Goal: Task Accomplishment & Management: Manage account settings

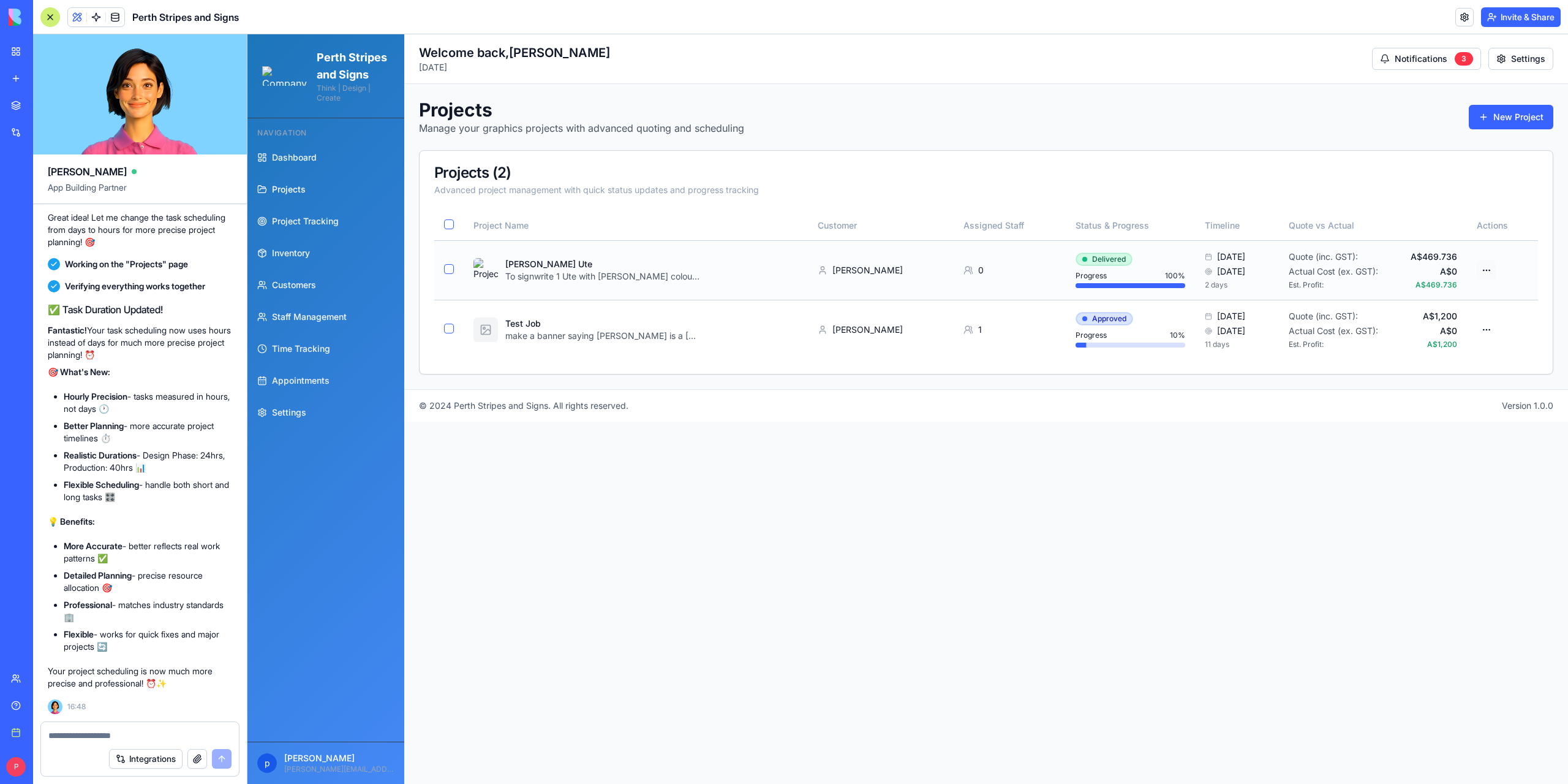
click at [1490, 272] on html "Perth Stripes and Signs Think | Design | Create Navigation Dashboard Projects P…" at bounding box center [907, 408] width 1320 height 749
click at [1432, 311] on div "View Details" at bounding box center [1437, 314] width 117 height 20
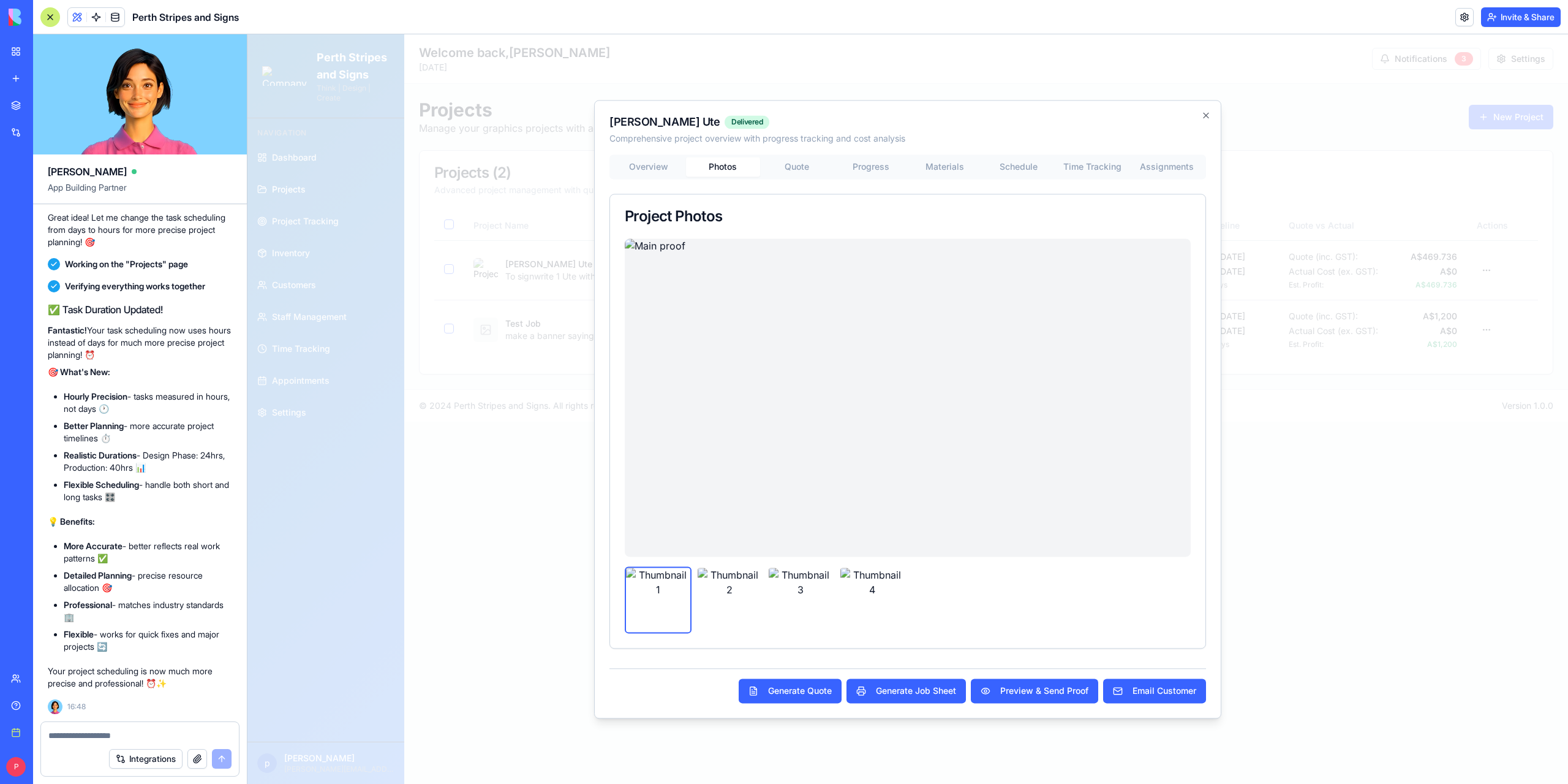
click at [736, 292] on div "Overview Photos Quote Progress Materials Schedule Time Tracking Assignments Pro…" at bounding box center [907, 401] width 596 height 494
click at [858, 168] on body "Perth Stripes and Signs Think | Design | Create Navigation Dashboard Projects P…" at bounding box center [907, 408] width 1320 height 749
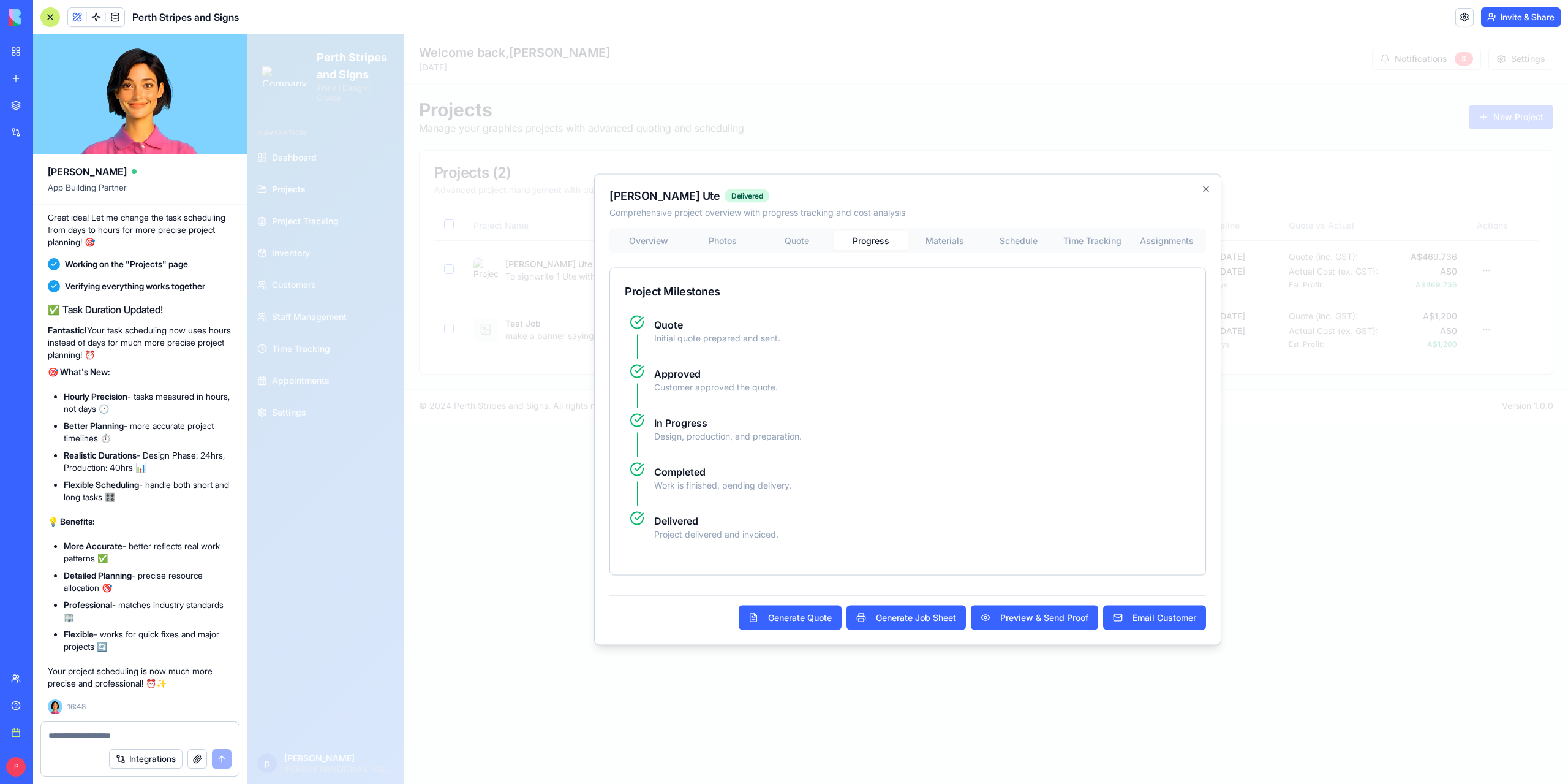
click at [950, 238] on div "[PERSON_NAME] Ute Delivered Comprehensive project overview with progress tracki…" at bounding box center [907, 408] width 627 height 471
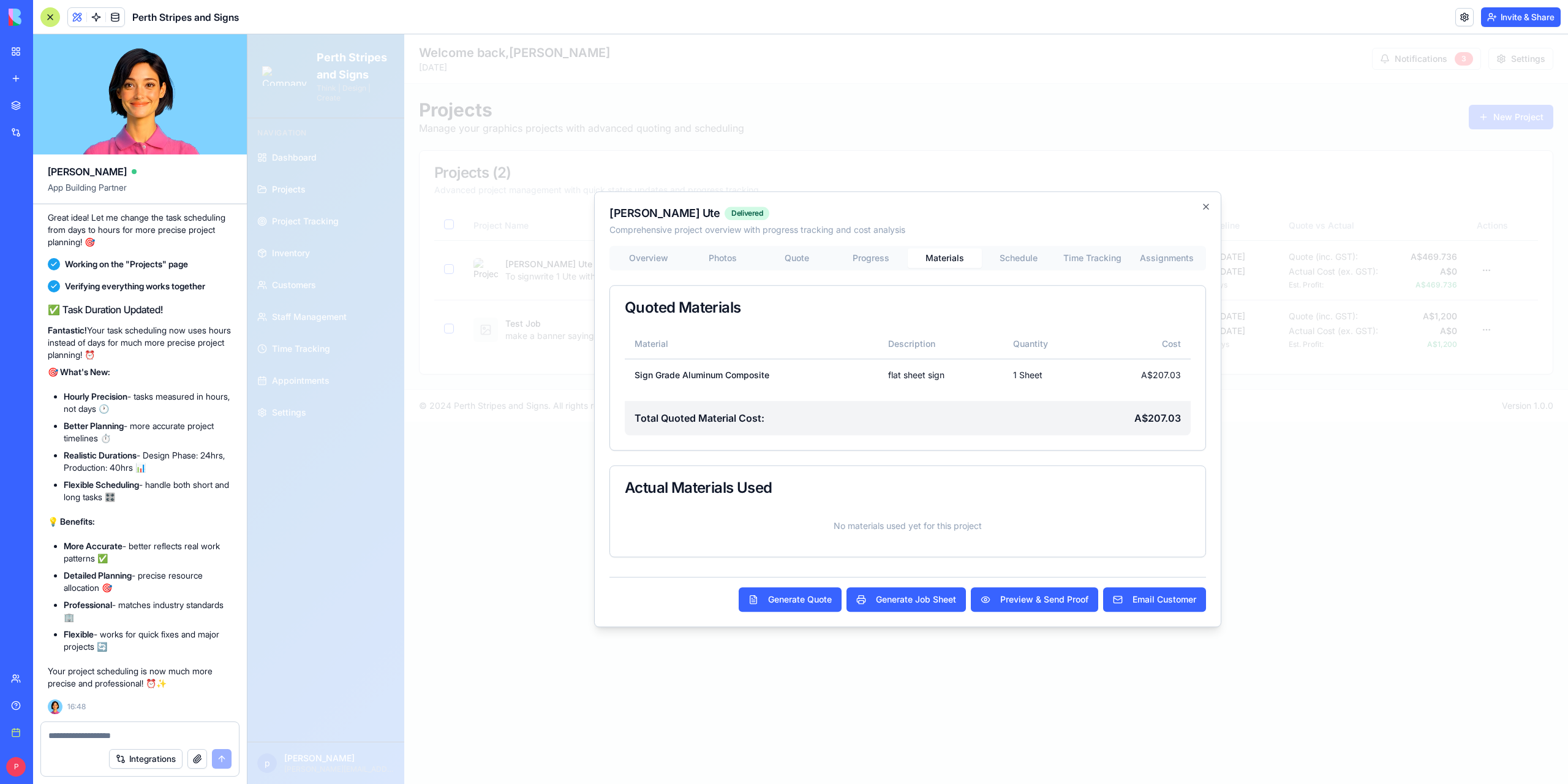
click at [1015, 257] on div "Overview Photos Quote Progress Materials Schedule Time Tracking Assignments Quo…" at bounding box center [907, 401] width 596 height 312
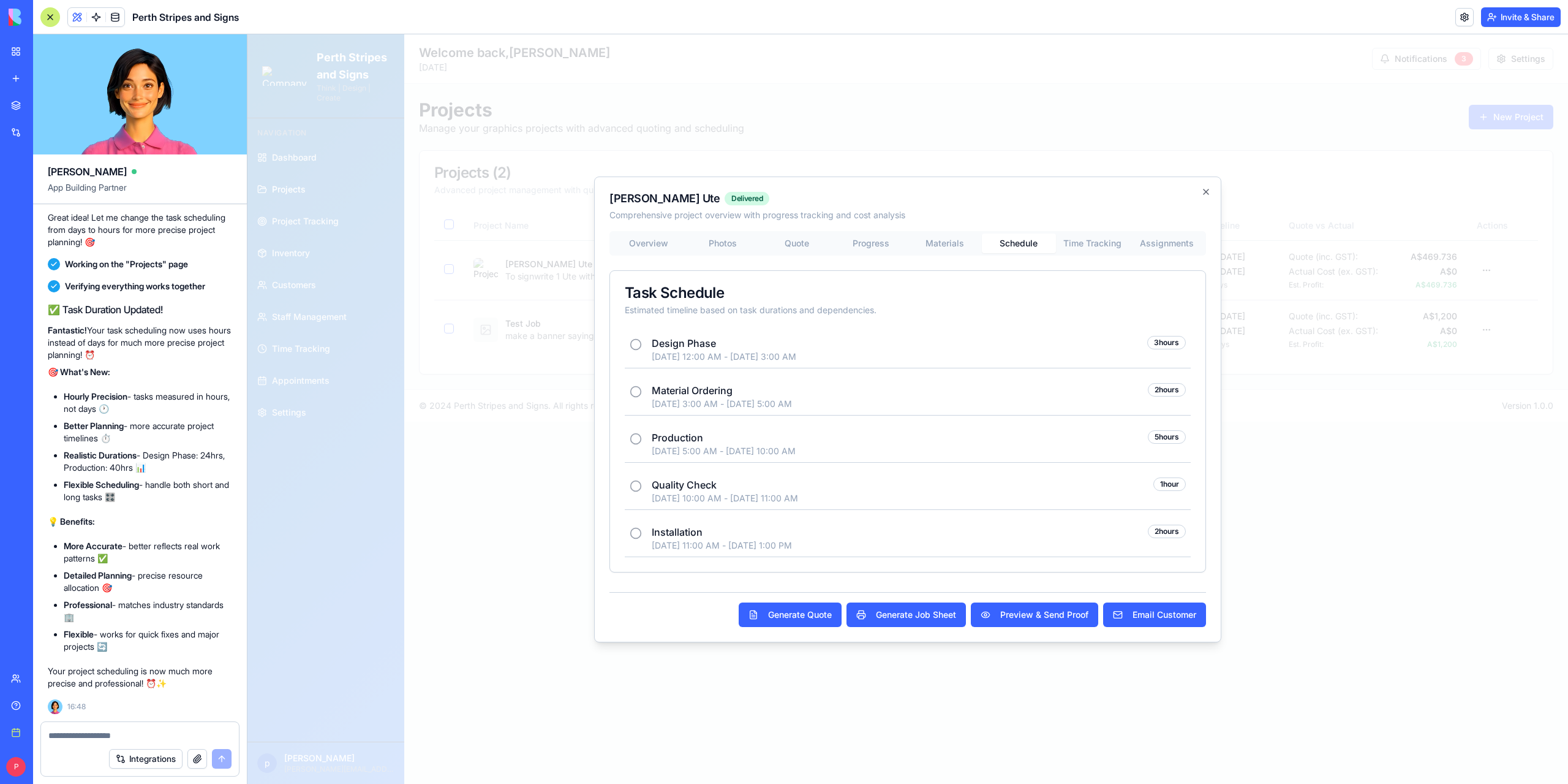
click at [634, 346] on icon at bounding box center [635, 344] width 12 height 12
click at [1202, 193] on icon "button" at bounding box center [1206, 191] width 10 height 10
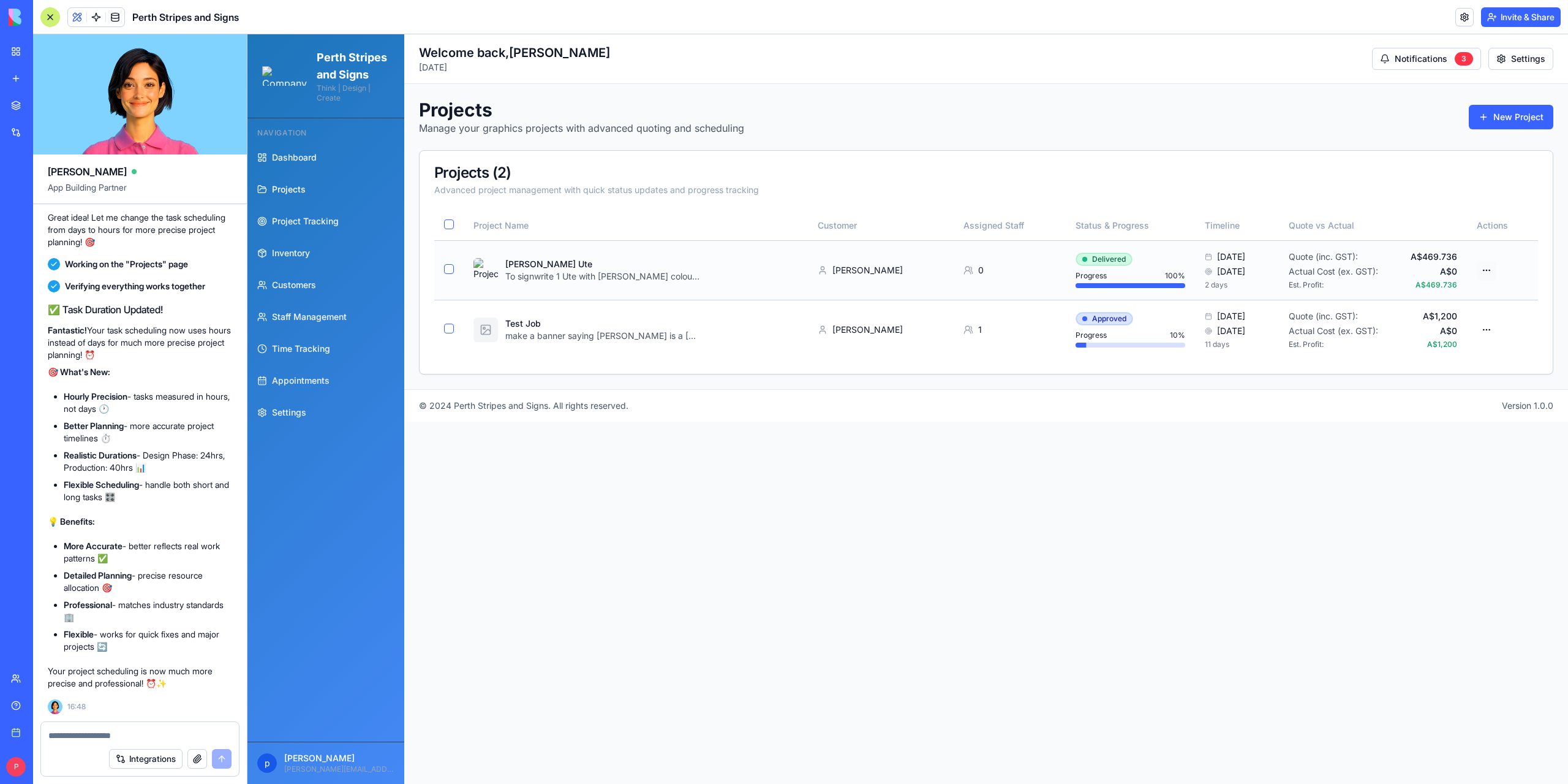
click at [1489, 269] on html "Perth Stripes and Signs Think | Design | Create Navigation Dashboard Projects P…" at bounding box center [907, 408] width 1320 height 749
click at [1411, 331] on div "Edit Project" at bounding box center [1437, 334] width 117 height 20
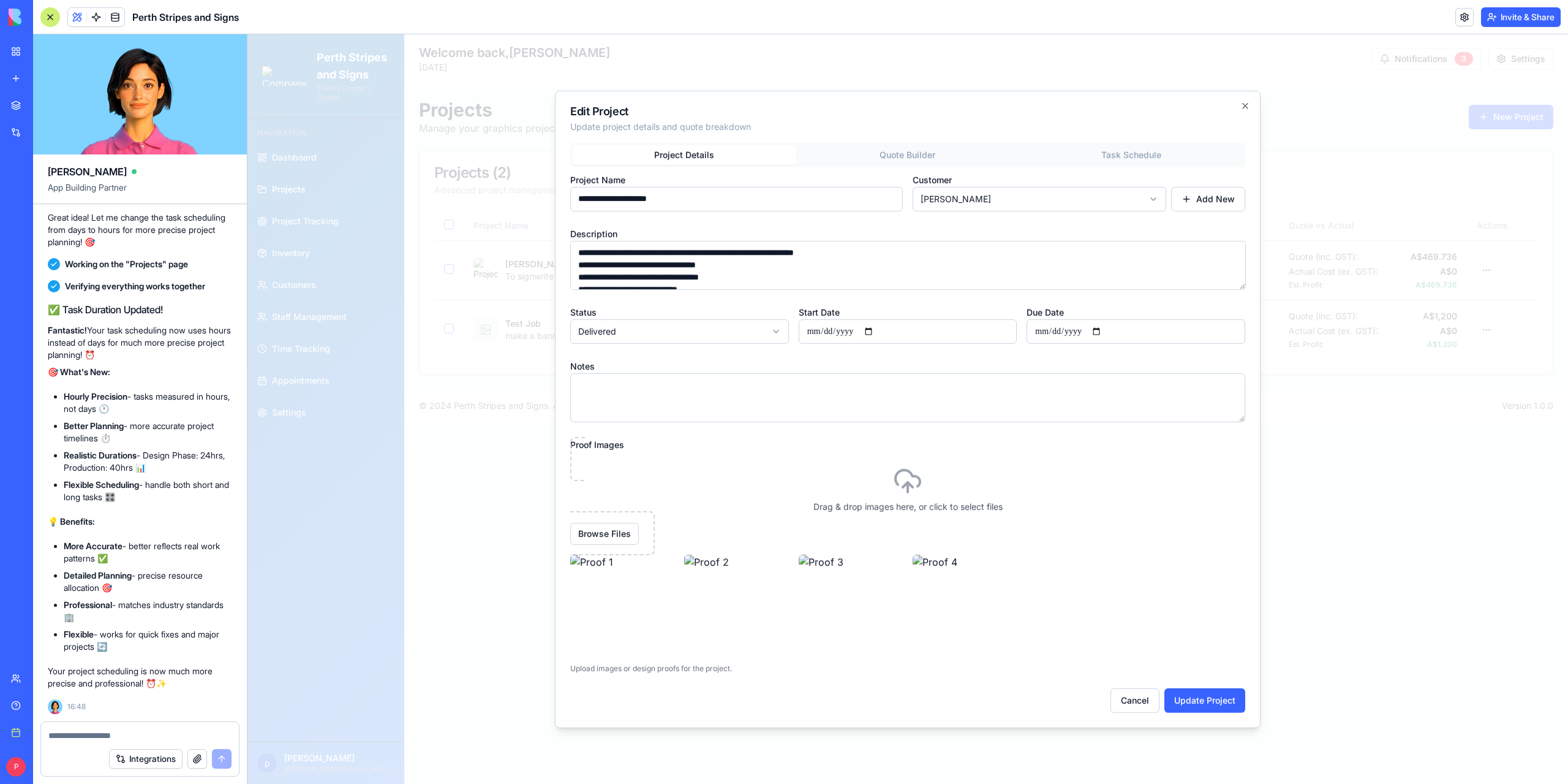
click at [1115, 149] on div "Project Details Quote Builder Task Schedule" at bounding box center [907, 154] width 675 height 25
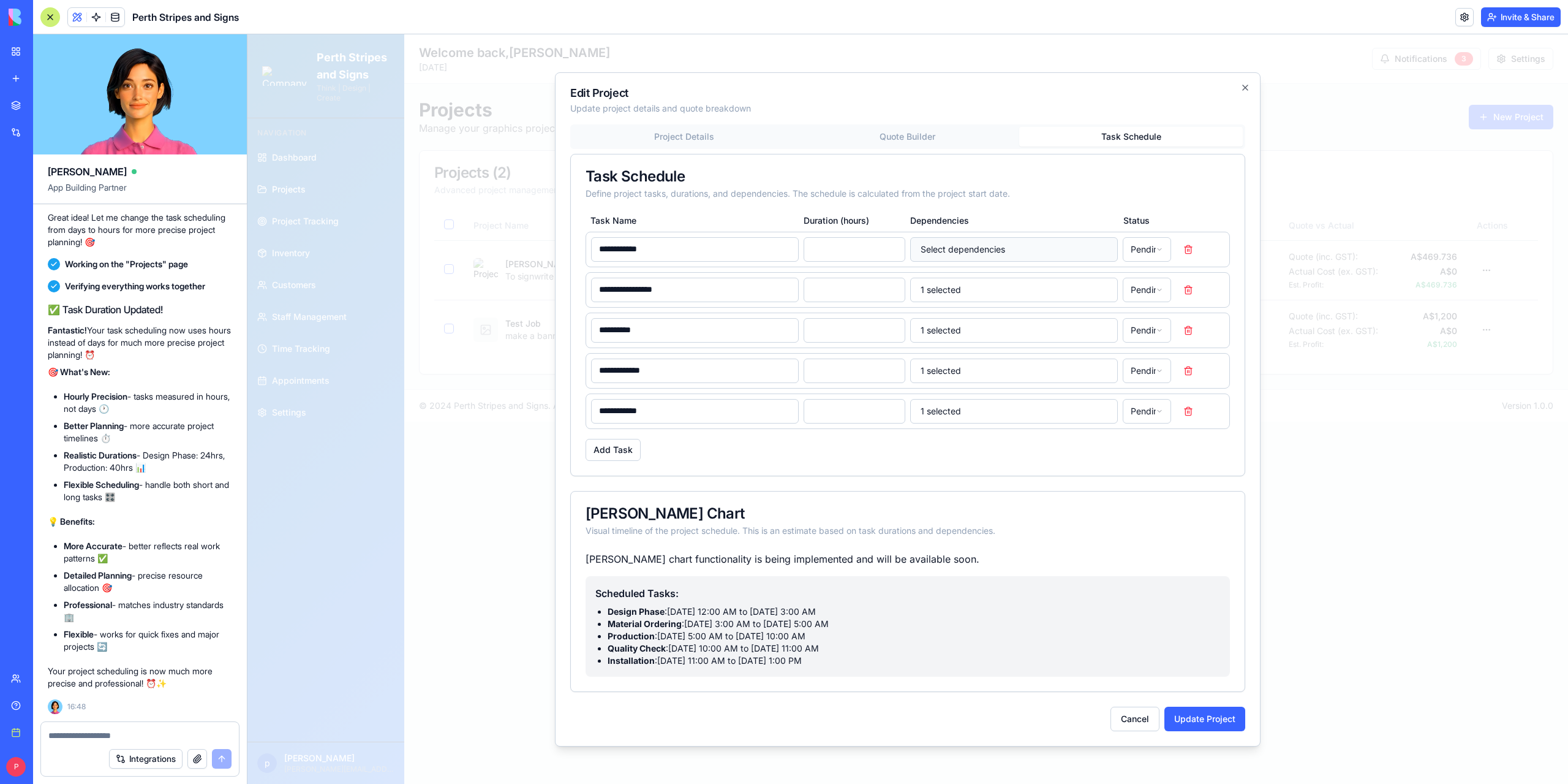
click at [958, 249] on button "Select dependencies" at bounding box center [1013, 249] width 207 height 25
drag, startPoint x: 958, startPoint y: 249, endPoint x: 961, endPoint y: 180, distance: 69.1
click at [959, 249] on button "Select dependencies" at bounding box center [1013, 249] width 207 height 25
click at [1145, 711] on button "Cancel" at bounding box center [1135, 718] width 49 height 25
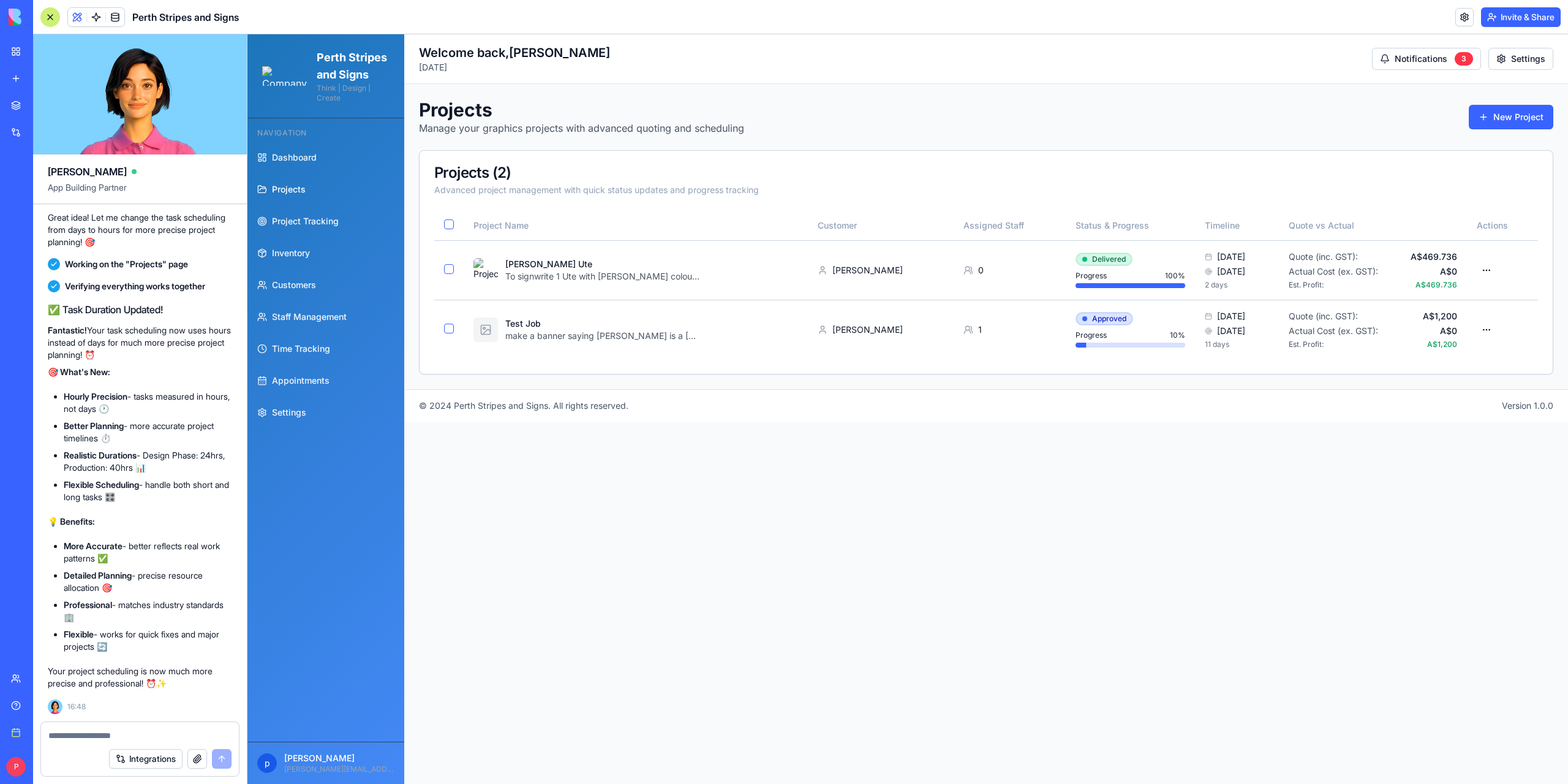
click at [77, 733] on textarea at bounding box center [140, 735] width 183 height 12
type textarea "**********"
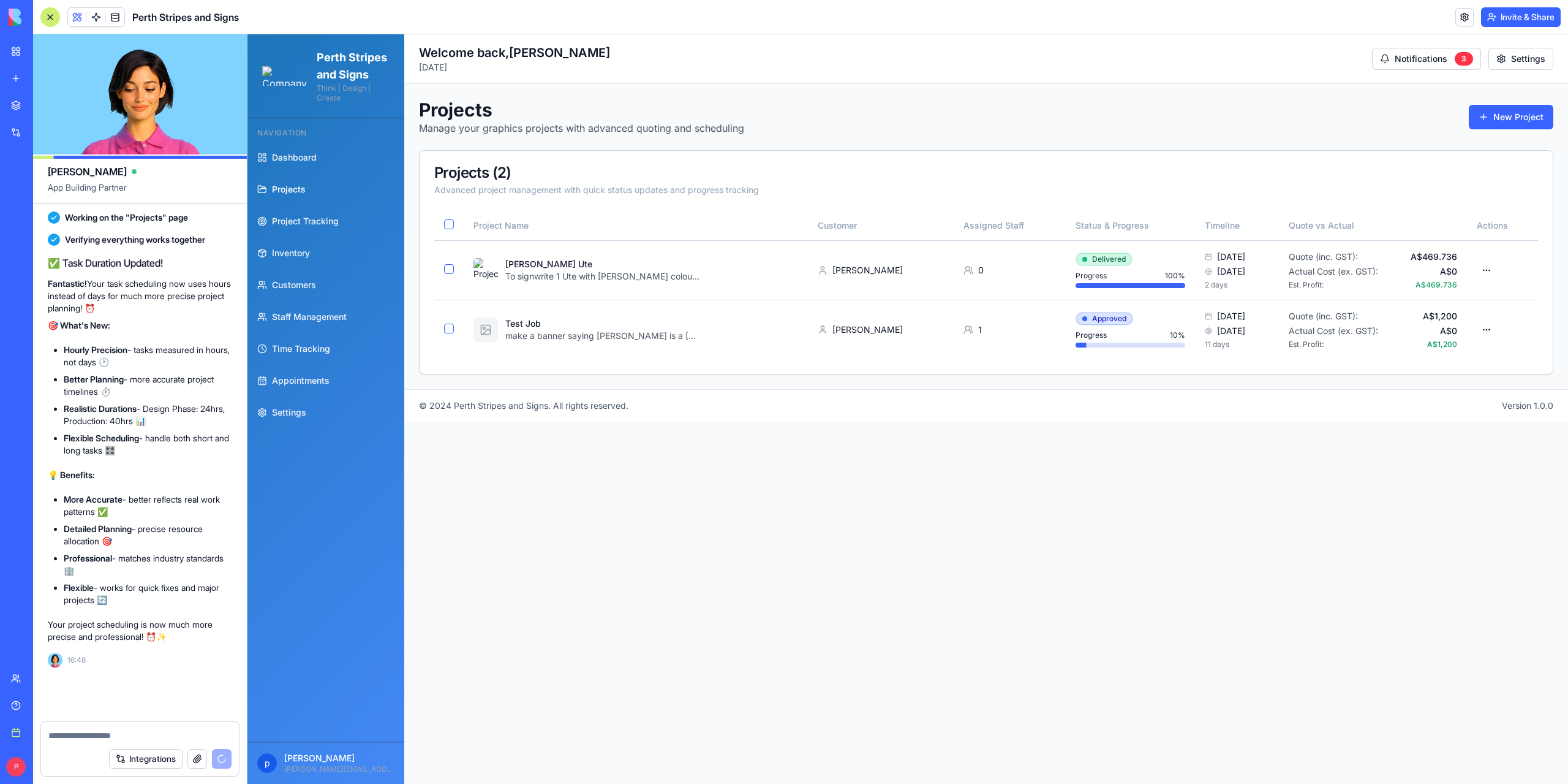
scroll to position [140319, 0]
click at [1086, 256] on html "Perth Stripes and Signs Think | Design | Create Navigation Dashboard Projects P…" at bounding box center [907, 408] width 1320 height 749
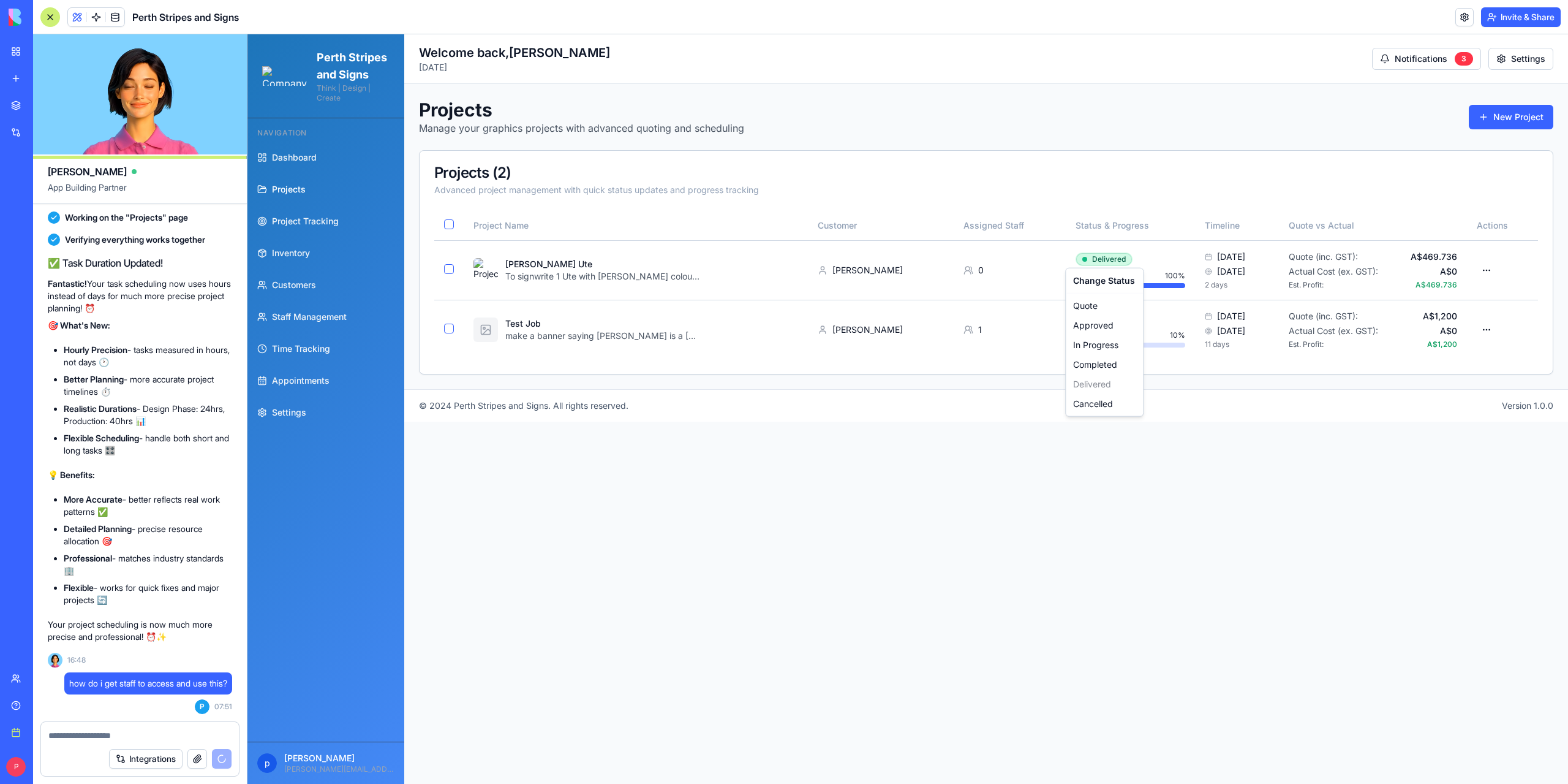
click at [1009, 447] on html "Perth Stripes and Signs Think | Design | Create Navigation Dashboard Projects P…" at bounding box center [907, 408] width 1320 height 749
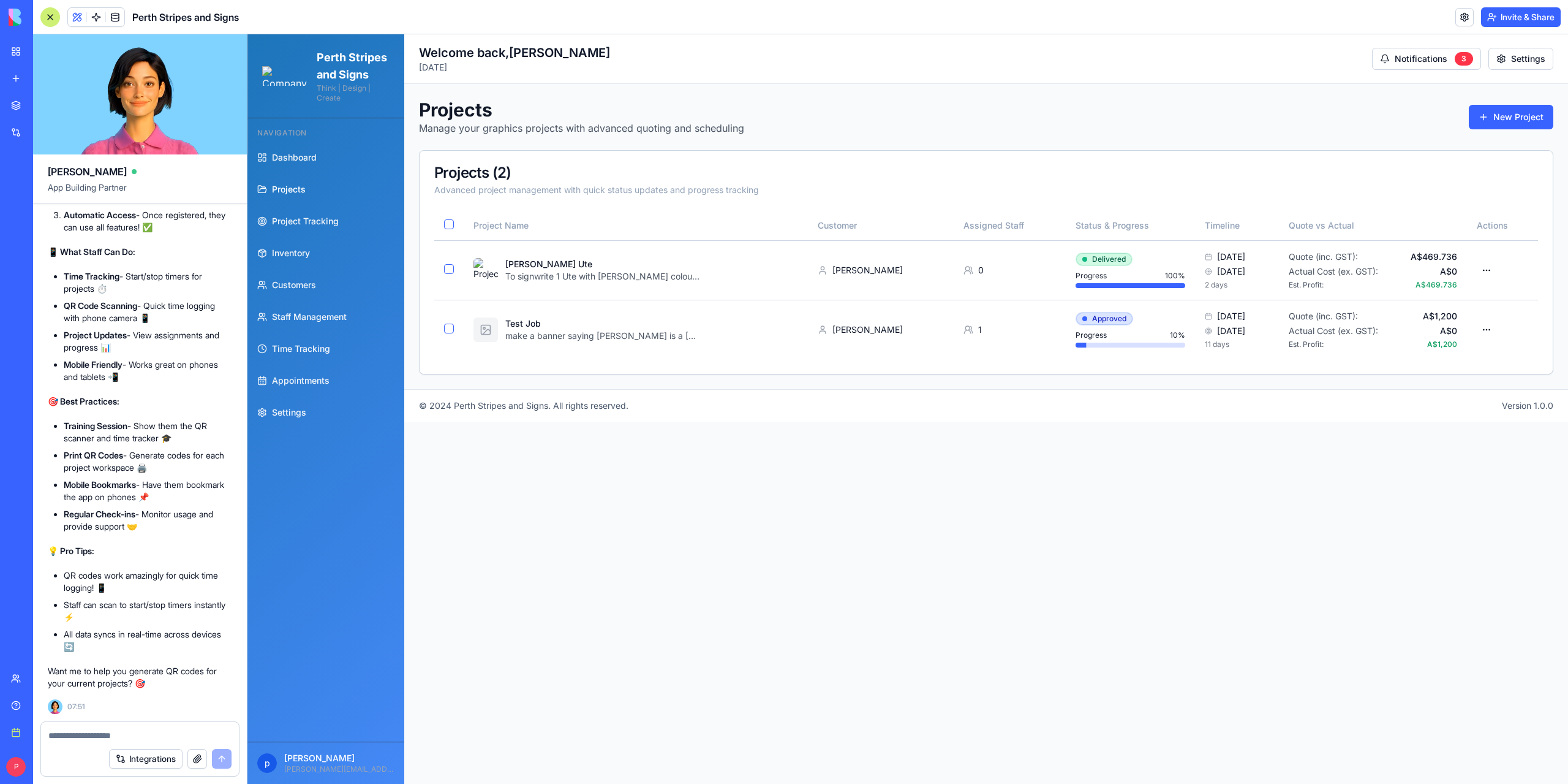
scroll to position [140969, 0]
click at [88, 737] on textarea at bounding box center [140, 735] width 183 height 12
type textarea "********"
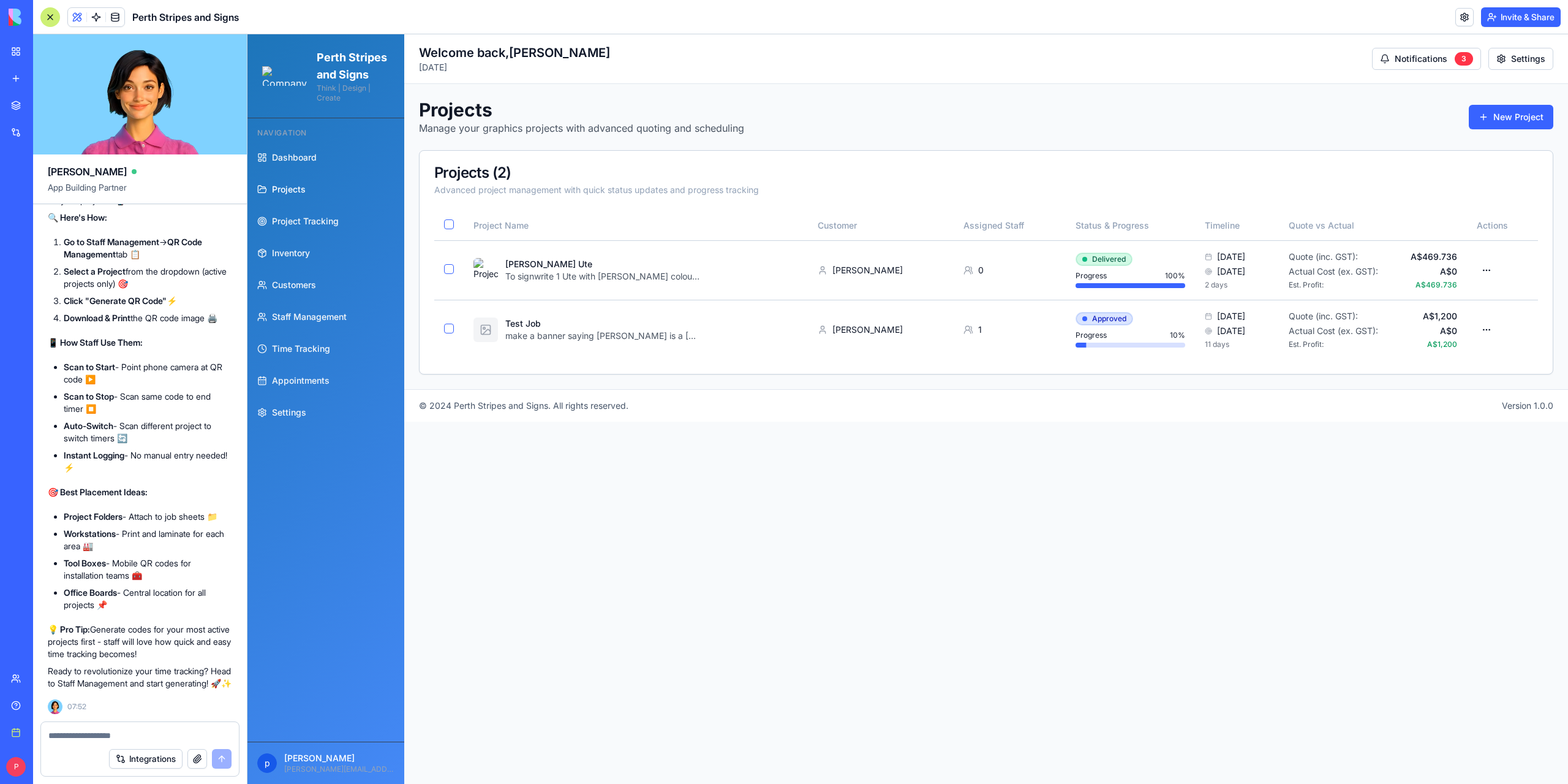
scroll to position [141388, 0]
click at [340, 323] on span "Staff Management" at bounding box center [309, 316] width 75 height 12
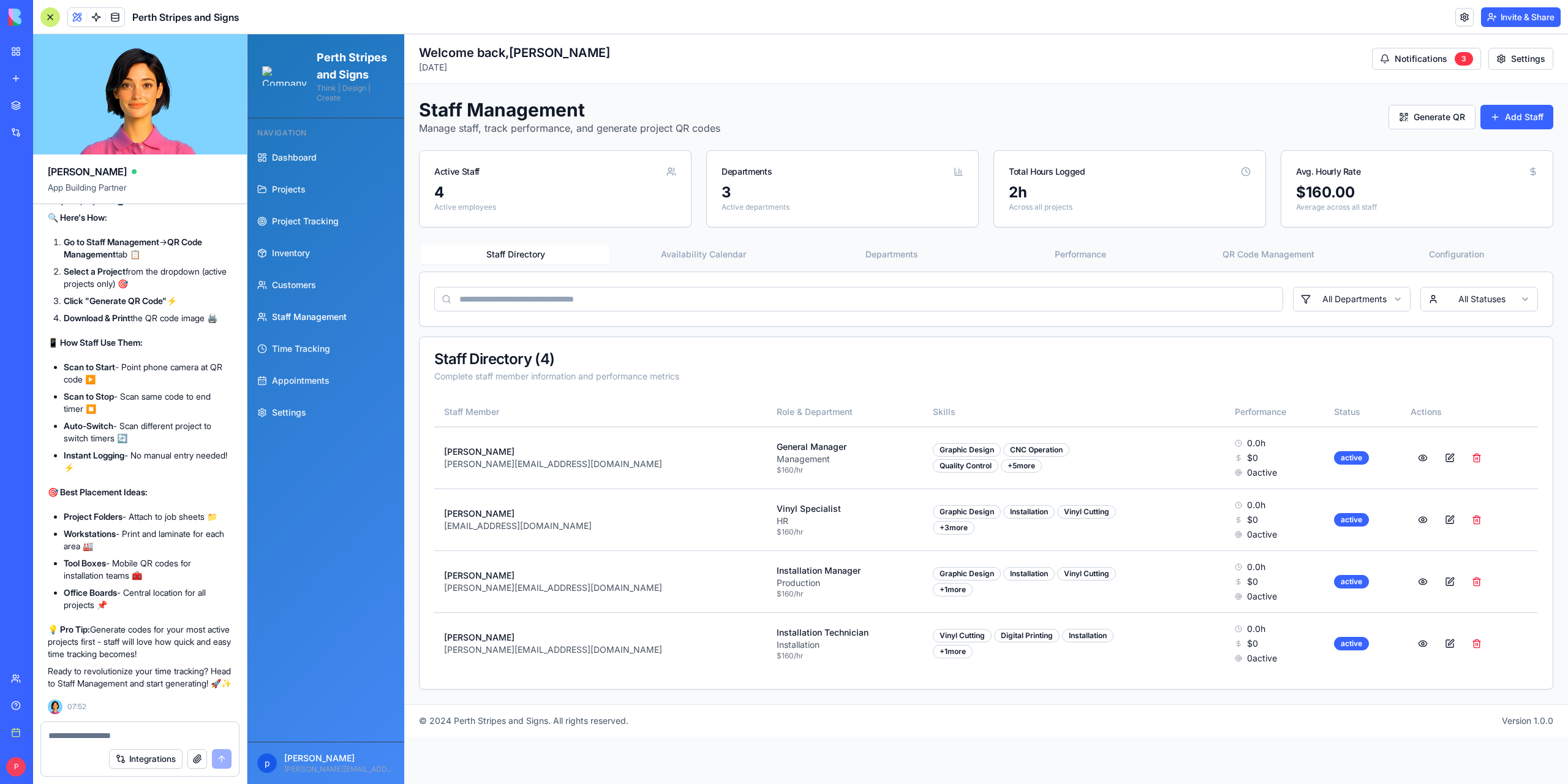
click at [1230, 259] on button "QR Code Management" at bounding box center [1268, 254] width 188 height 20
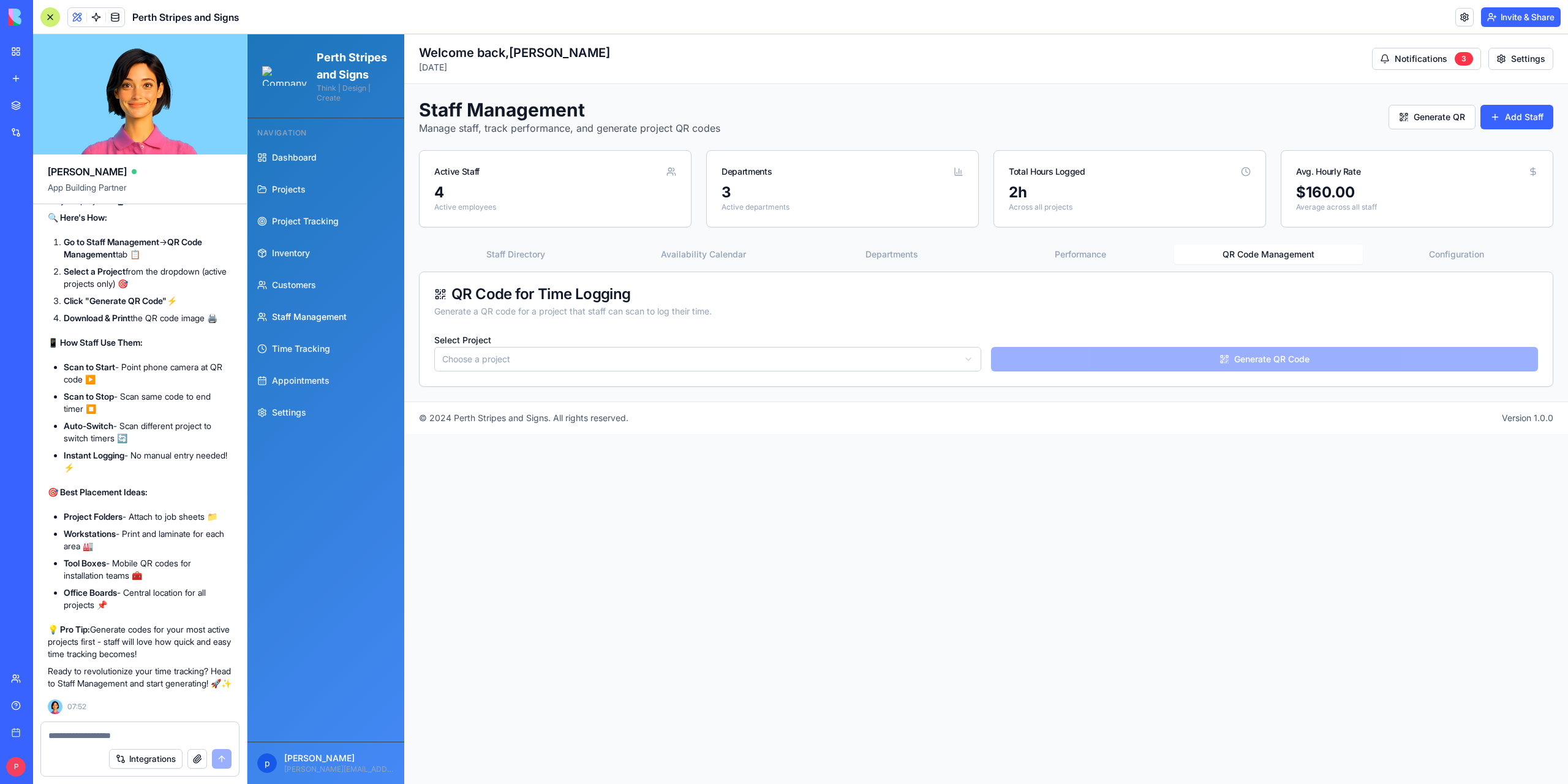
click at [692, 360] on html "Perth Stripes and Signs Think | Design | Create Navigation Dashboard Projects P…" at bounding box center [907, 408] width 1320 height 749
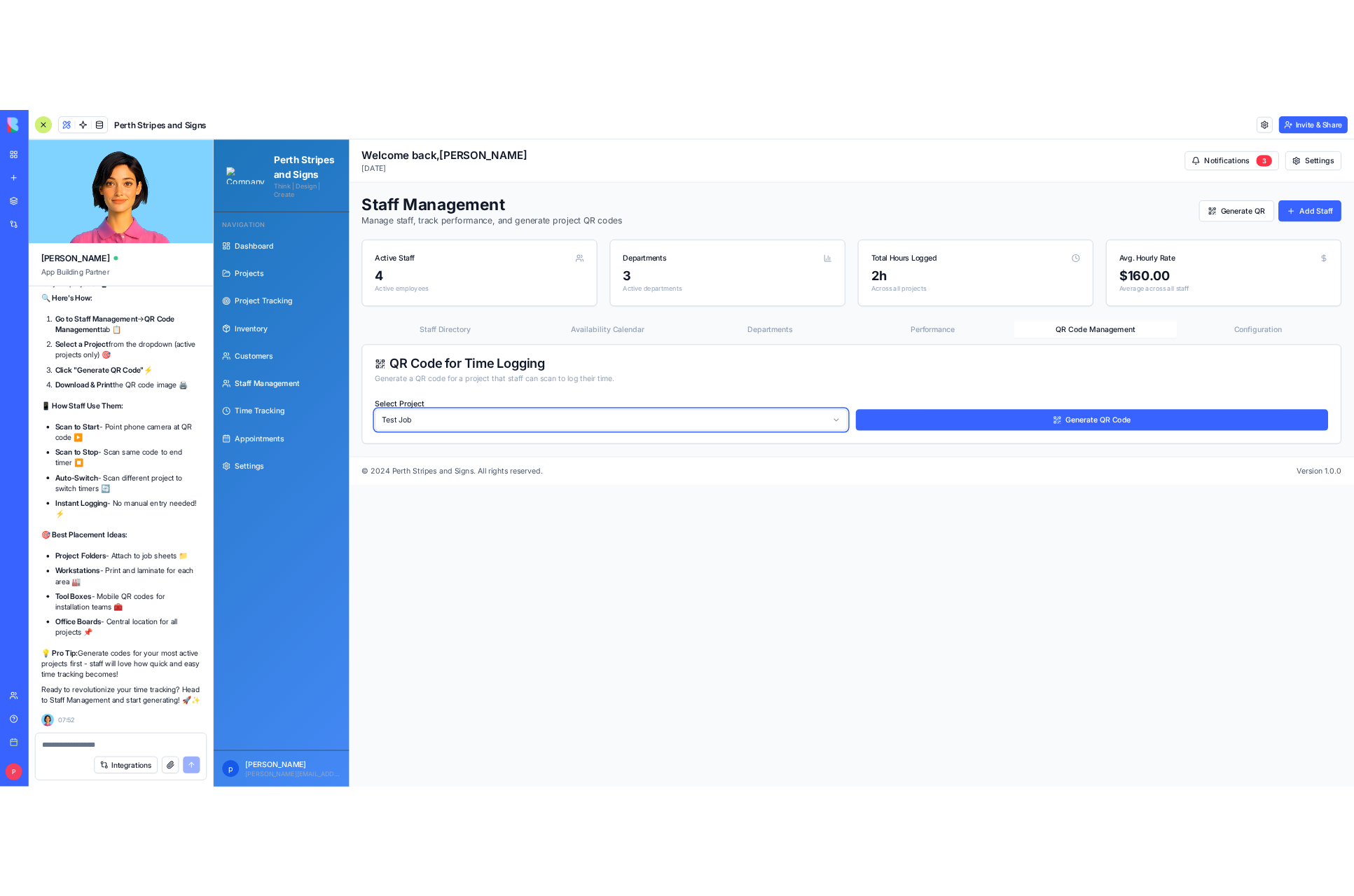
scroll to position [161818, 0]
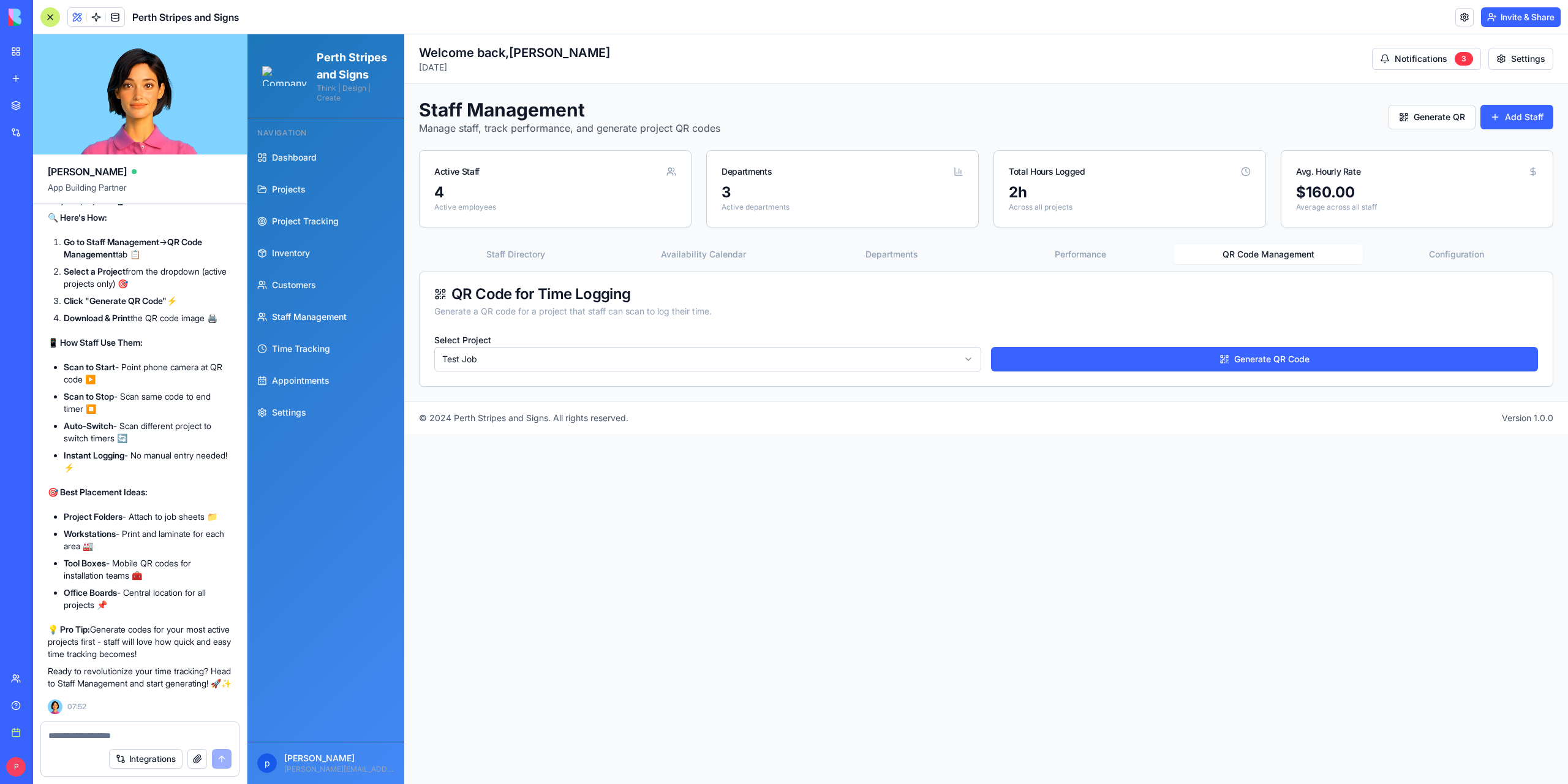
click at [98, 733] on textarea at bounding box center [140, 735] width 183 height 12
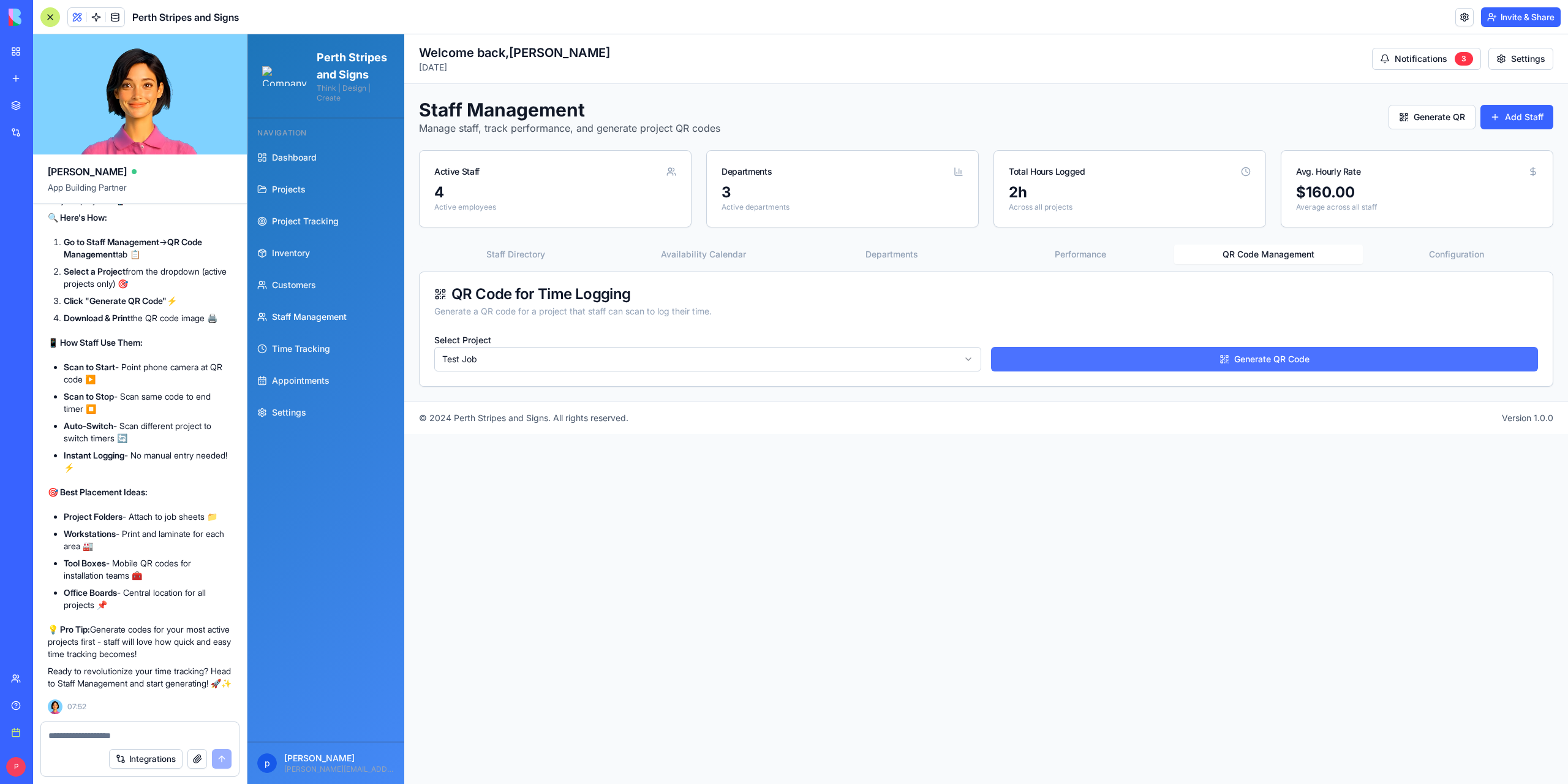
click at [1127, 361] on button "Generate QR Code" at bounding box center [1264, 359] width 547 height 25
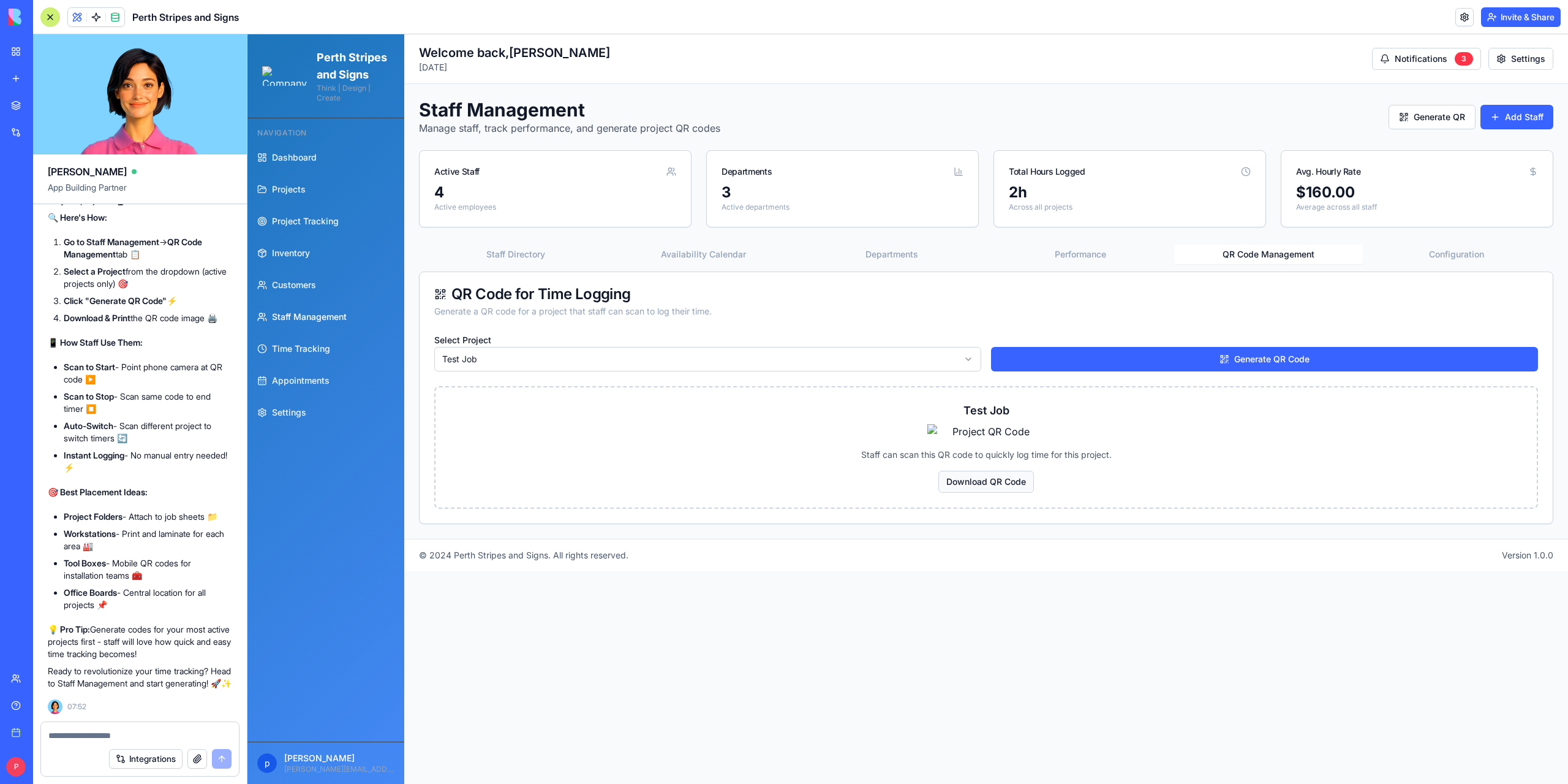
click at [1000, 492] on button "Download QR Code" at bounding box center [986, 481] width 95 height 22
click at [121, 732] on textarea at bounding box center [140, 735] width 183 height 12
click at [176, 735] on textarea "**********" at bounding box center [140, 735] width 183 height 12
click at [125, 734] on textarea "**********" at bounding box center [140, 735] width 183 height 12
click at [191, 729] on textarea "**********" at bounding box center [140, 735] width 183 height 12
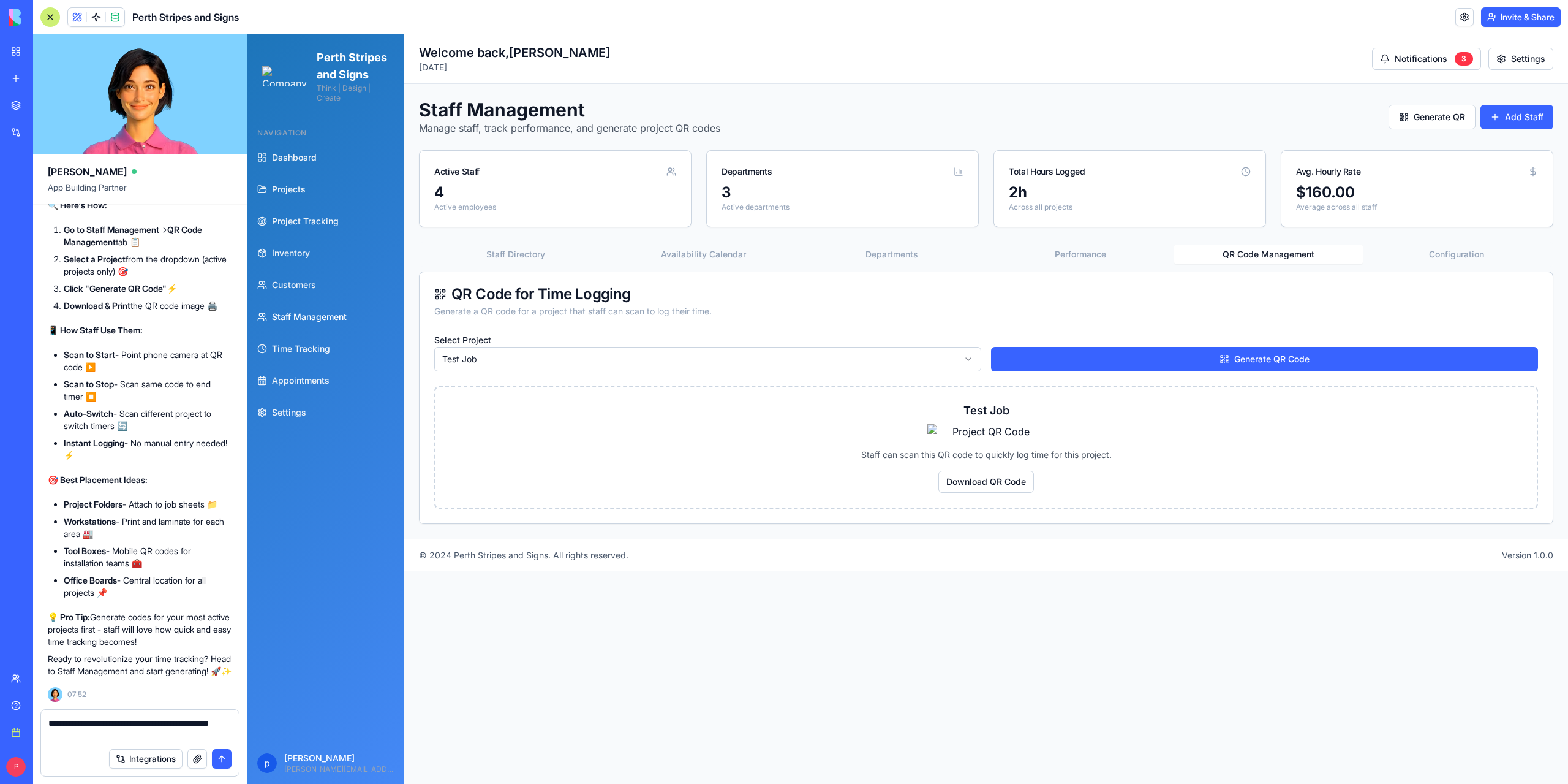
paste textarea "**********"
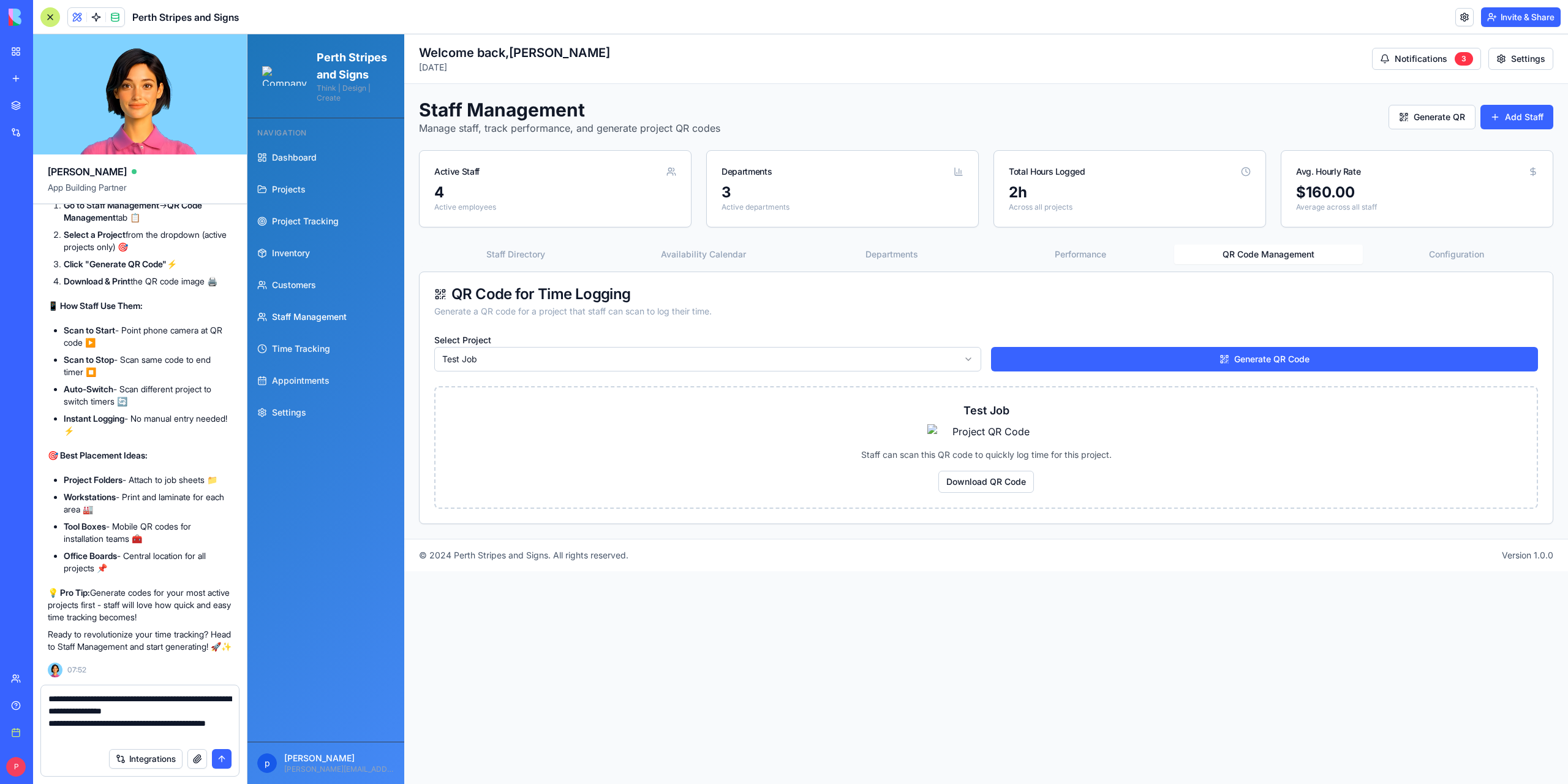
type textarea "**********"
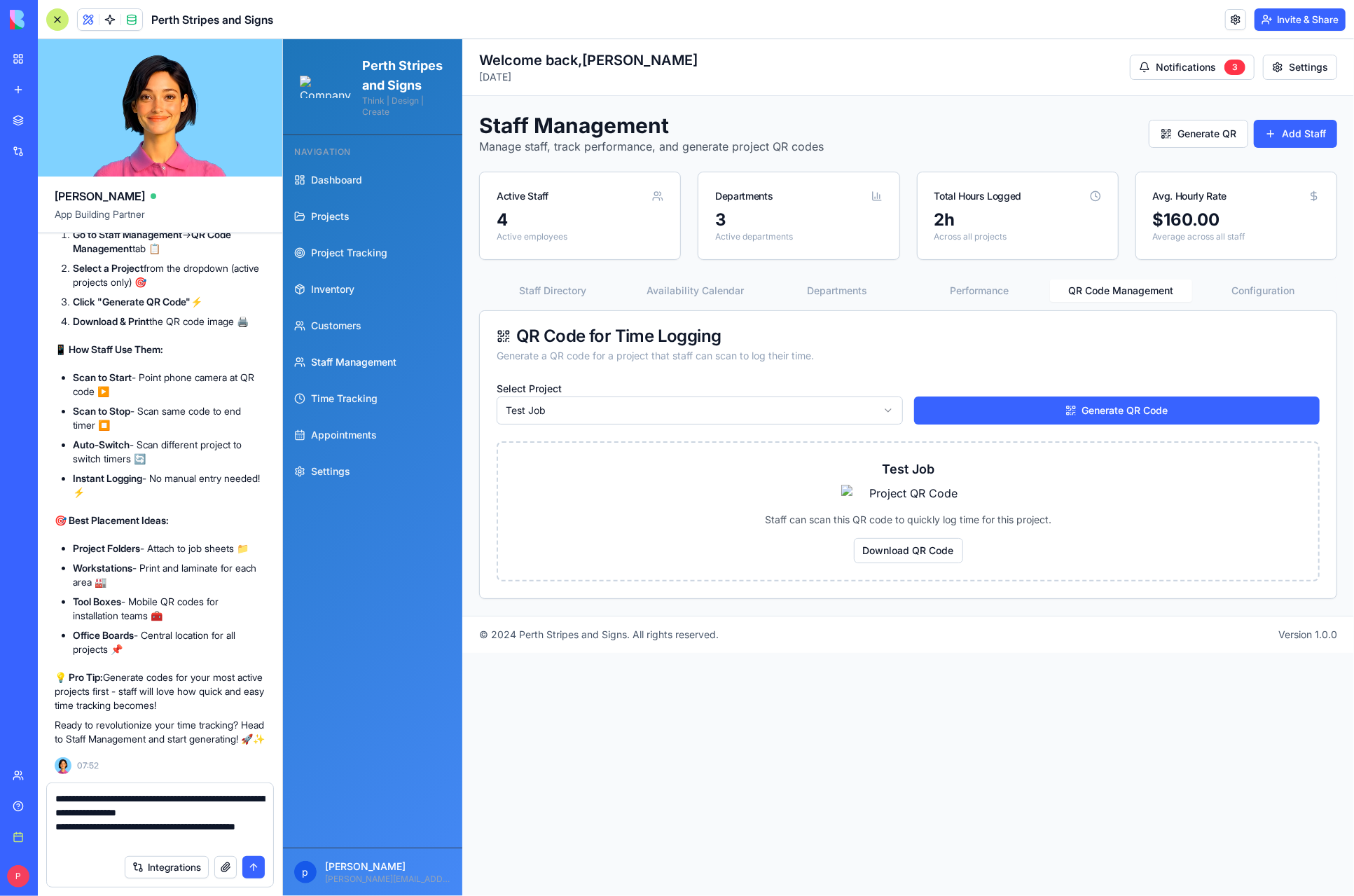
click at [252, 865] on button "submit" at bounding box center [253, 867] width 23 height 23
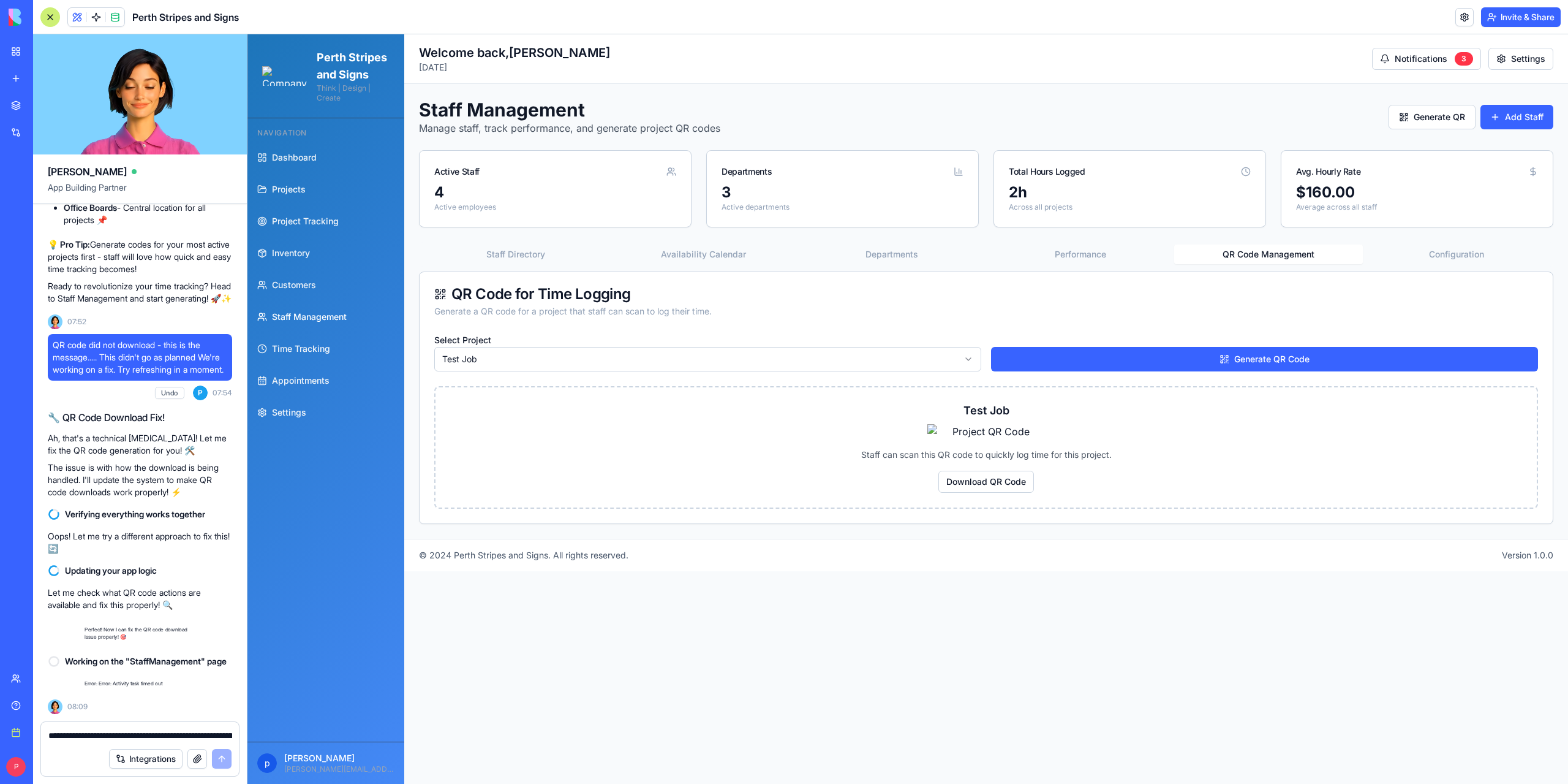
scroll to position [142001, 0]
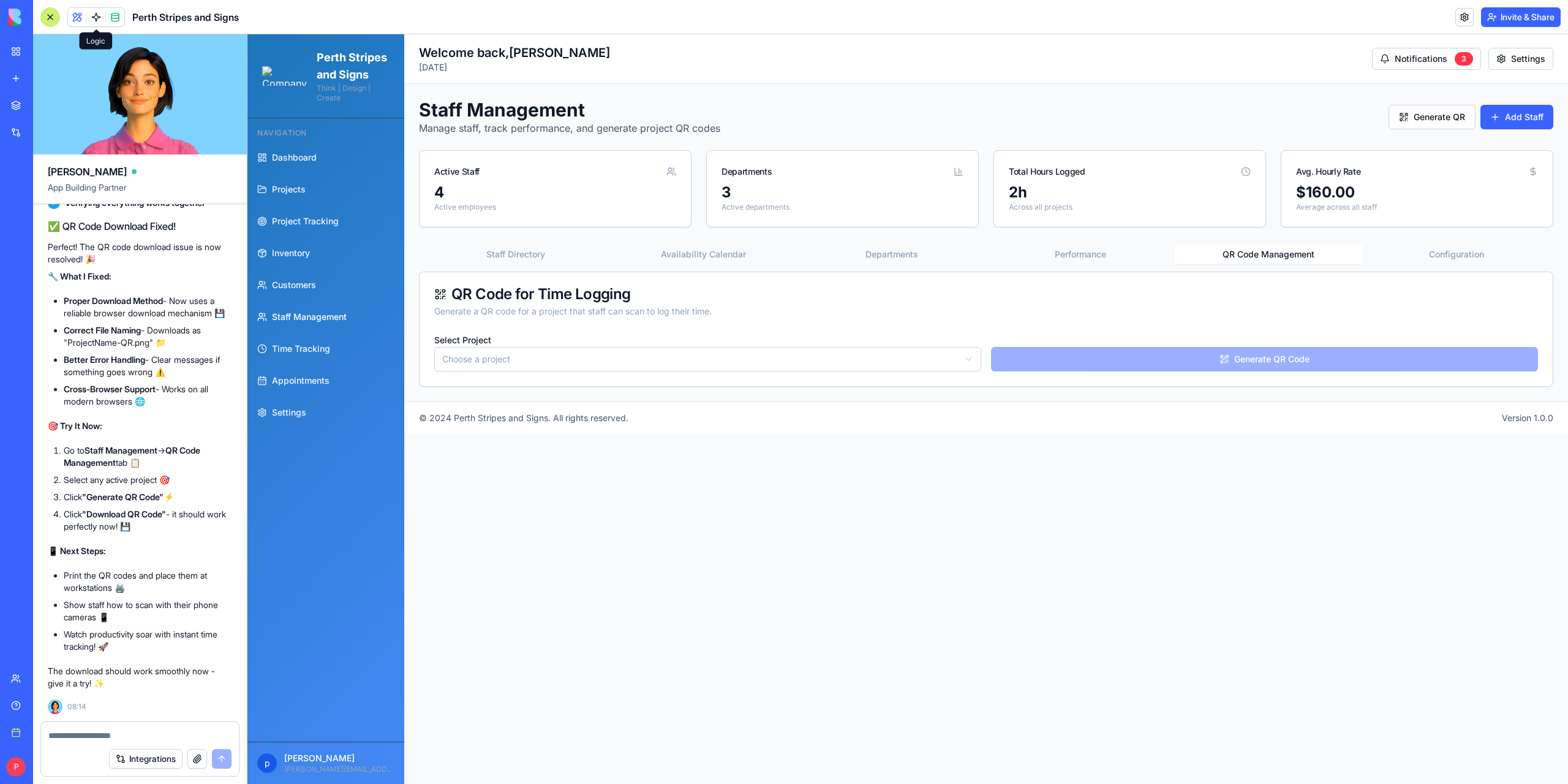
click at [1286, 255] on button "QR Code Management" at bounding box center [1268, 254] width 188 height 20
click at [1242, 357] on div "Select Project Choose a project Generate QR Code" at bounding box center [986, 351] width 1104 height 39
click at [774, 364] on html "Perth Stripes and Signs Think | Design | Create Navigation Dashboard Projects P…" at bounding box center [907, 408] width 1320 height 749
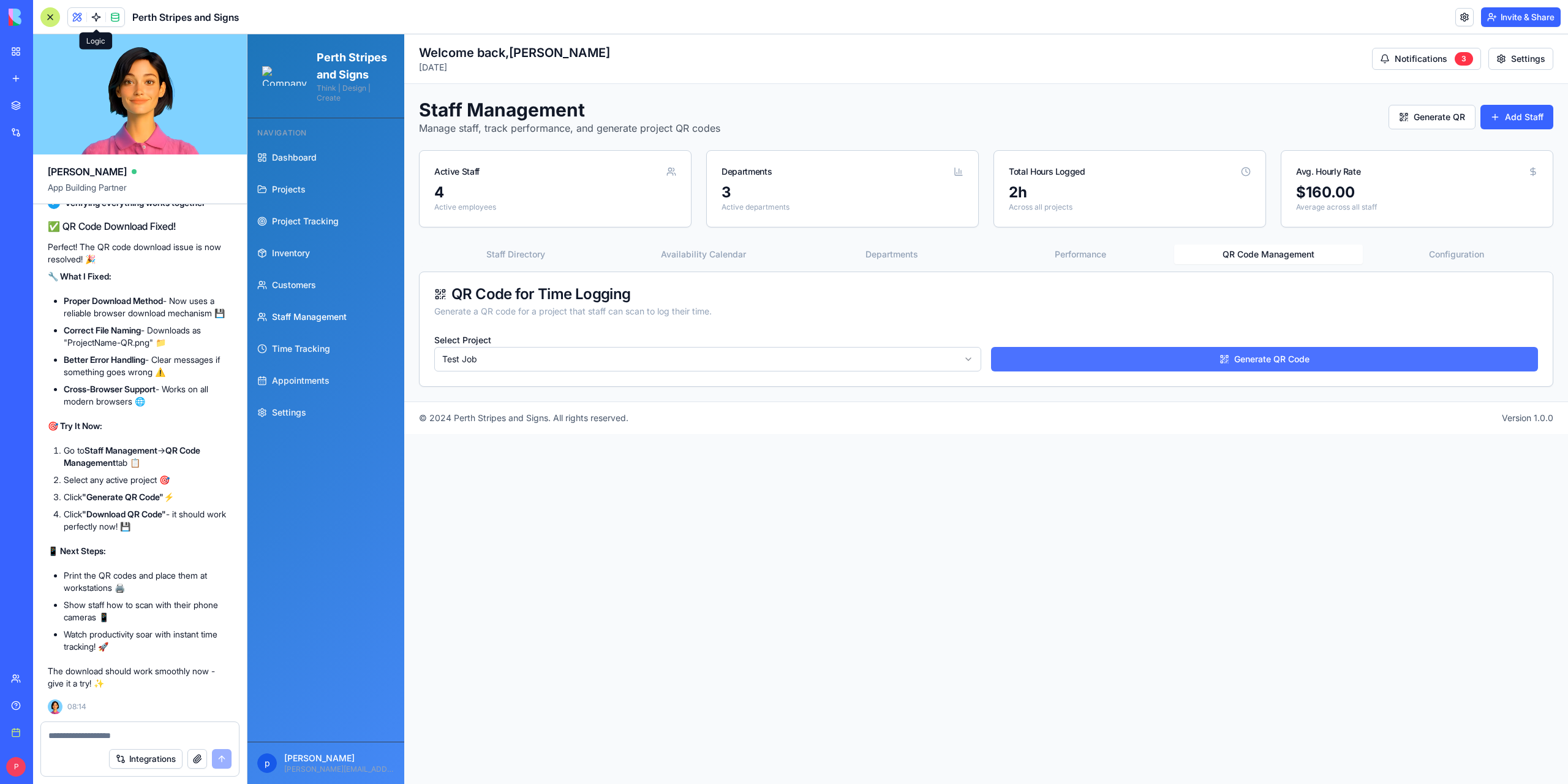
click at [1239, 358] on button "Generate QR Code" at bounding box center [1264, 359] width 547 height 25
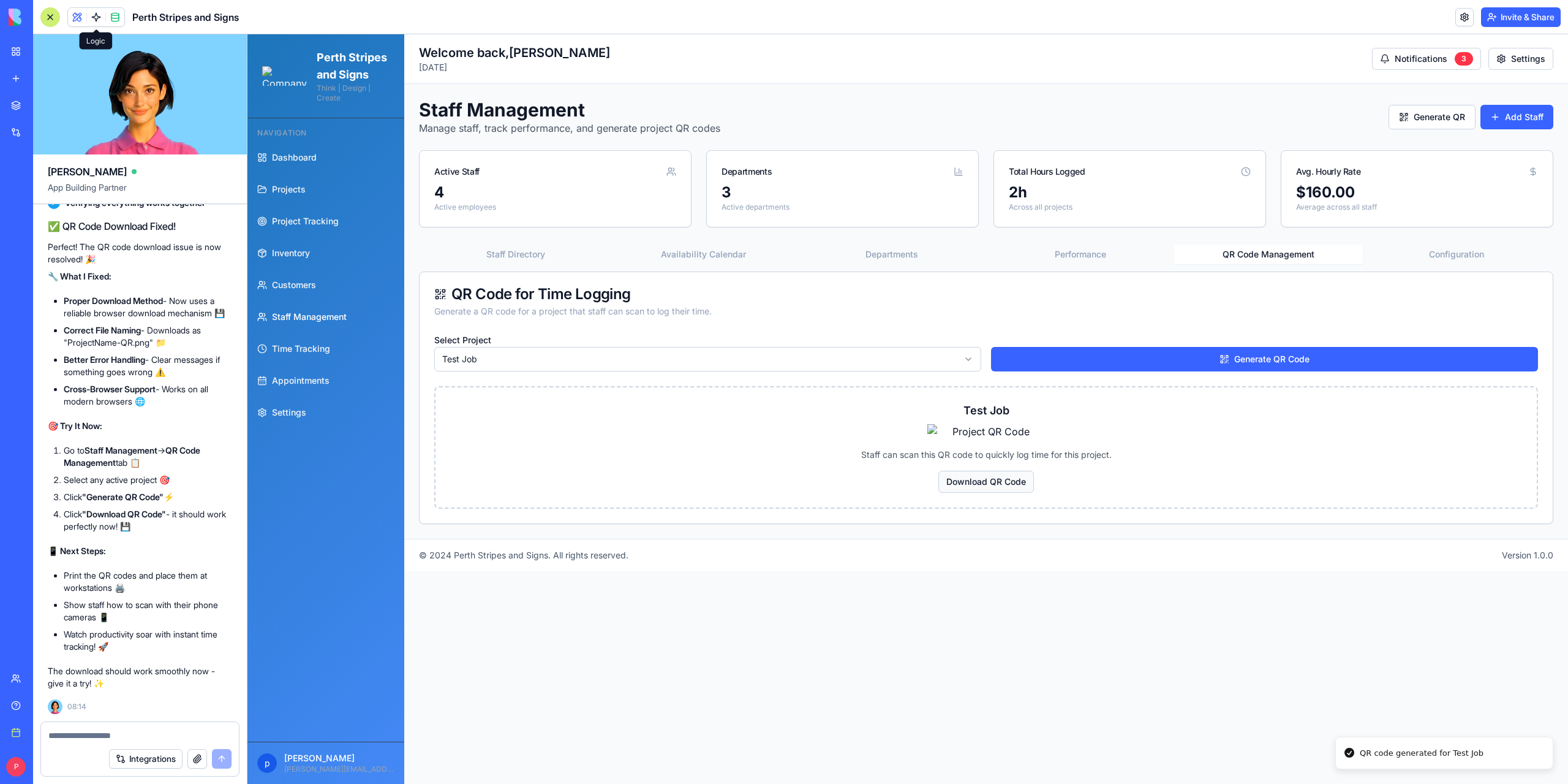
click at [984, 492] on button "Download QR Code" at bounding box center [986, 481] width 95 height 22
click at [830, 461] on p "Staff can scan this QR code to quickly log time for this project." at bounding box center [986, 454] width 1072 height 12
click at [975, 492] on button "Download QR Code" at bounding box center [986, 481] width 95 height 22
click at [1415, 117] on button "Generate QR" at bounding box center [1432, 117] width 87 height 25
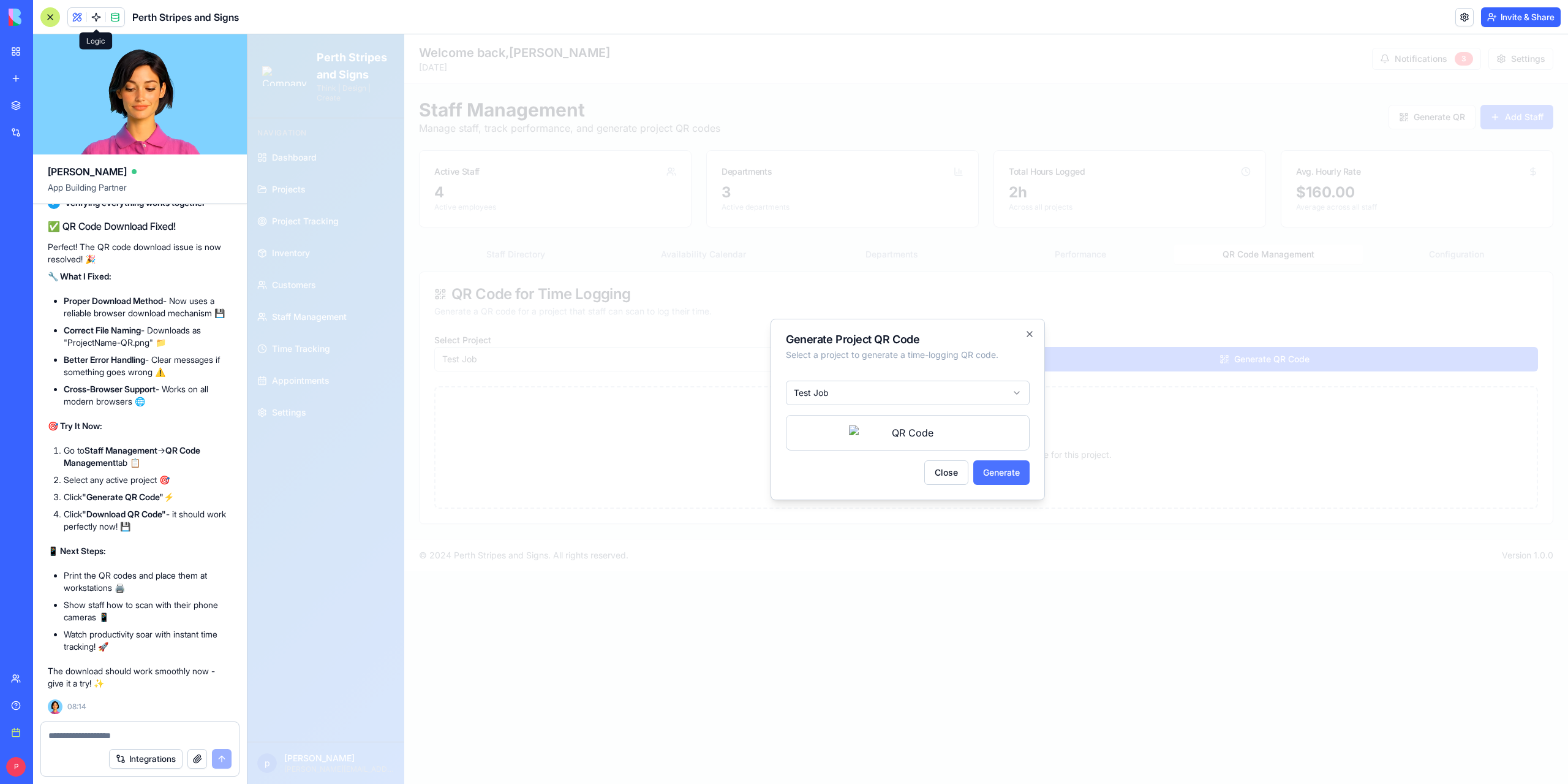
click at [995, 485] on button "Generate" at bounding box center [1001, 472] width 56 height 25
click at [953, 485] on button "Close" at bounding box center [946, 472] width 44 height 25
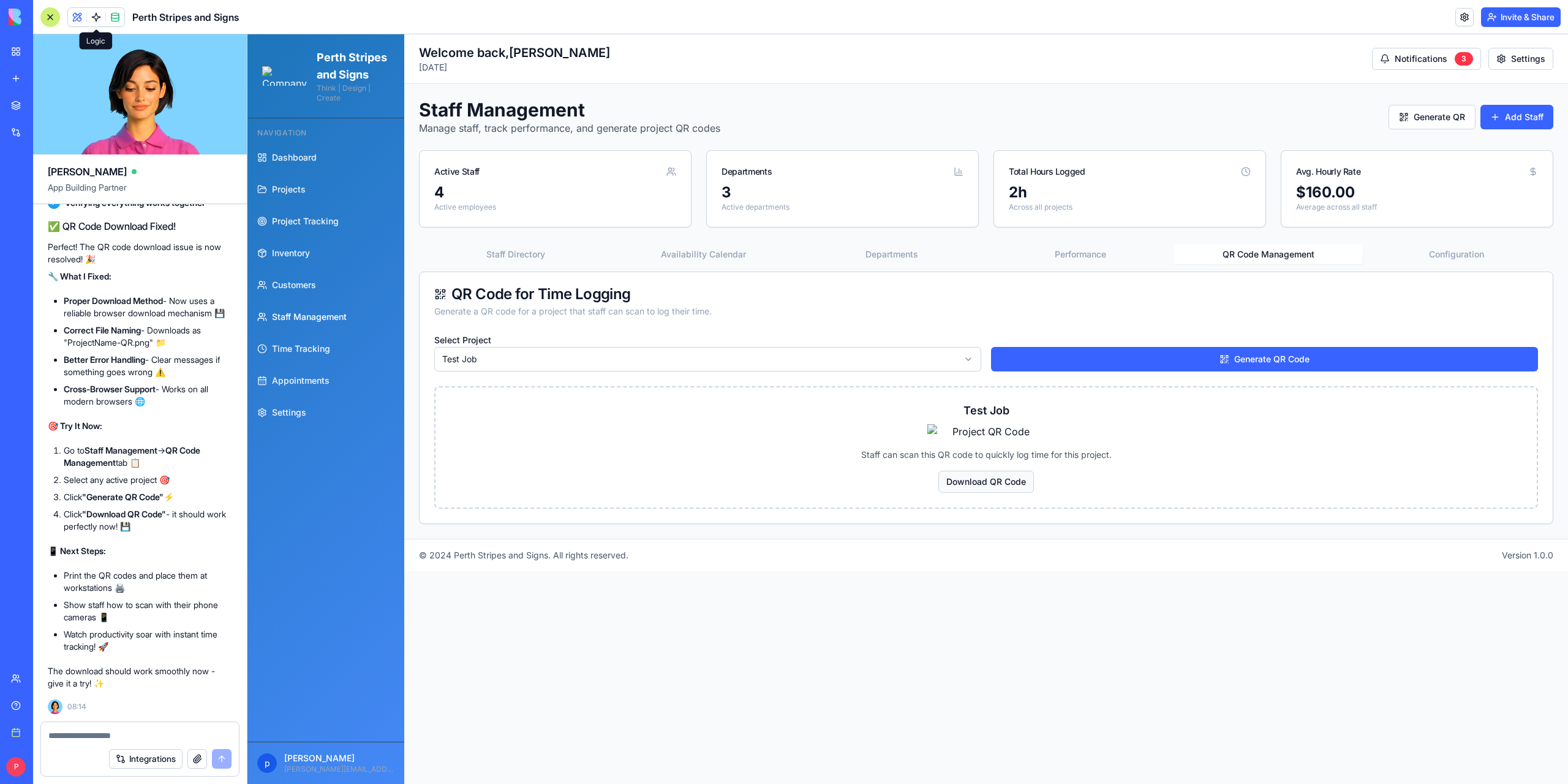
click at [1010, 492] on button "Download QR Code" at bounding box center [986, 481] width 95 height 22
click at [99, 736] on textarea at bounding box center [140, 735] width 183 height 12
click at [985, 438] on img at bounding box center [986, 431] width 118 height 15
click at [998, 492] on button "Download QR Code" at bounding box center [986, 481] width 95 height 22
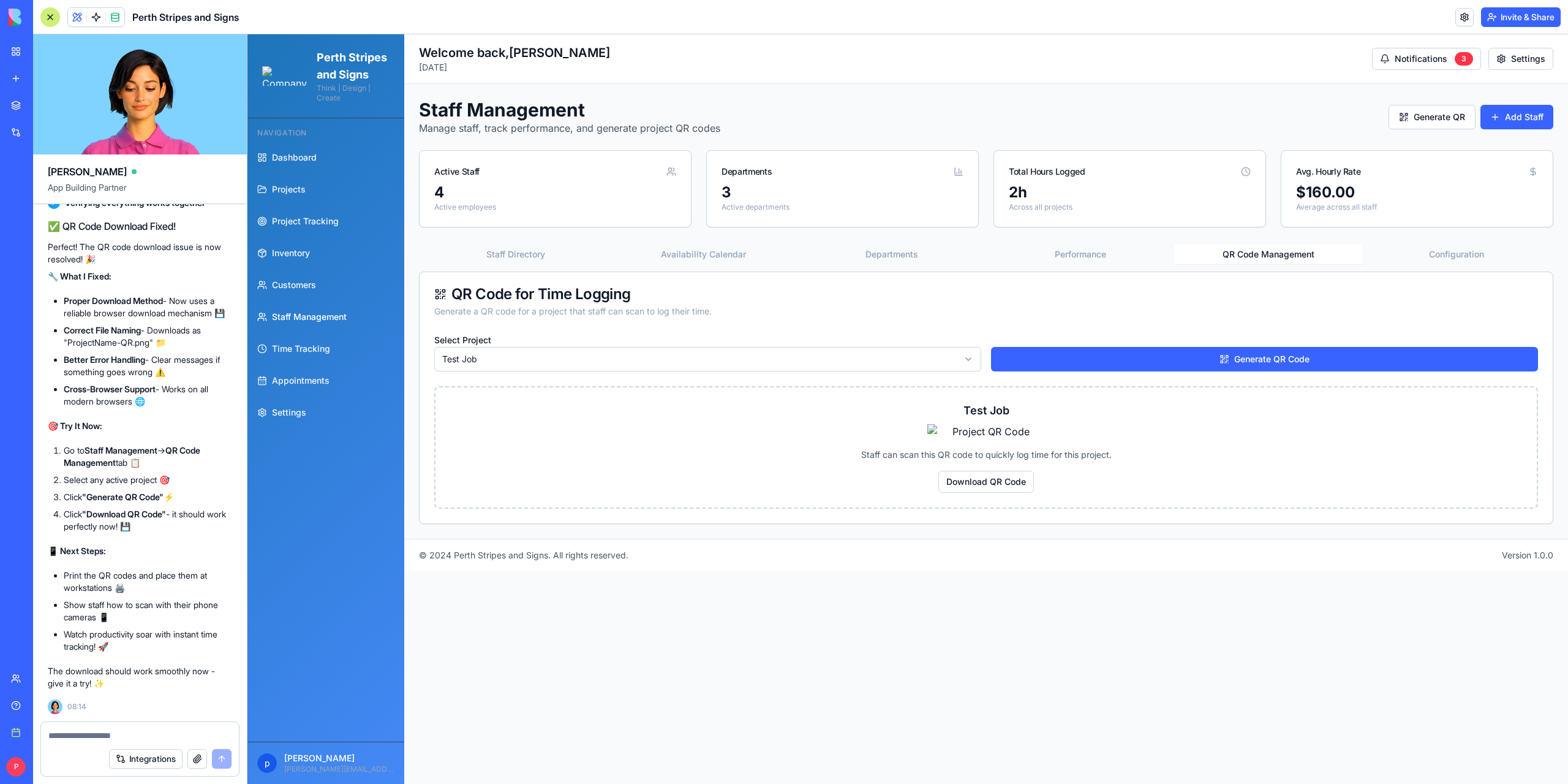
drag, startPoint x: 973, startPoint y: 581, endPoint x: 887, endPoint y: 577, distance: 86.1
click at [910, 508] on div "Test Job Staff can scan this QR code to quickly log time for this project. Down…" at bounding box center [986, 447] width 1104 height 122
click at [173, 730] on textarea at bounding box center [140, 735] width 183 height 12
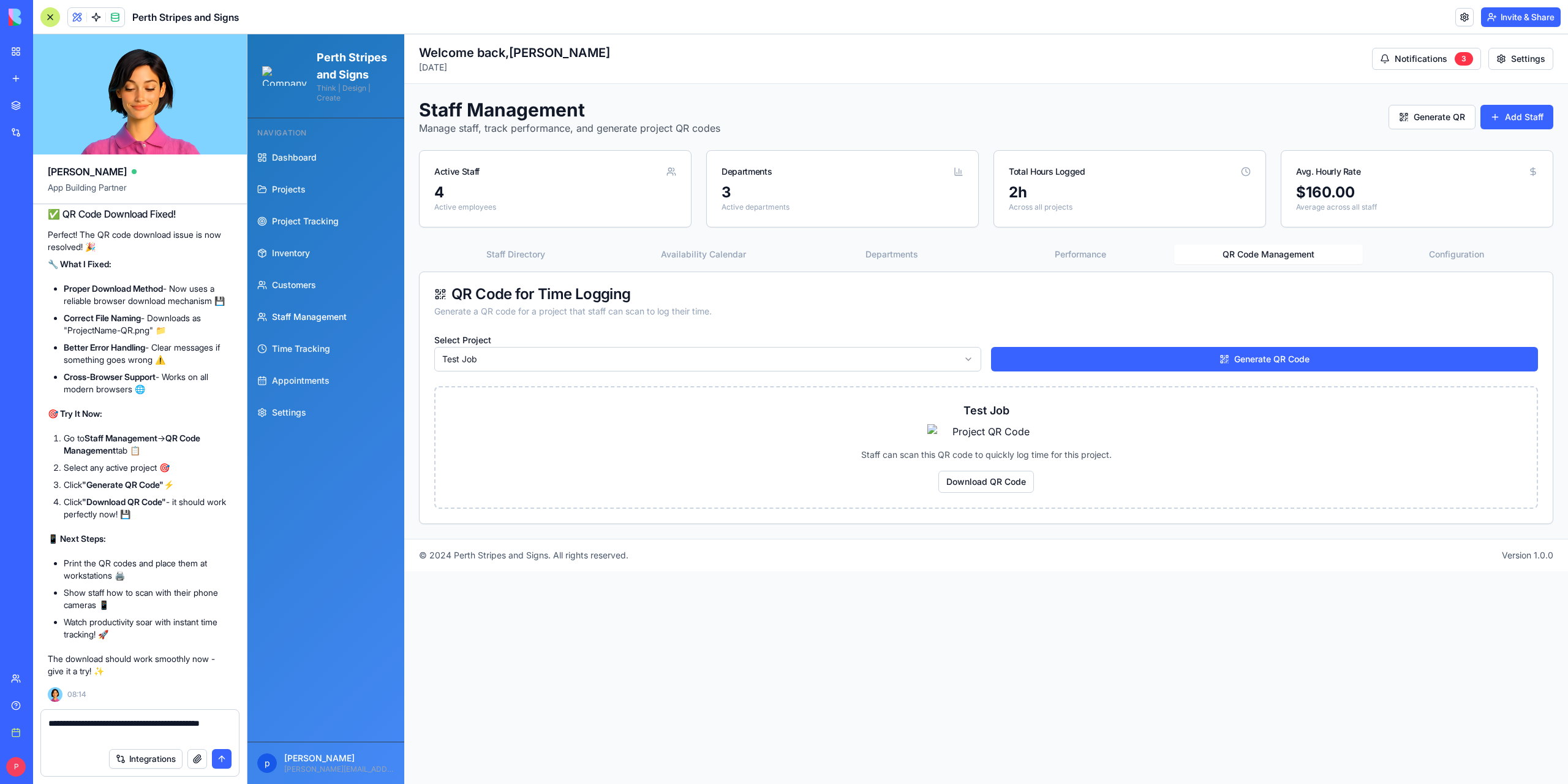
type textarea "**********"
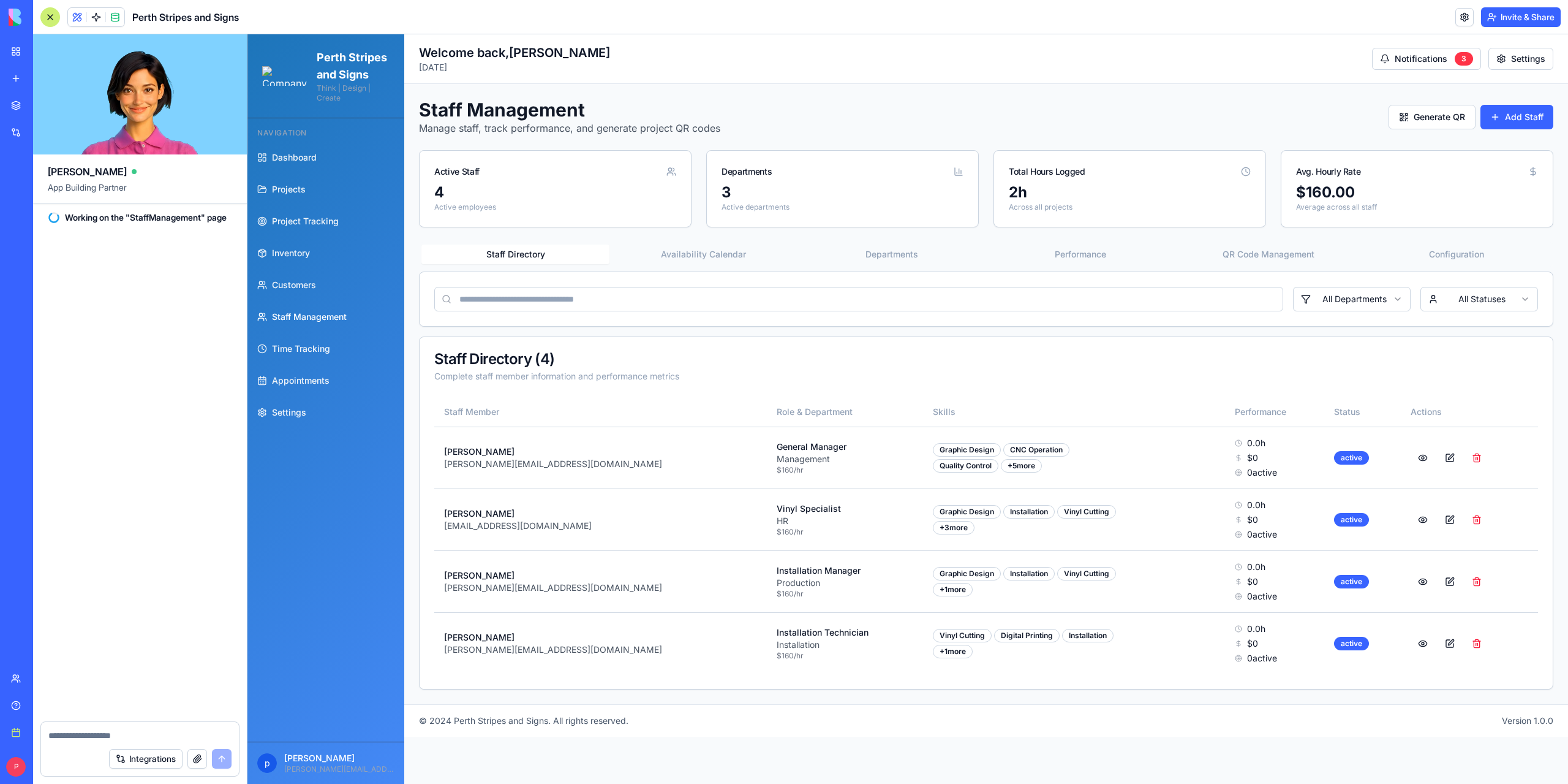
scroll to position [143170, 0]
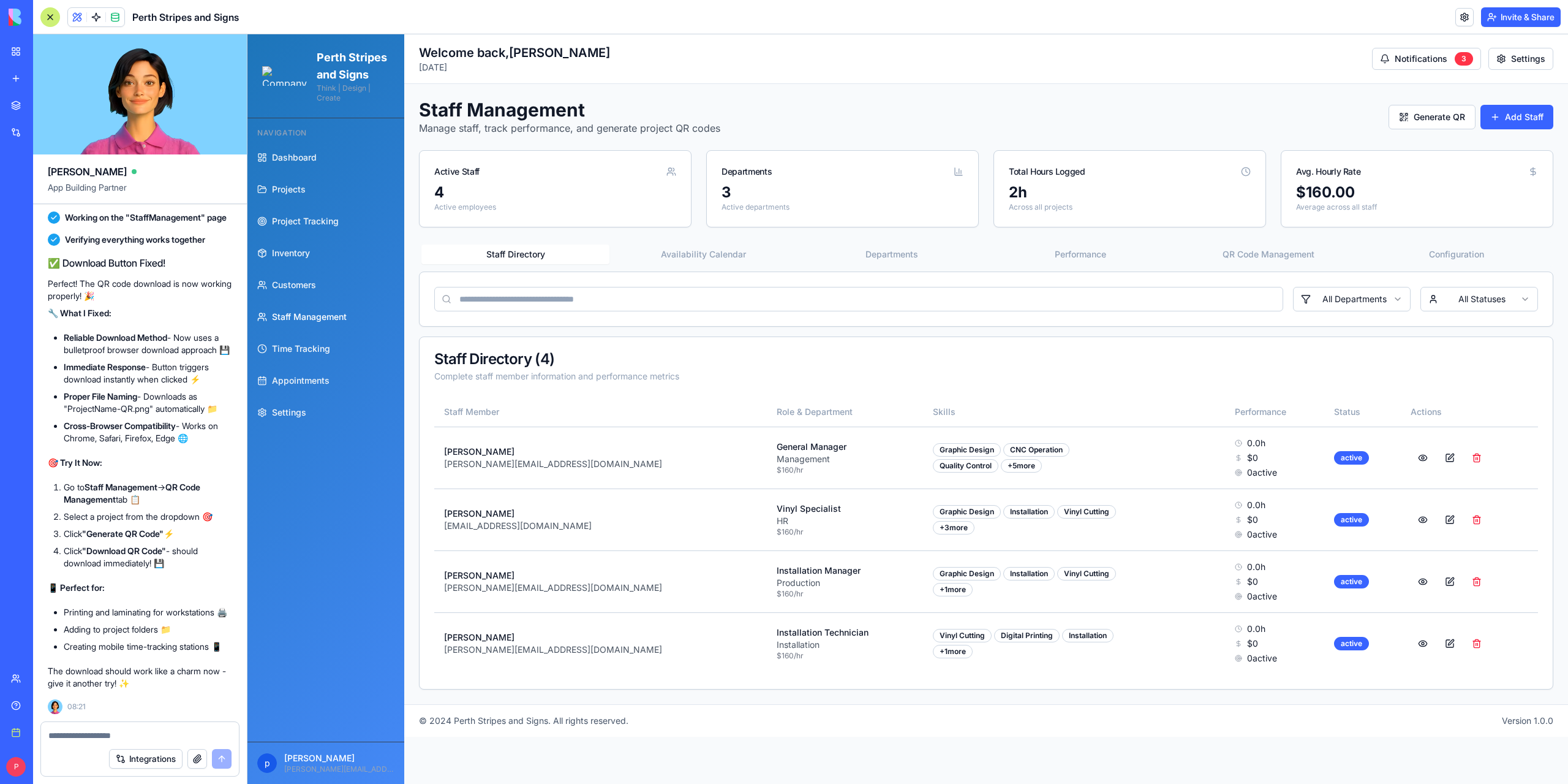
click at [1304, 254] on button "QR Code Management" at bounding box center [1268, 254] width 188 height 20
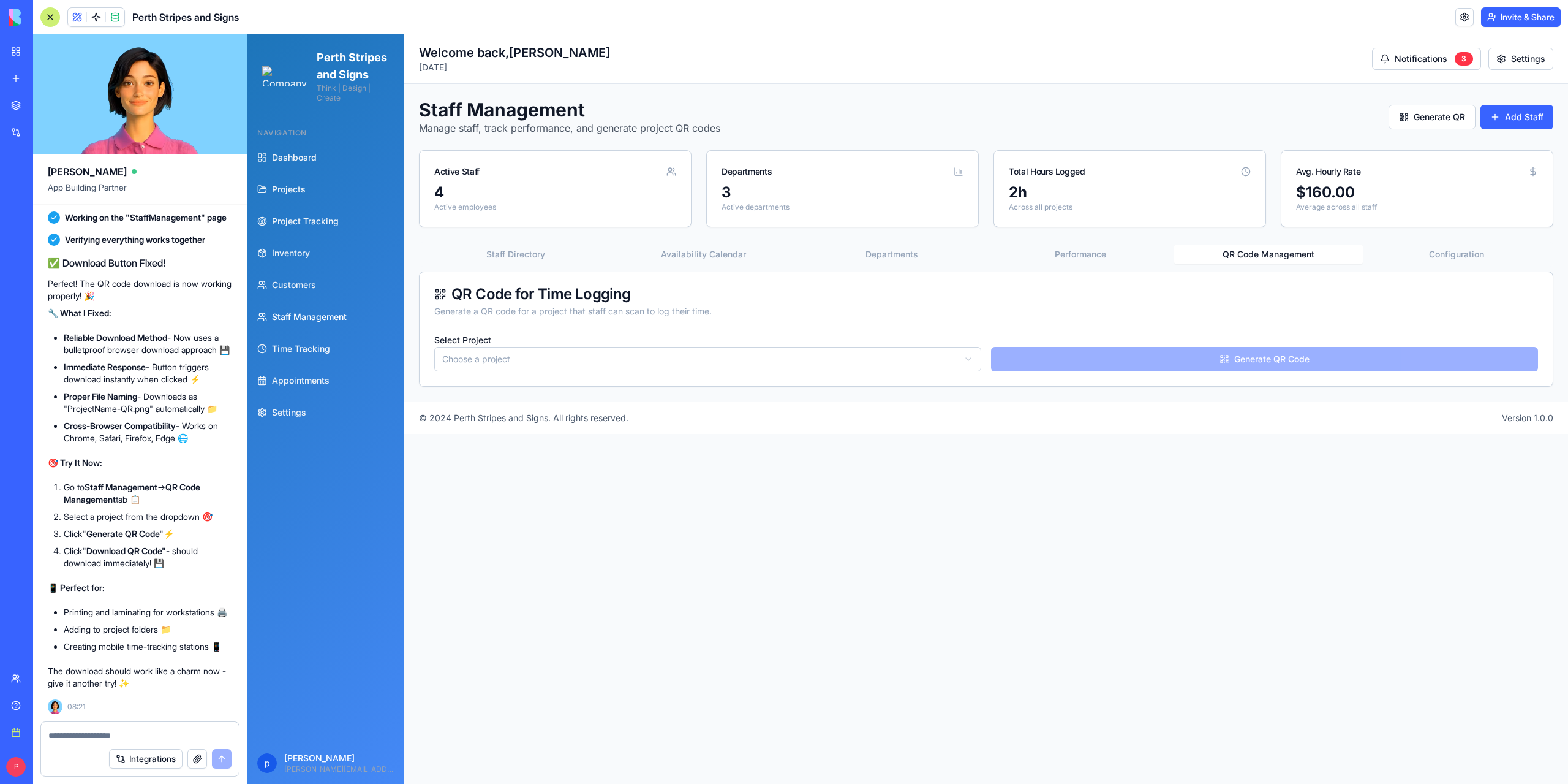
click at [817, 356] on html "Perth Stripes and Signs Think | Design | Create Navigation Dashboard Projects P…" at bounding box center [907, 408] width 1320 height 749
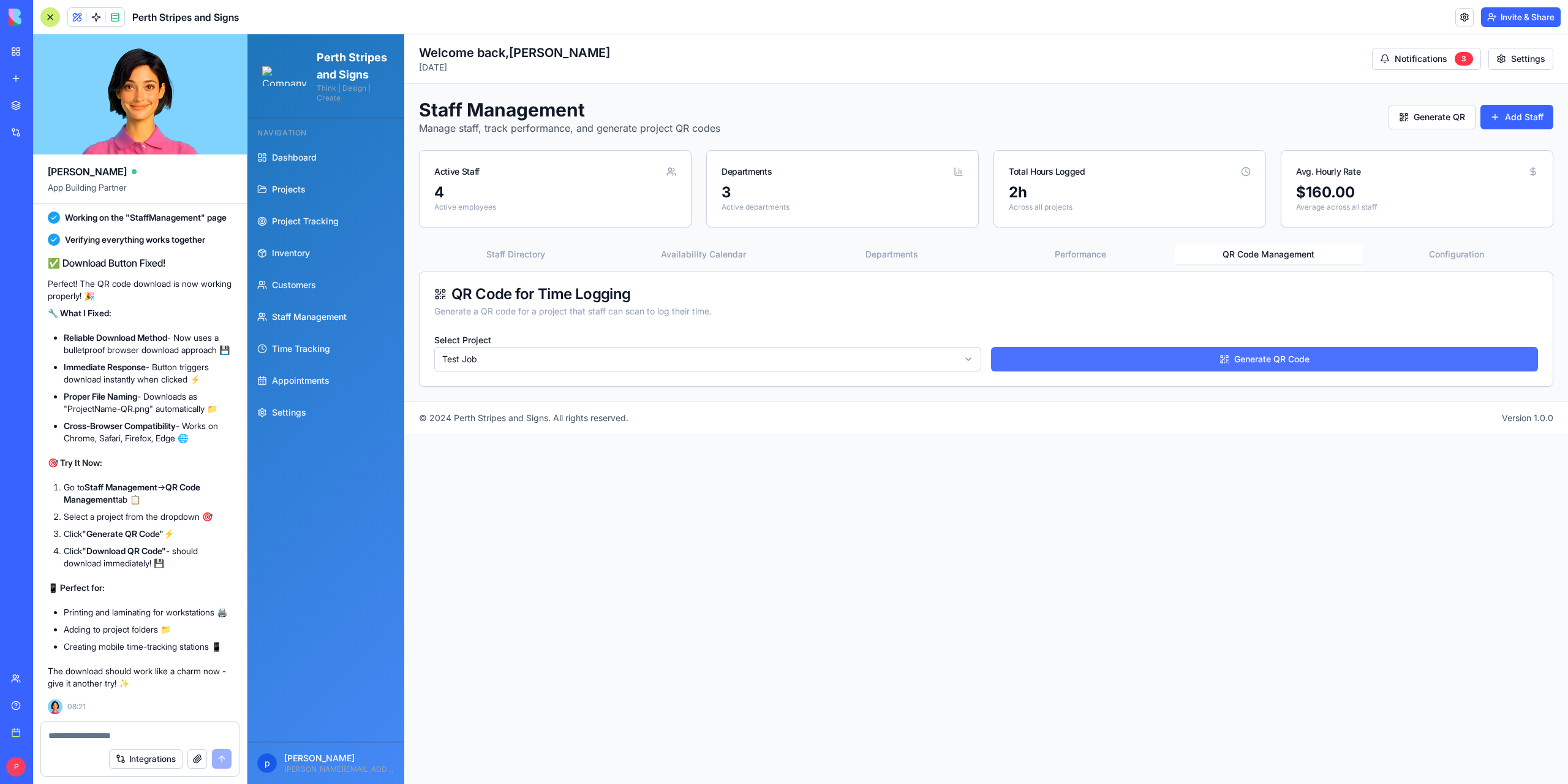
click at [1220, 362] on button "Generate QR Code" at bounding box center [1264, 359] width 547 height 25
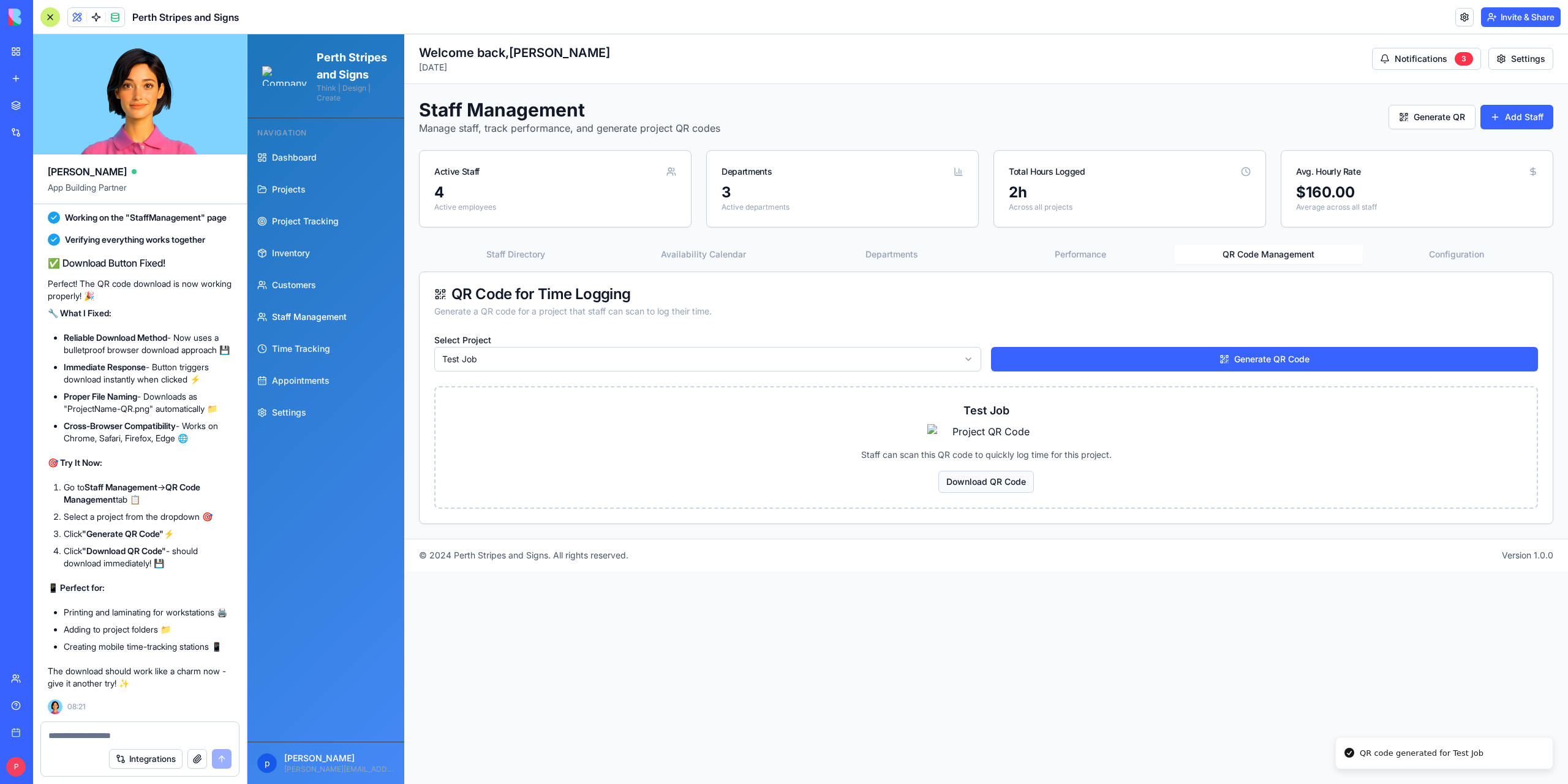
click at [991, 470] on button "Download QR Code" at bounding box center [986, 481] width 95 height 22
copy div "Failed to download QR code. You can try right-clicking the image and saving it."
drag, startPoint x: 1361, startPoint y: 740, endPoint x: 1441, endPoint y: 755, distance: 81.4
click at [1483, 755] on div "Failed to download QR code. You can try right-clicking the image and saving it." at bounding box center [1450, 747] width 183 height 24
click at [70, 738] on textarea at bounding box center [140, 735] width 183 height 12
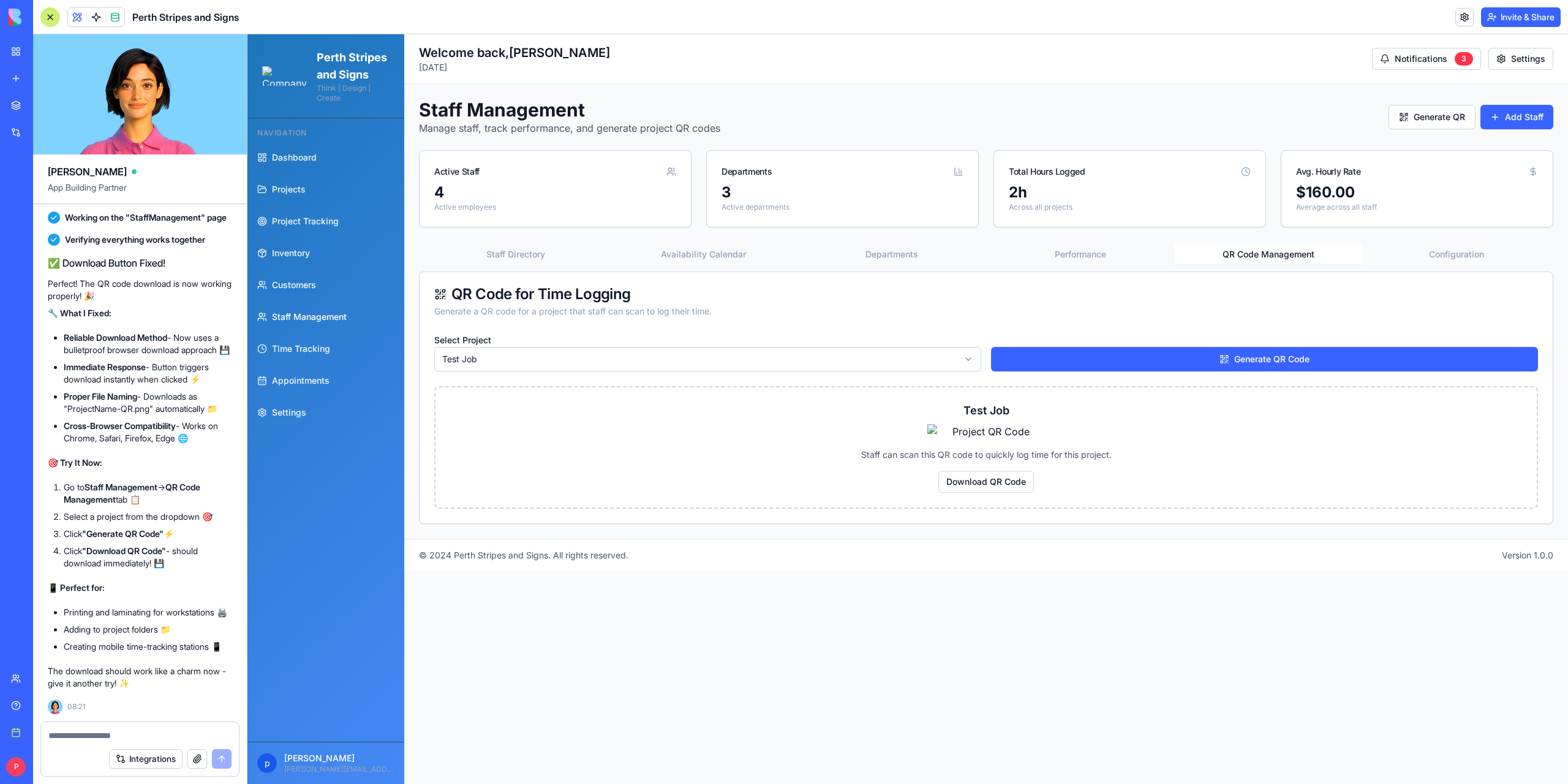
type textarea "**********"
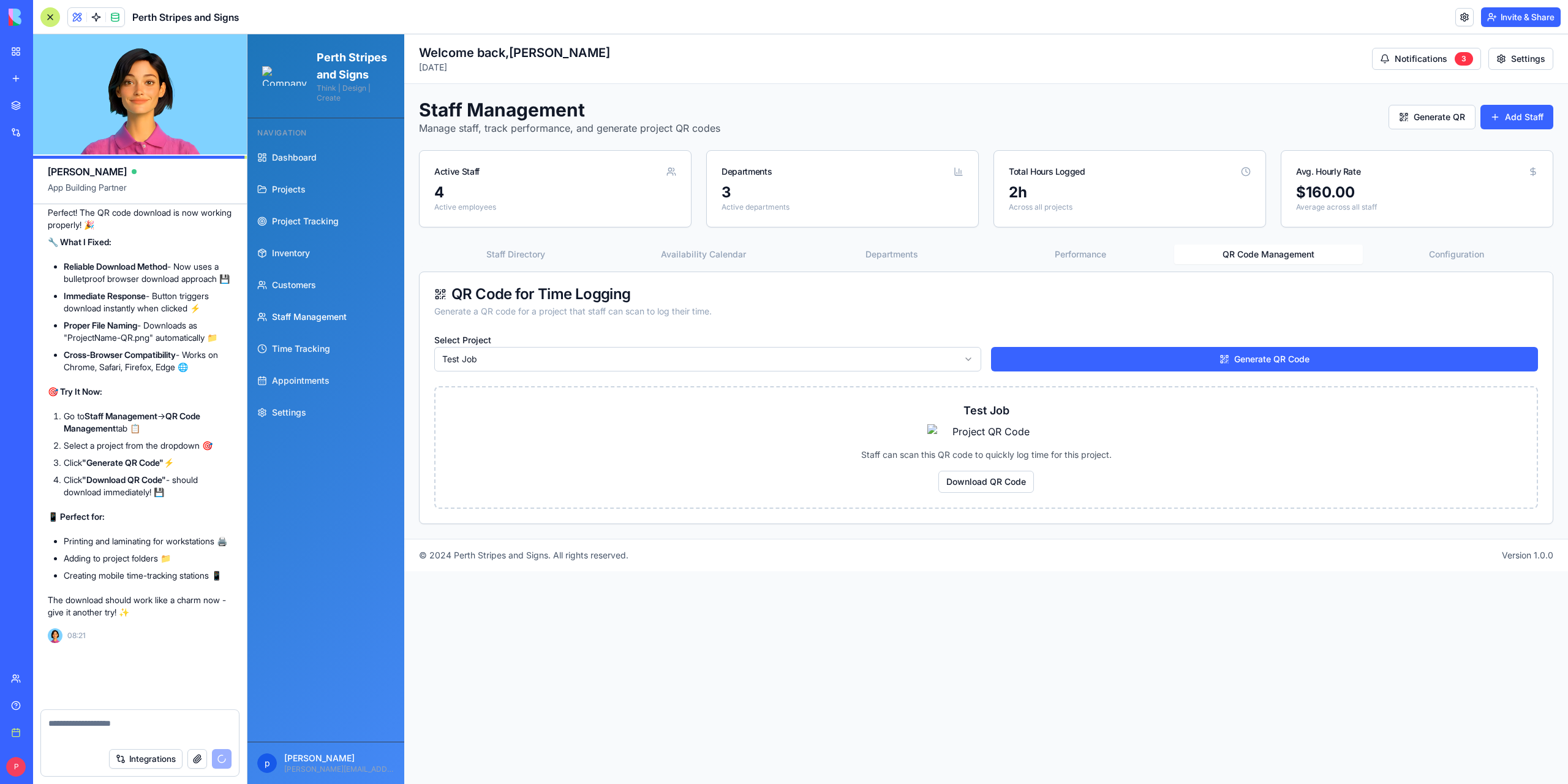
scroll to position [143229, 0]
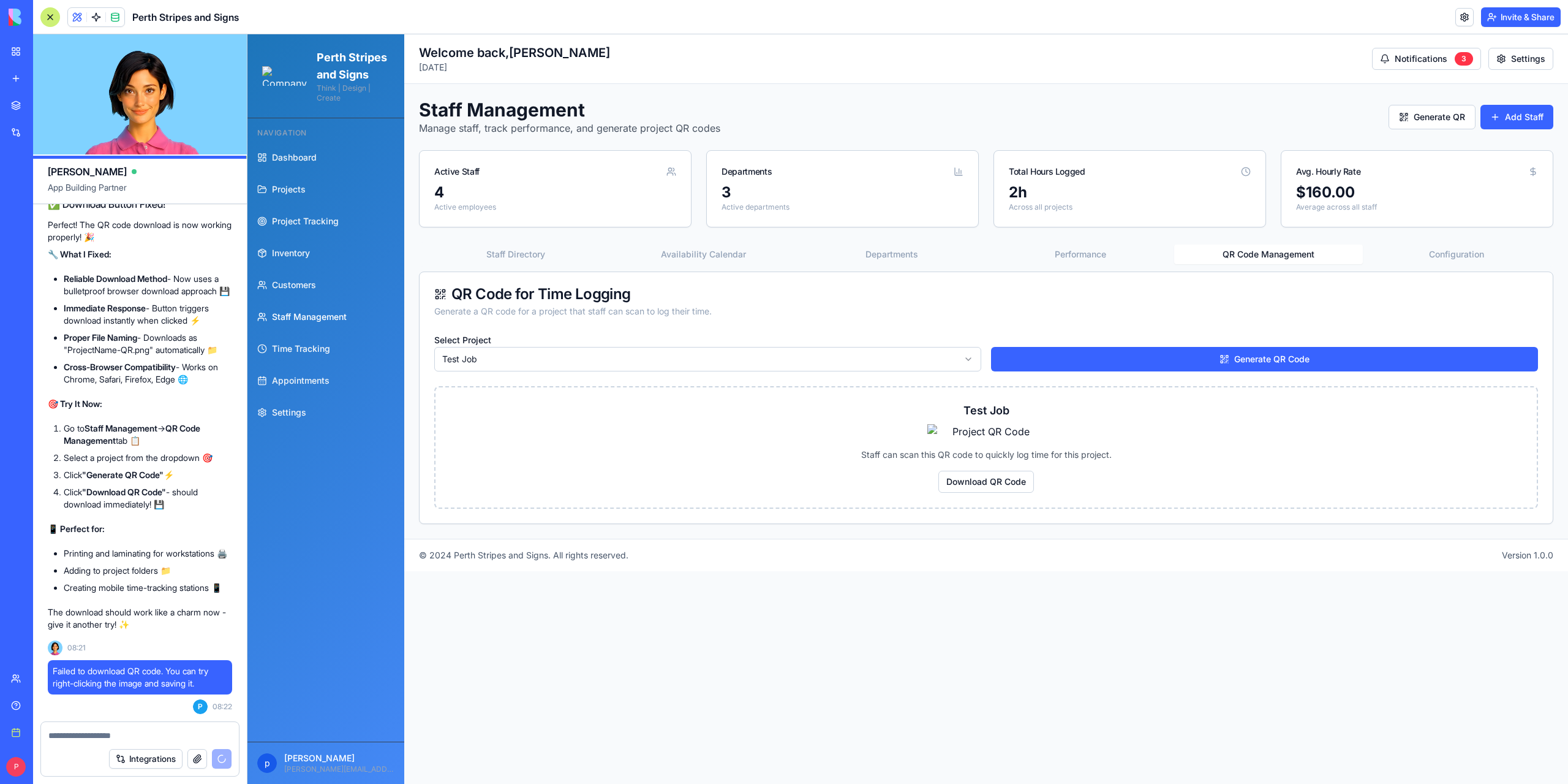
drag, startPoint x: 993, startPoint y: 489, endPoint x: 888, endPoint y: 659, distance: 199.8
click at [888, 562] on div "© 2024 Perth Stripes and Signs. All rights reserved. Version 1.0.0" at bounding box center [986, 554] width 1135 height 12
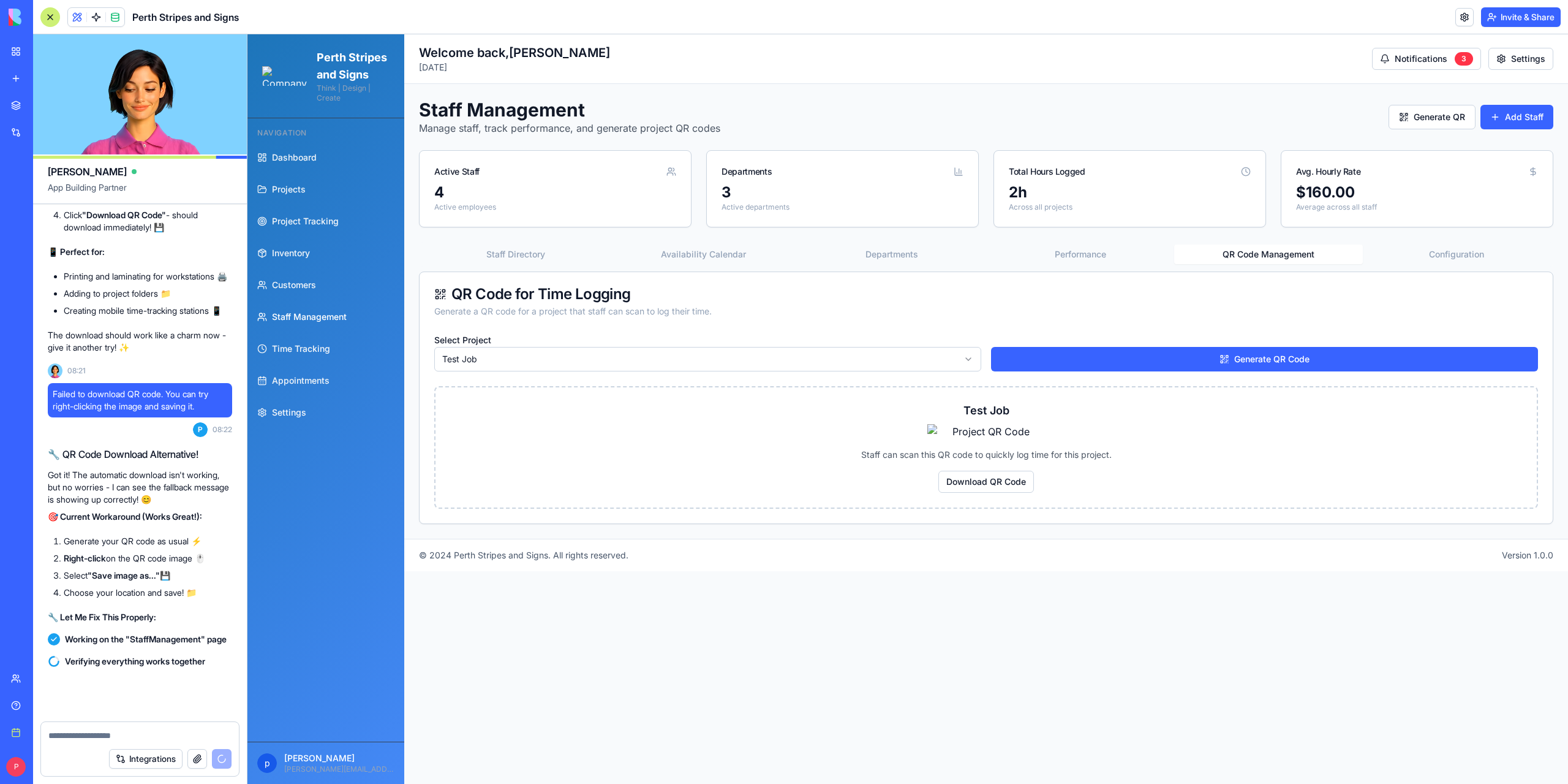
scroll to position [143530, 0]
click at [614, 716] on main "Toggle Sidebar Welcome back, peter Tuesday, August 19, 2025 Notifications 3 Set…" at bounding box center [986, 408] width 1164 height 749
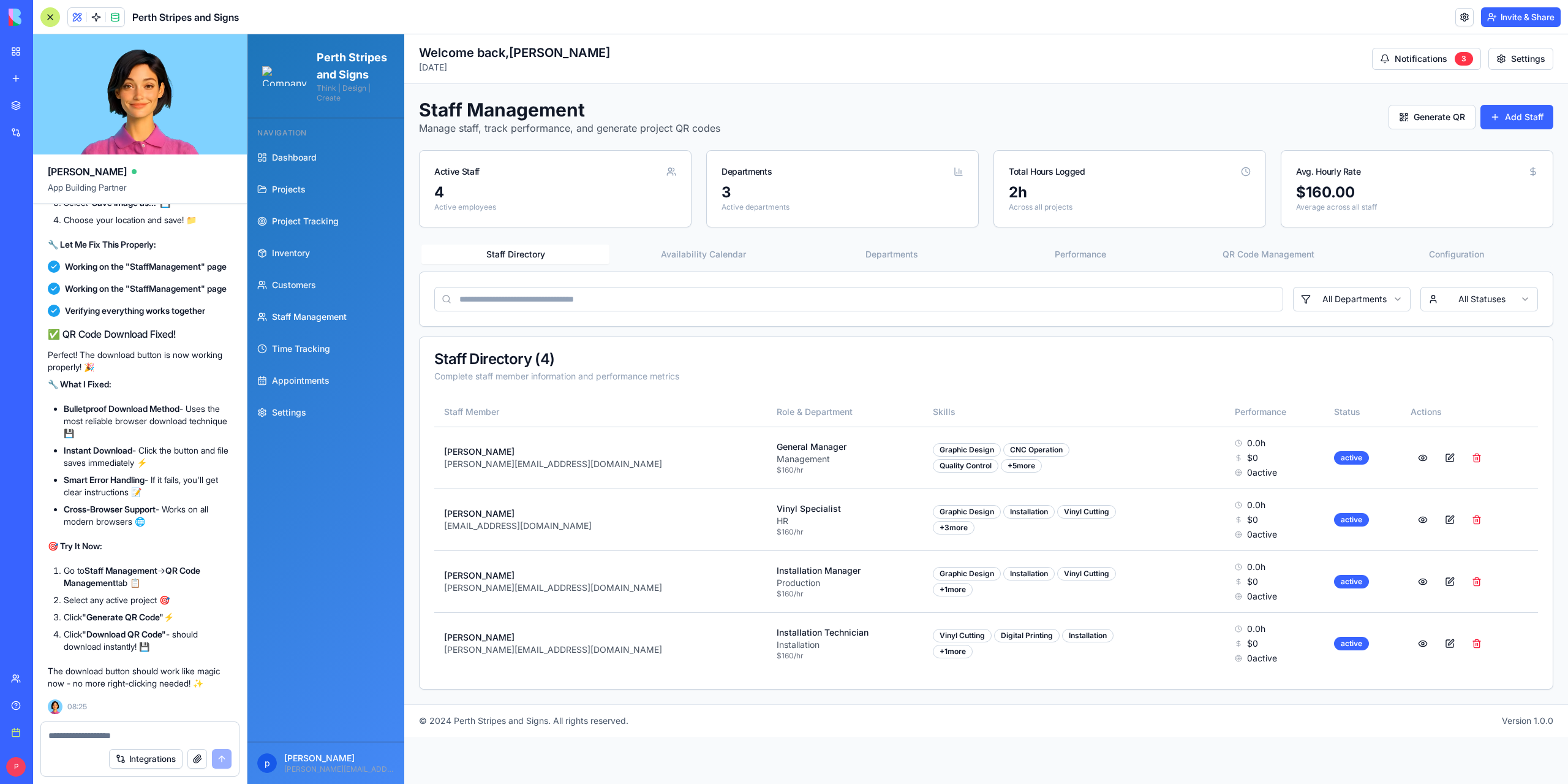
scroll to position [143903, 0]
click at [1437, 115] on button "Generate QR" at bounding box center [1432, 117] width 87 height 25
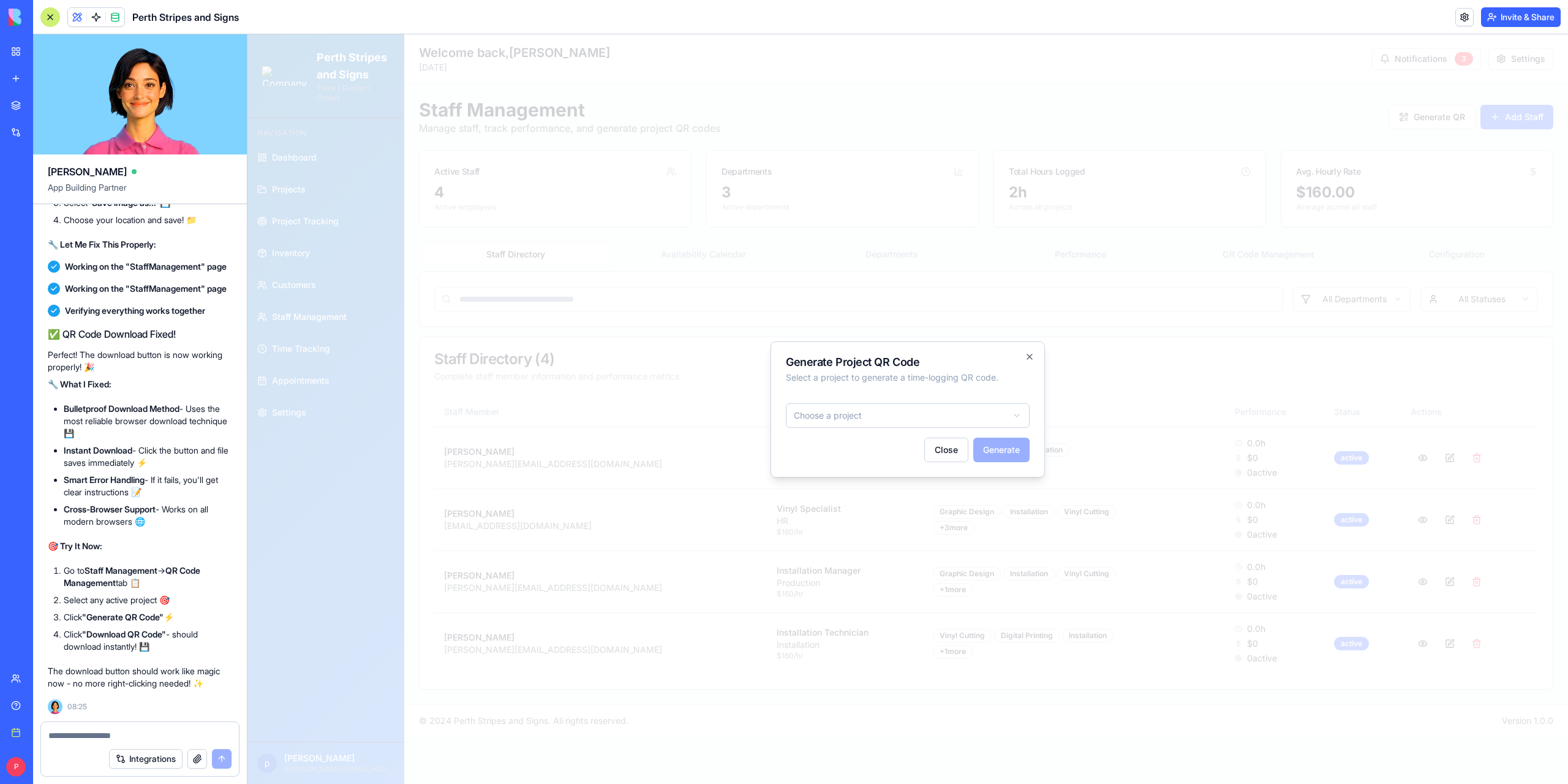
click at [919, 417] on body "Perth Stripes and Signs Think | Design | Create Navigation Dashboard Projects P…" at bounding box center [907, 408] width 1320 height 749
drag, startPoint x: 832, startPoint y: 473, endPoint x: 885, endPoint y: 469, distance: 53.2
click at [832, 473] on body "Perth Stripes and Signs Think | Design | Create Navigation Dashboard Projects P…" at bounding box center [907, 408] width 1320 height 749
click at [944, 455] on button "Close" at bounding box center [946, 450] width 44 height 25
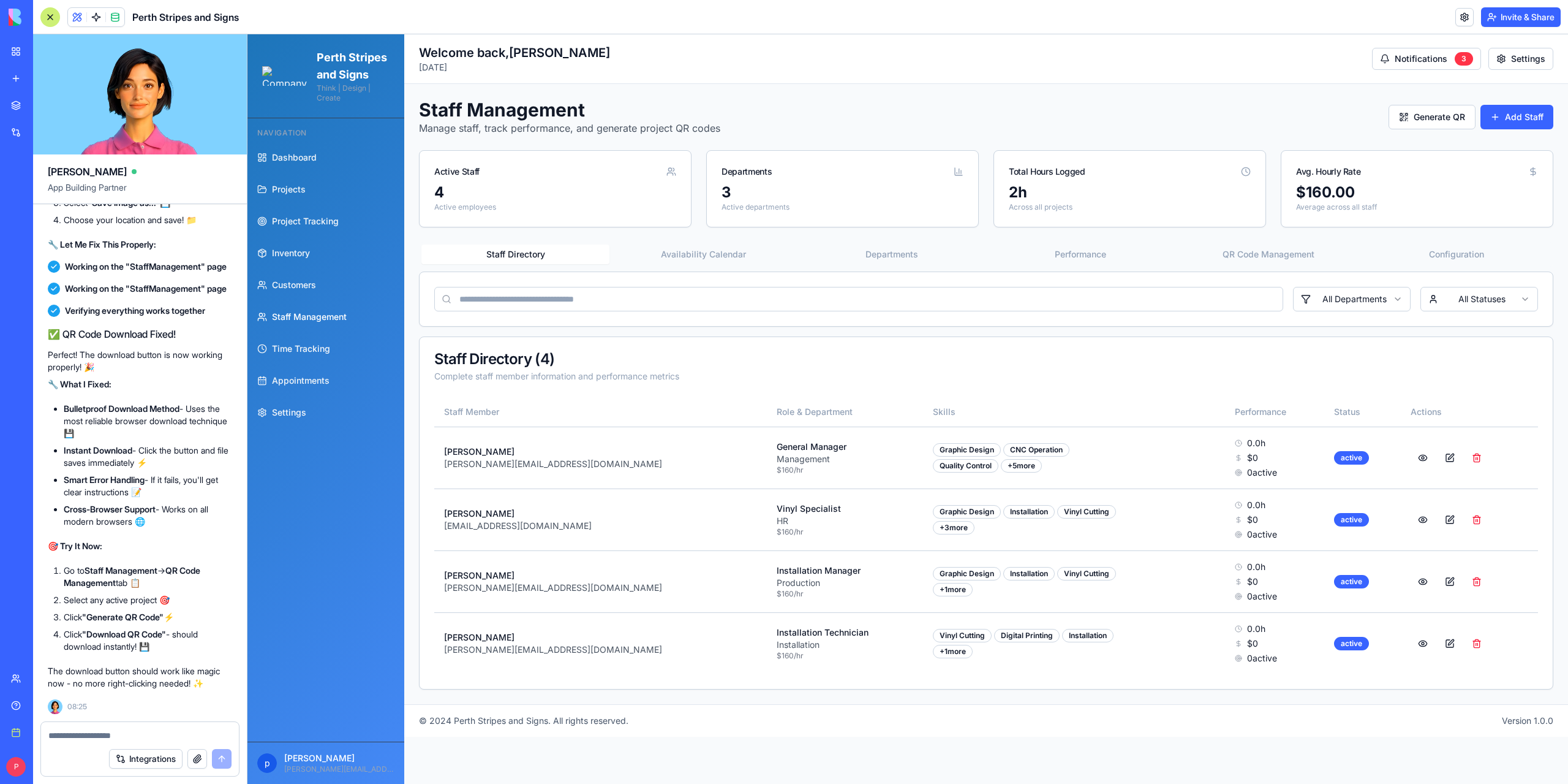
click at [1300, 253] on button "QR Code Management" at bounding box center [1268, 254] width 188 height 20
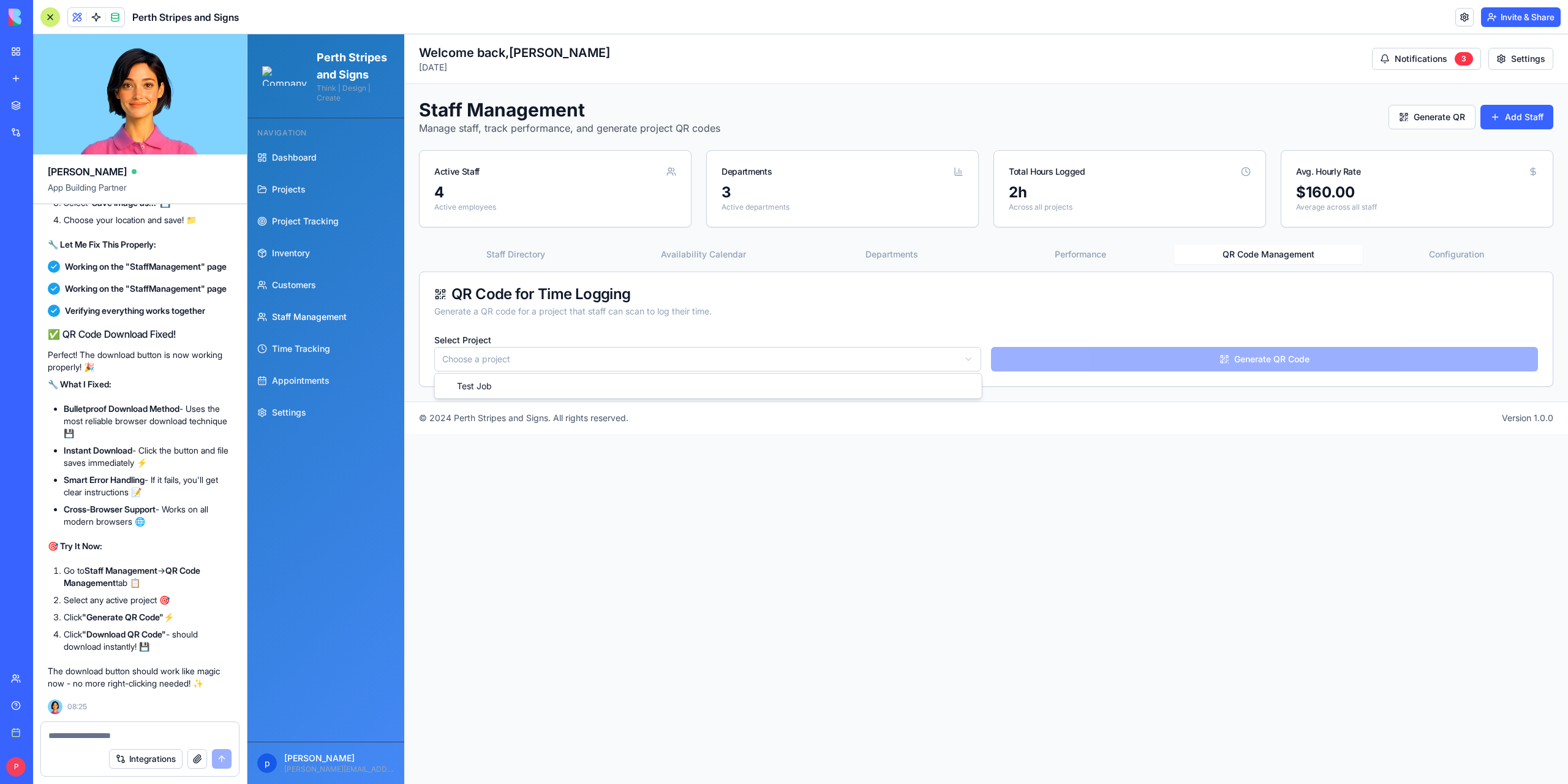
click at [883, 361] on html "Perth Stripes and Signs Think | Design | Create Navigation Dashboard Projects P…" at bounding box center [907, 408] width 1320 height 749
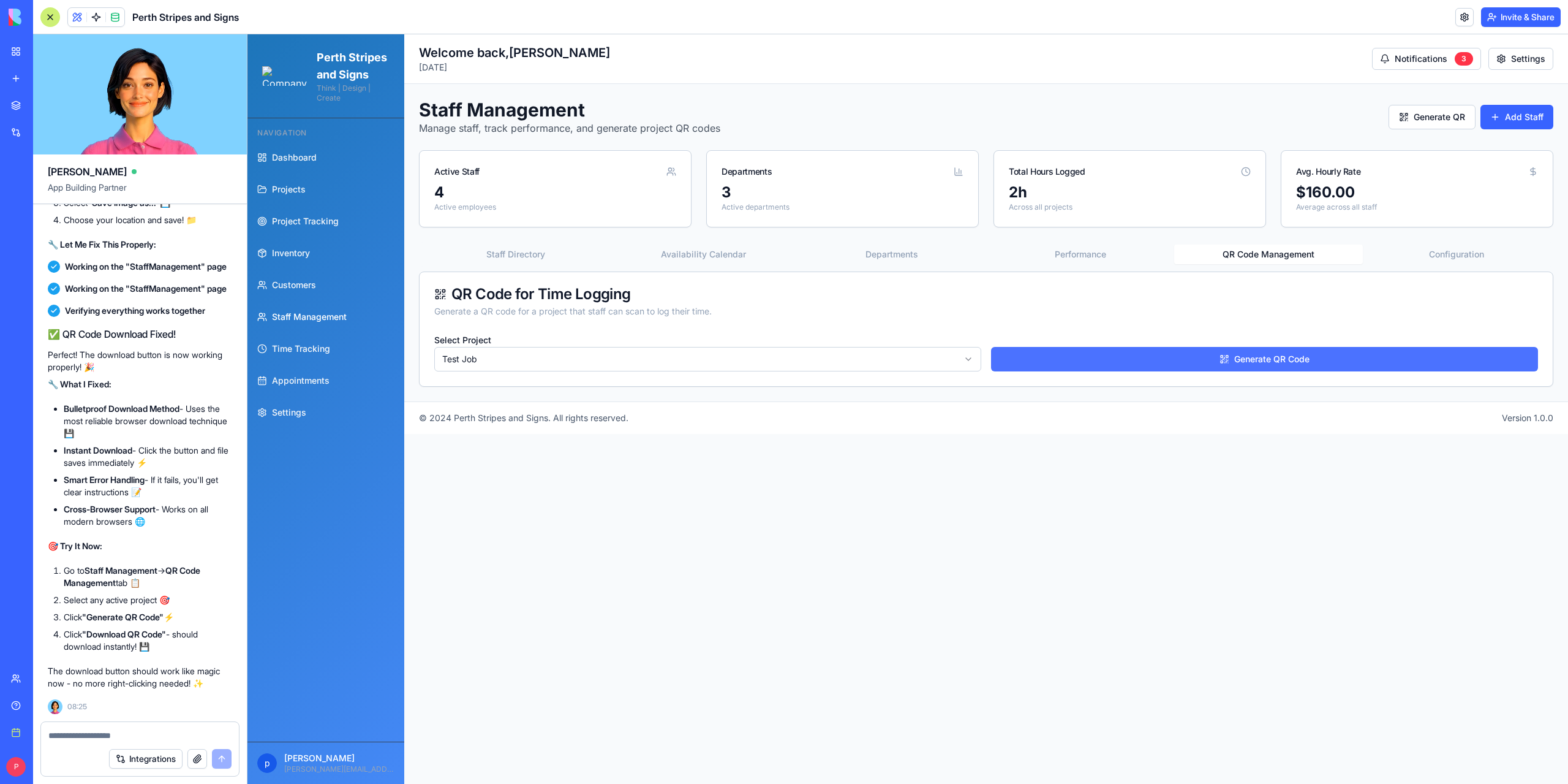
click at [1125, 357] on button "Generate QR Code" at bounding box center [1264, 359] width 547 height 25
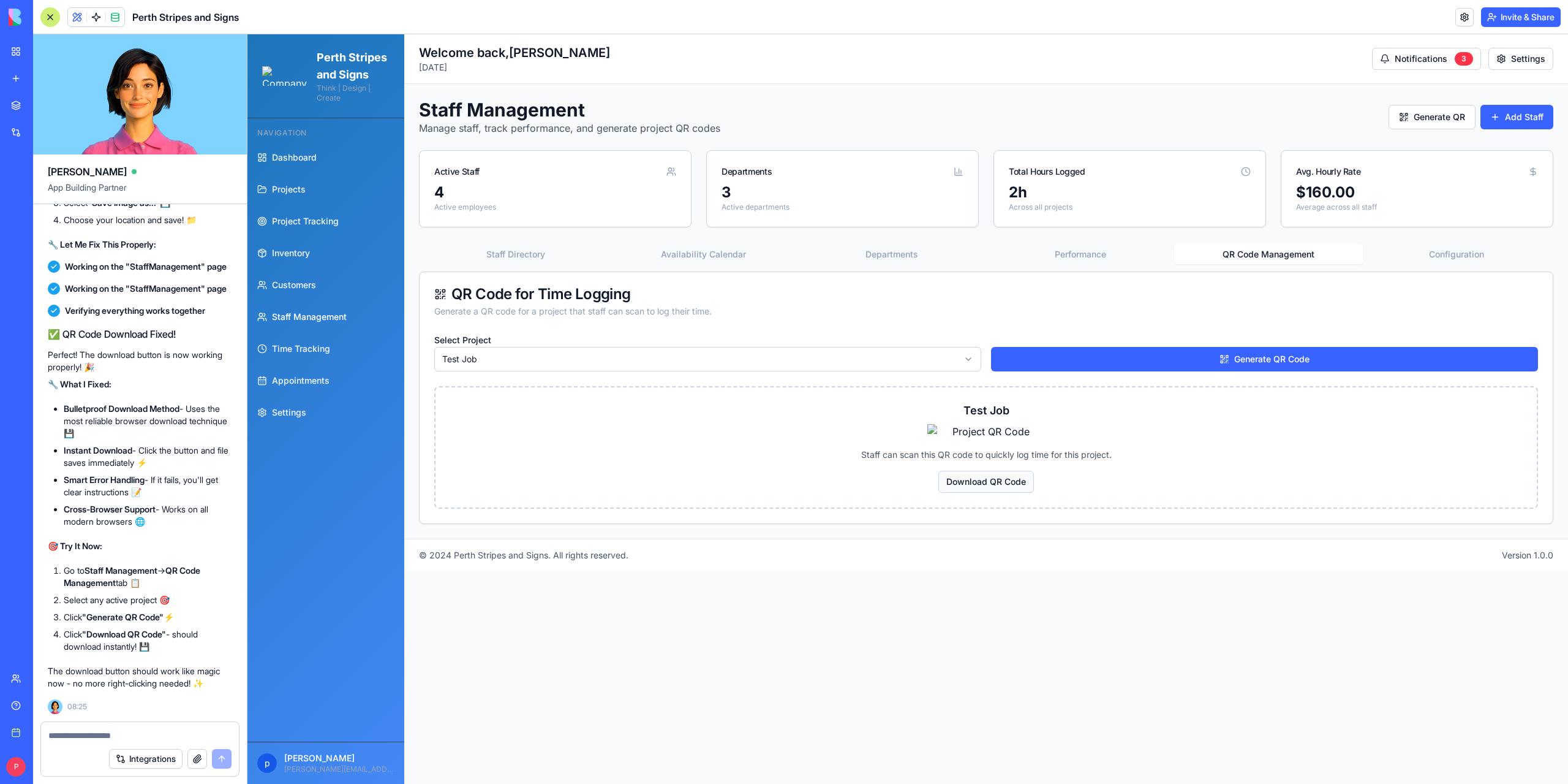
click at [990, 492] on button "Download QR Code" at bounding box center [986, 481] width 95 height 22
drag, startPoint x: 1358, startPoint y: 741, endPoint x: 1458, endPoint y: 746, distance: 100.1
click at [1458, 746] on li "Failed to download QR code. You can try right-clicking the image and saving it." at bounding box center [1444, 752] width 218 height 44
drag, startPoint x: 1477, startPoint y: 755, endPoint x: 1392, endPoint y: 755, distance: 85.0
click at [1392, 755] on div "Failed to download QR code. You can try right-clicking the image and saving it." at bounding box center [1442, 747] width 183 height 24
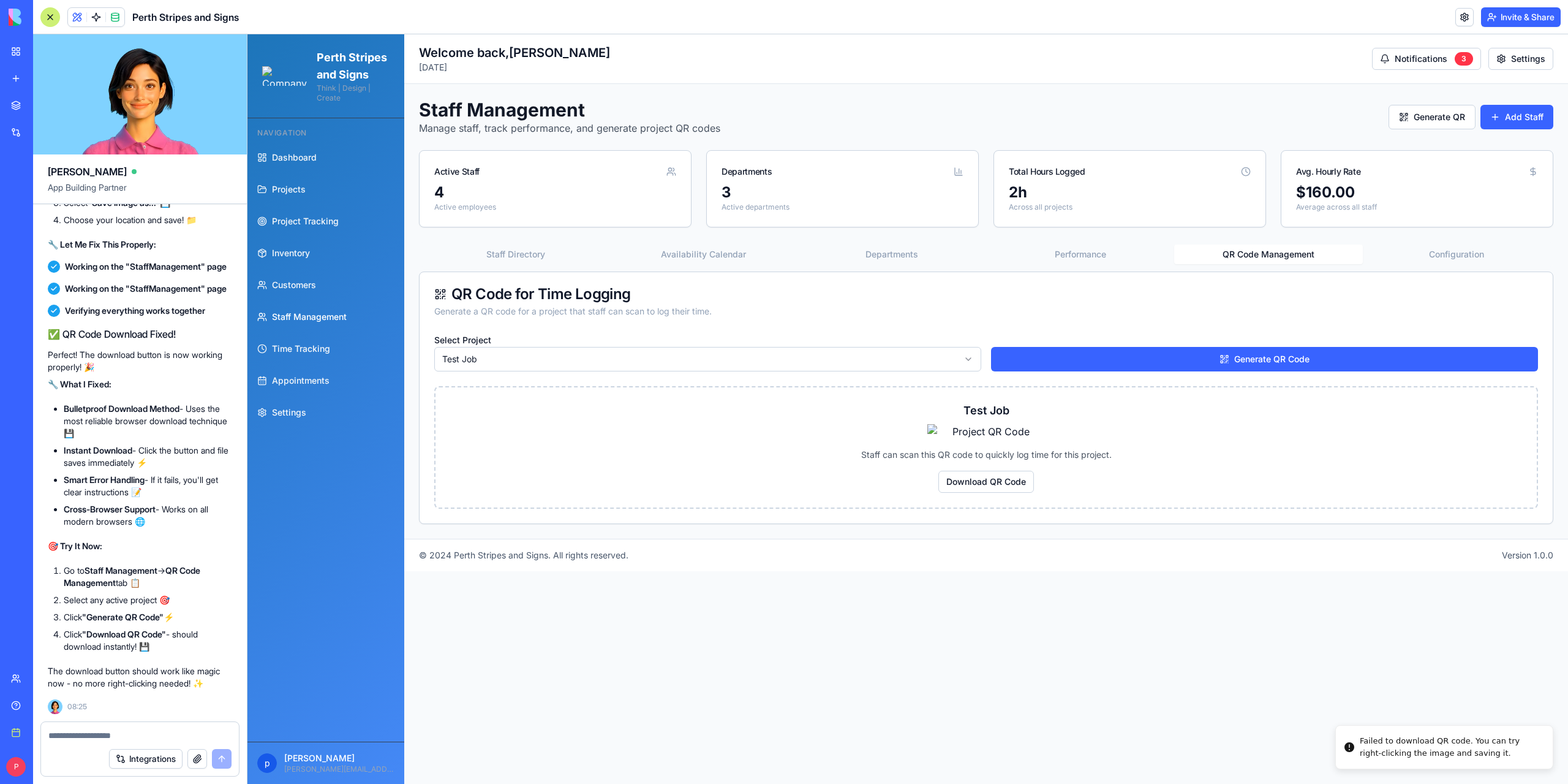
click at [1362, 742] on div "Failed to download QR code. You can try right-clicking the image and saving it." at bounding box center [1450, 747] width 183 height 24
click at [1374, 741] on div "Failed to download QR code. You can try right-clicking the image and saving it." at bounding box center [1450, 747] width 183 height 24
drag, startPoint x: 1361, startPoint y: 741, endPoint x: 1477, endPoint y: 751, distance: 116.4
click at [1477, 751] on div "Failed to download QR code. You can try right-clicking the image and saving it." at bounding box center [1450, 747] width 183 height 24
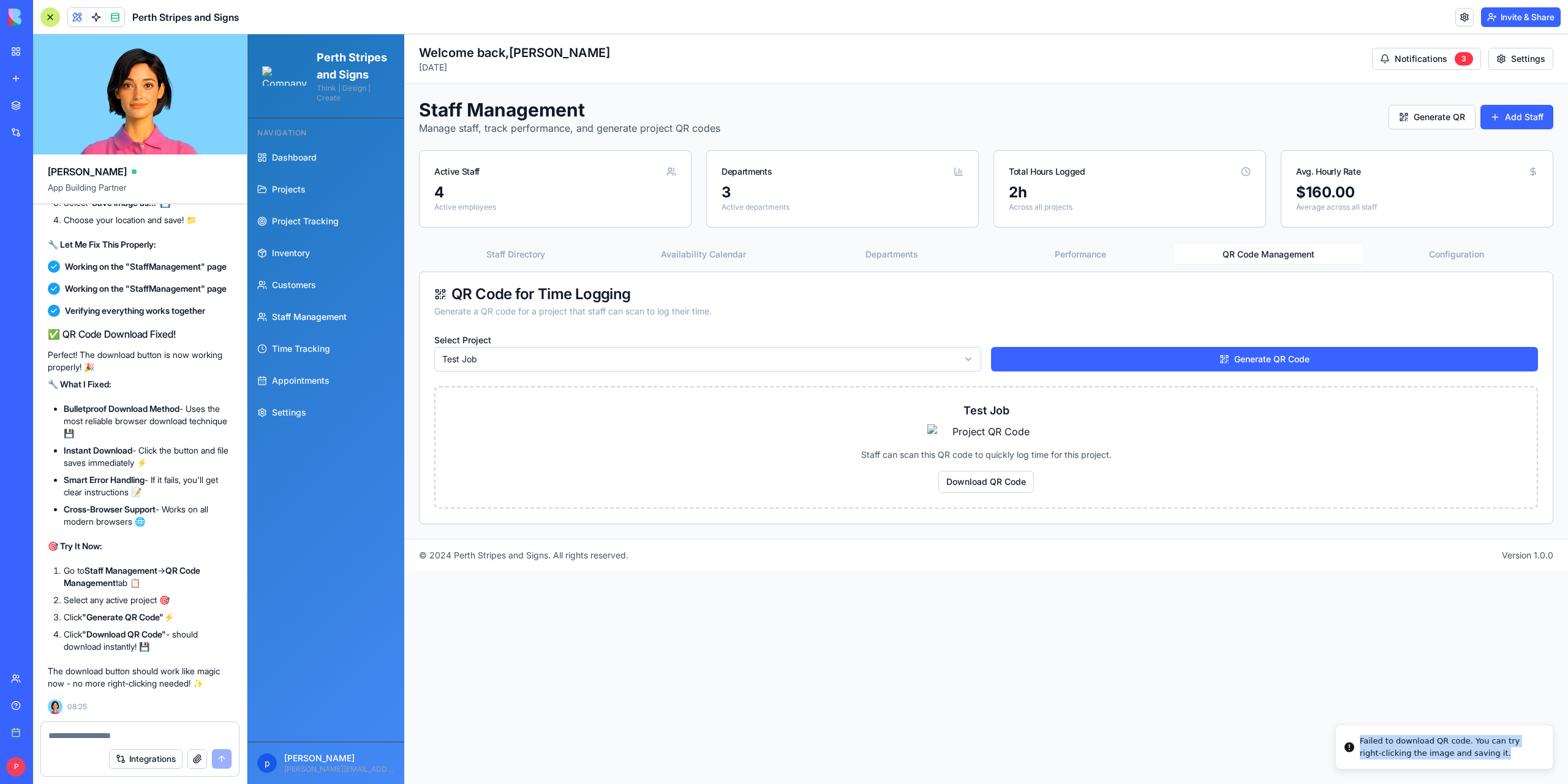
copy div "Failed to download QR code. You can try right-clicking the image and saving it."
click at [71, 736] on textarea at bounding box center [140, 735] width 183 height 12
click at [1006, 492] on button "Download QR Code" at bounding box center [986, 481] width 95 height 22
click at [138, 735] on textarea at bounding box center [140, 735] width 183 height 12
type textarea "**********"
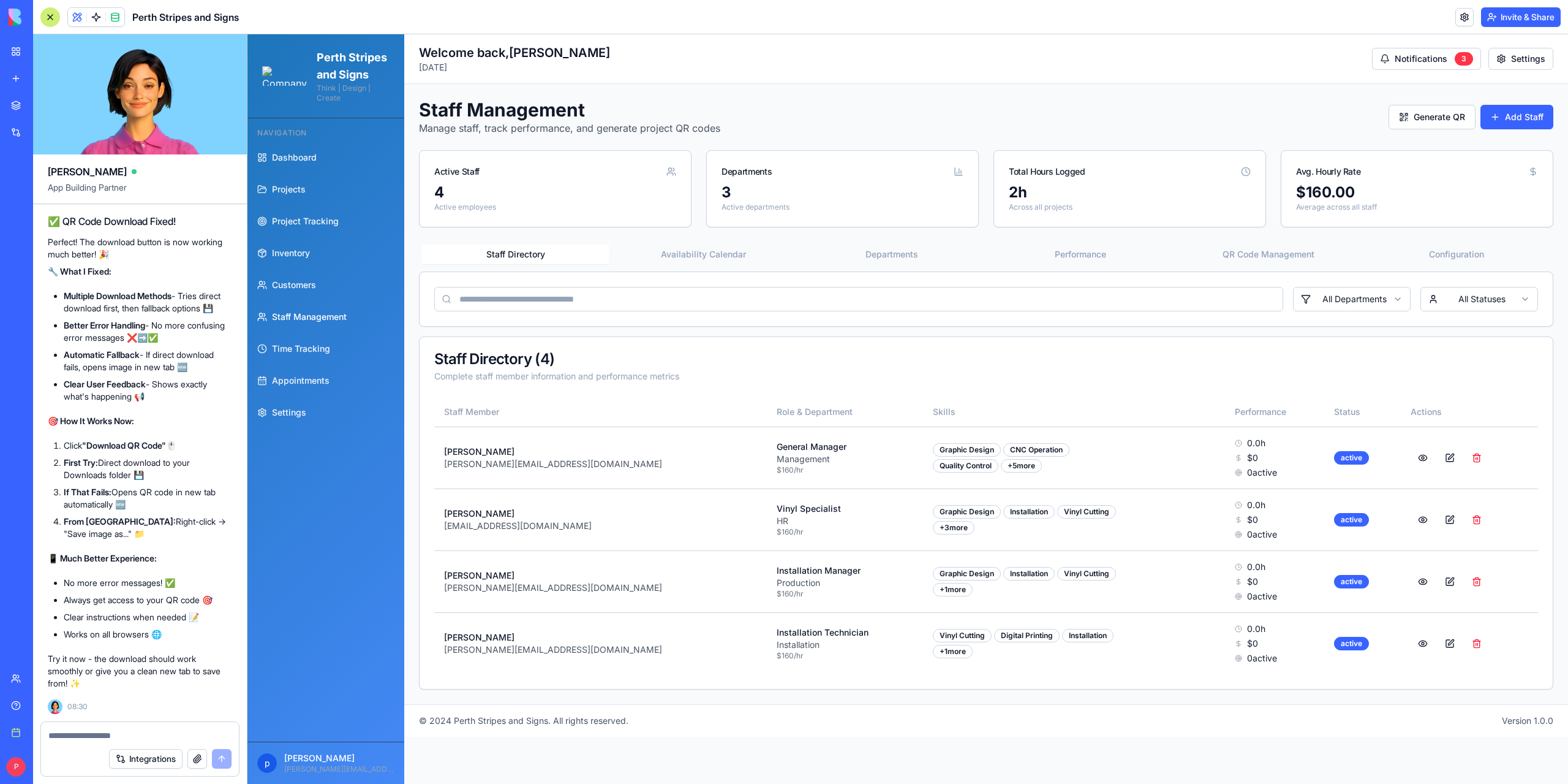
scroll to position [144621, 0]
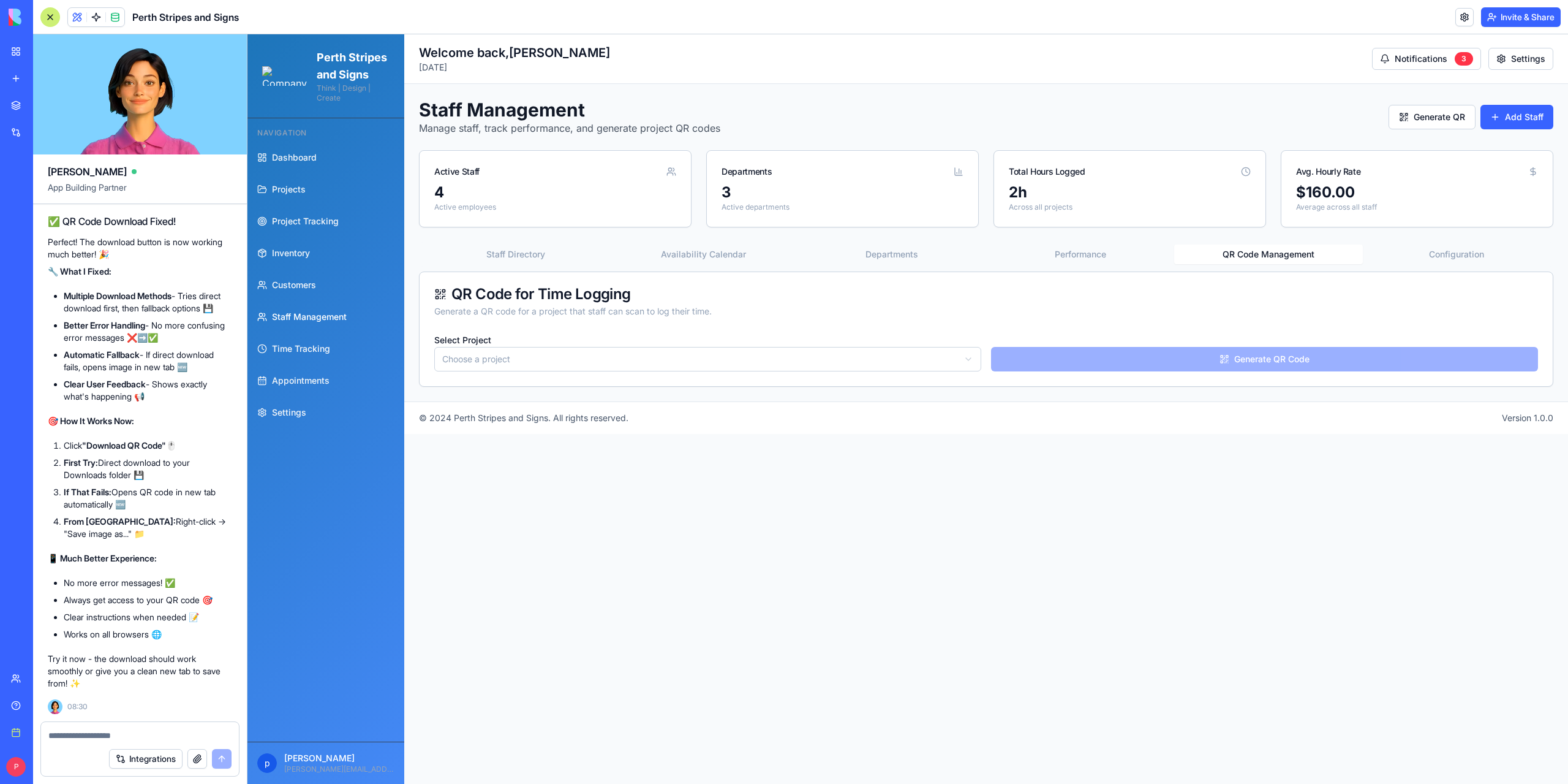
click at [1293, 257] on button "QR Code Management" at bounding box center [1268, 254] width 188 height 20
click at [864, 363] on html "Perth Stripes and Signs Think | Design | Create Navigation Dashboard Projects P…" at bounding box center [907, 408] width 1320 height 749
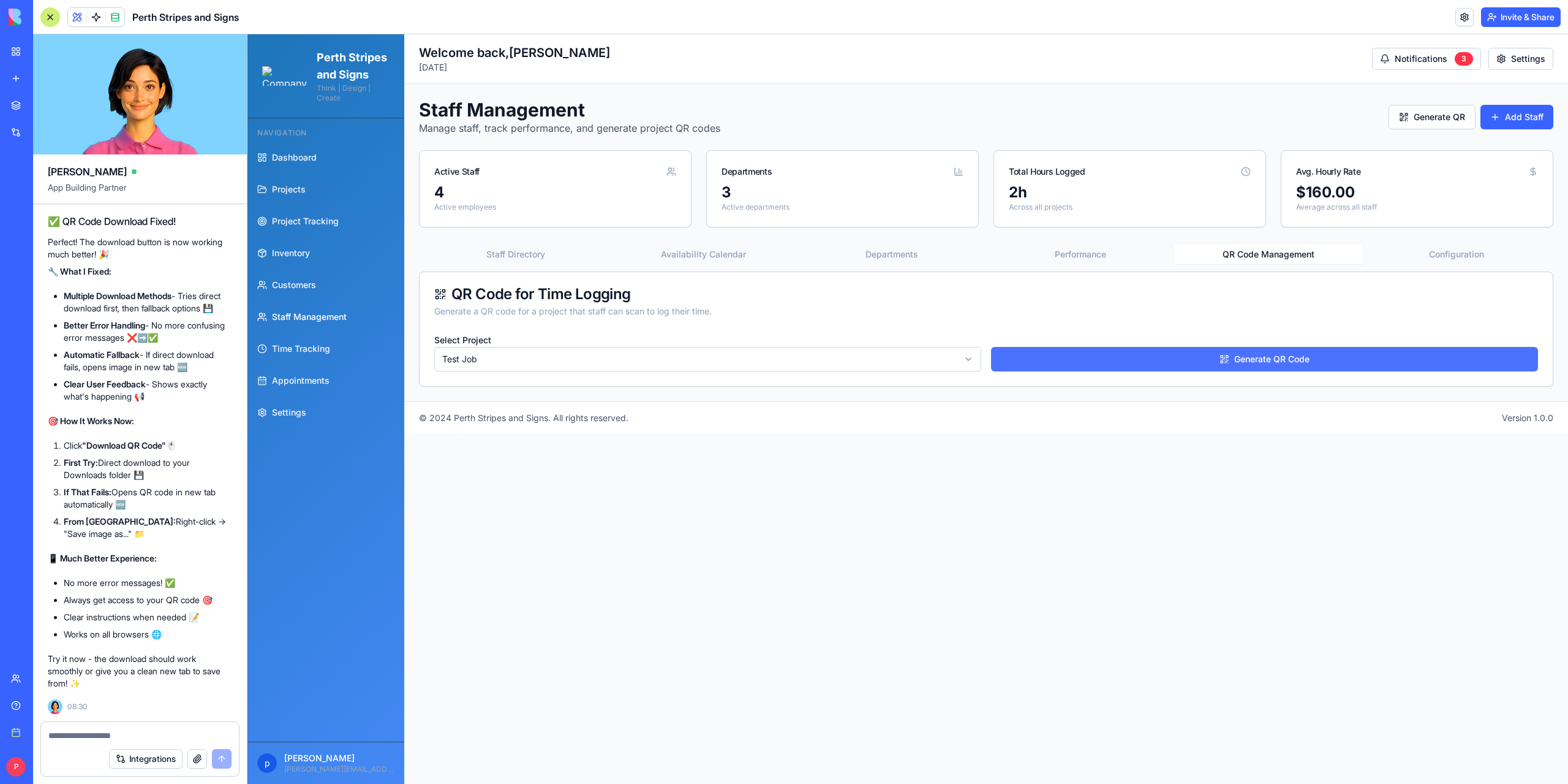
click at [1196, 361] on button "Generate QR Code" at bounding box center [1264, 359] width 547 height 25
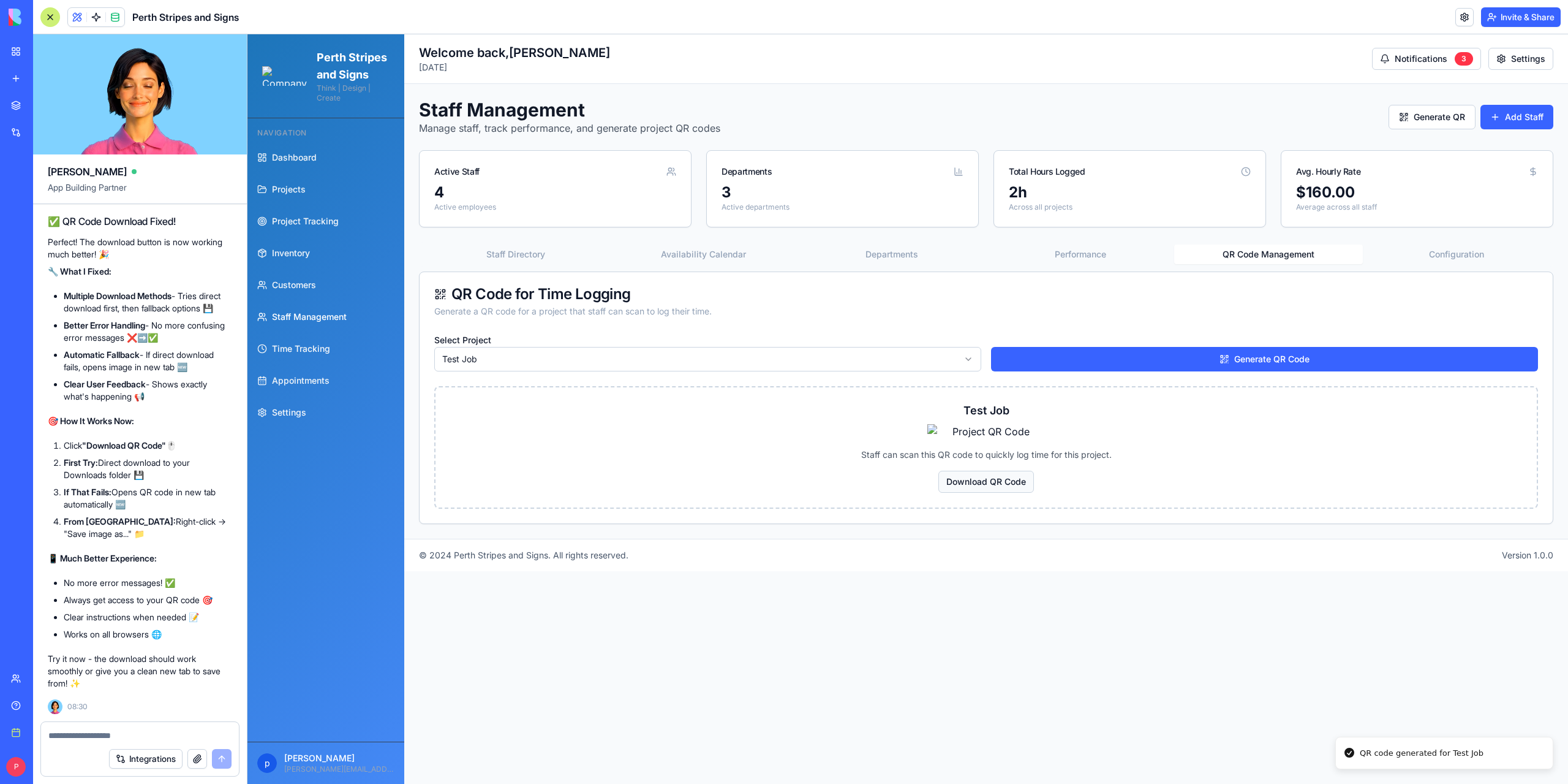
click at [1002, 492] on button "Download QR Code" at bounding box center [986, 481] width 95 height 22
drag, startPoint x: 1397, startPoint y: 755, endPoint x: 1359, endPoint y: 732, distance: 44.4
click at [1359, 732] on div "Could not download directly. The QR code has been opened in a new tab for you t…" at bounding box center [1443, 741] width 183 height 37
copy div "Could not download directly. The QR code has been opened in a new tab for you t…"
drag, startPoint x: 1361, startPoint y: 730, endPoint x: 1395, endPoint y: 755, distance: 42.2
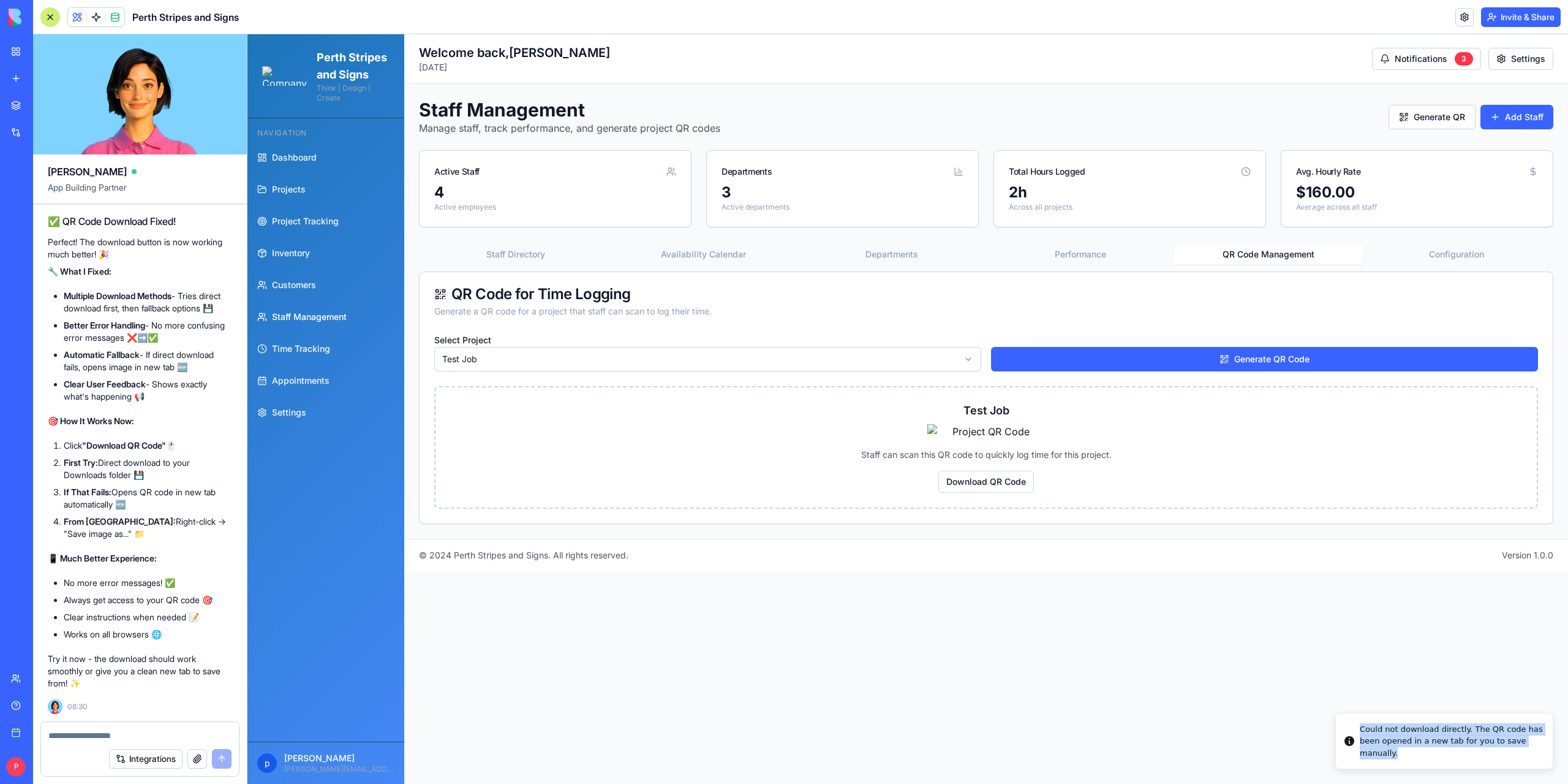
click at [1395, 755] on div "Could not download directly. The QR code has been opened in a new tab for you t…" at bounding box center [1450, 741] width 183 height 37
click at [183, 733] on textarea at bounding box center [140, 735] width 183 height 12
type textarea "**********"
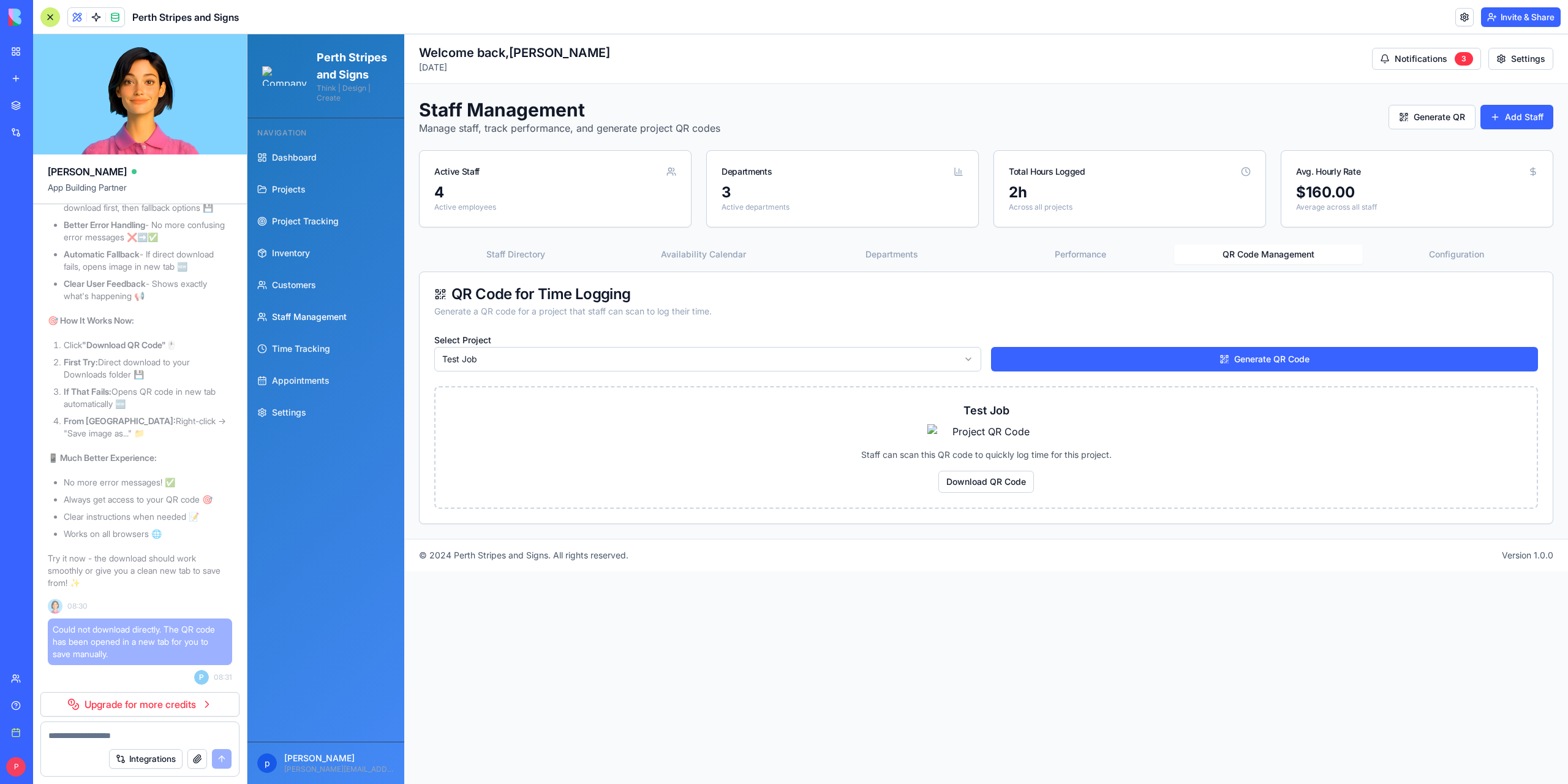
scroll to position [144721, 0]
click at [133, 704] on link "Upgrade for more credits" at bounding box center [140, 704] width 199 height 25
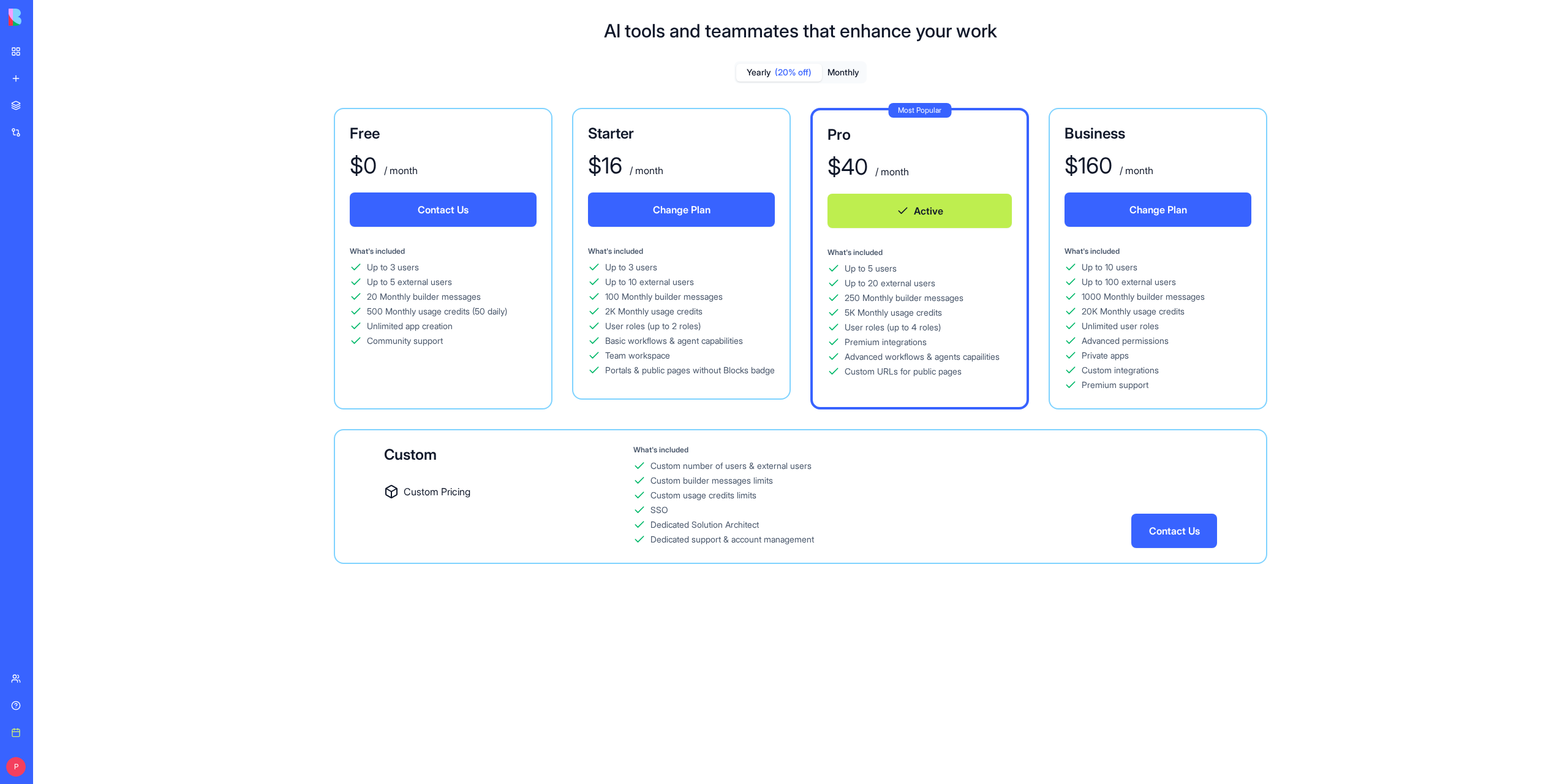
click at [834, 72] on button "Monthly" at bounding box center [843, 72] width 43 height 17
click at [788, 71] on span "(20% off)" at bounding box center [793, 71] width 37 height 12
click at [37, 705] on div "Help" at bounding box center [37, 705] width 16 height 12
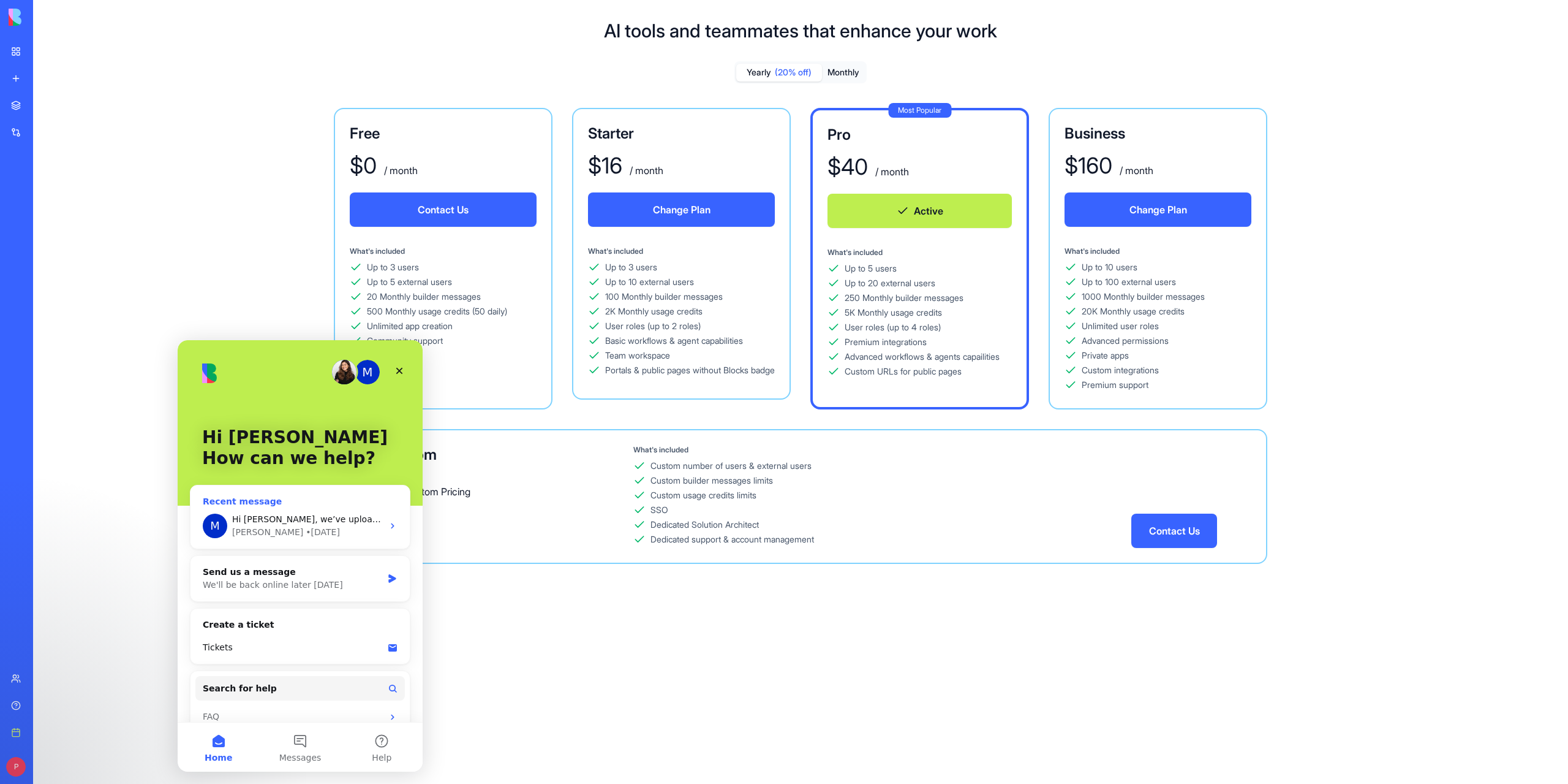
click at [267, 523] on span "Hi Peter, we’ve uploaded the new feature, and everything is working now — you c…" at bounding box center [480, 519] width 498 height 10
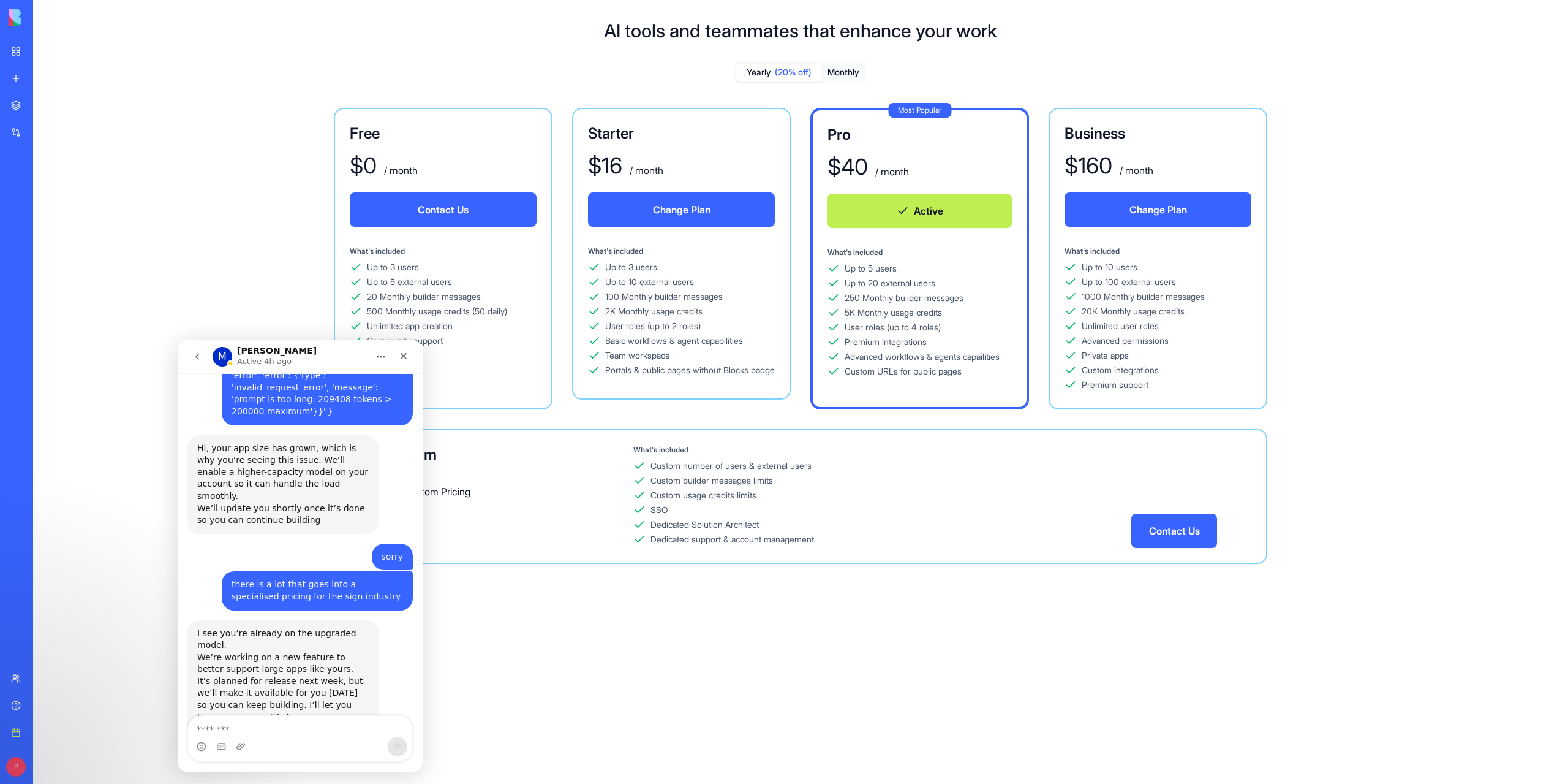
scroll to position [1317, 0]
click at [230, 728] on textarea "Message…" at bounding box center [300, 726] width 224 height 21
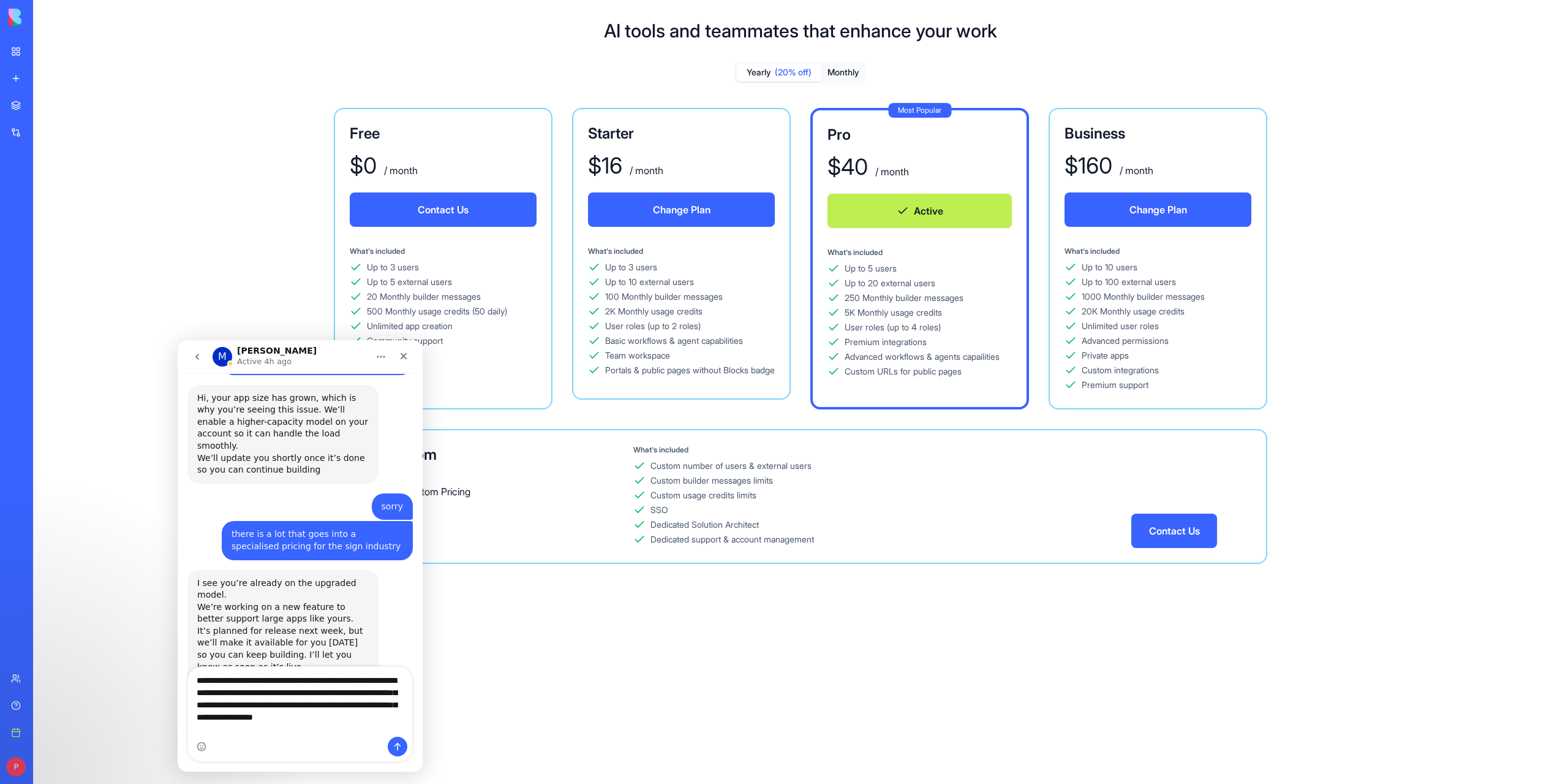
scroll to position [1366, 0]
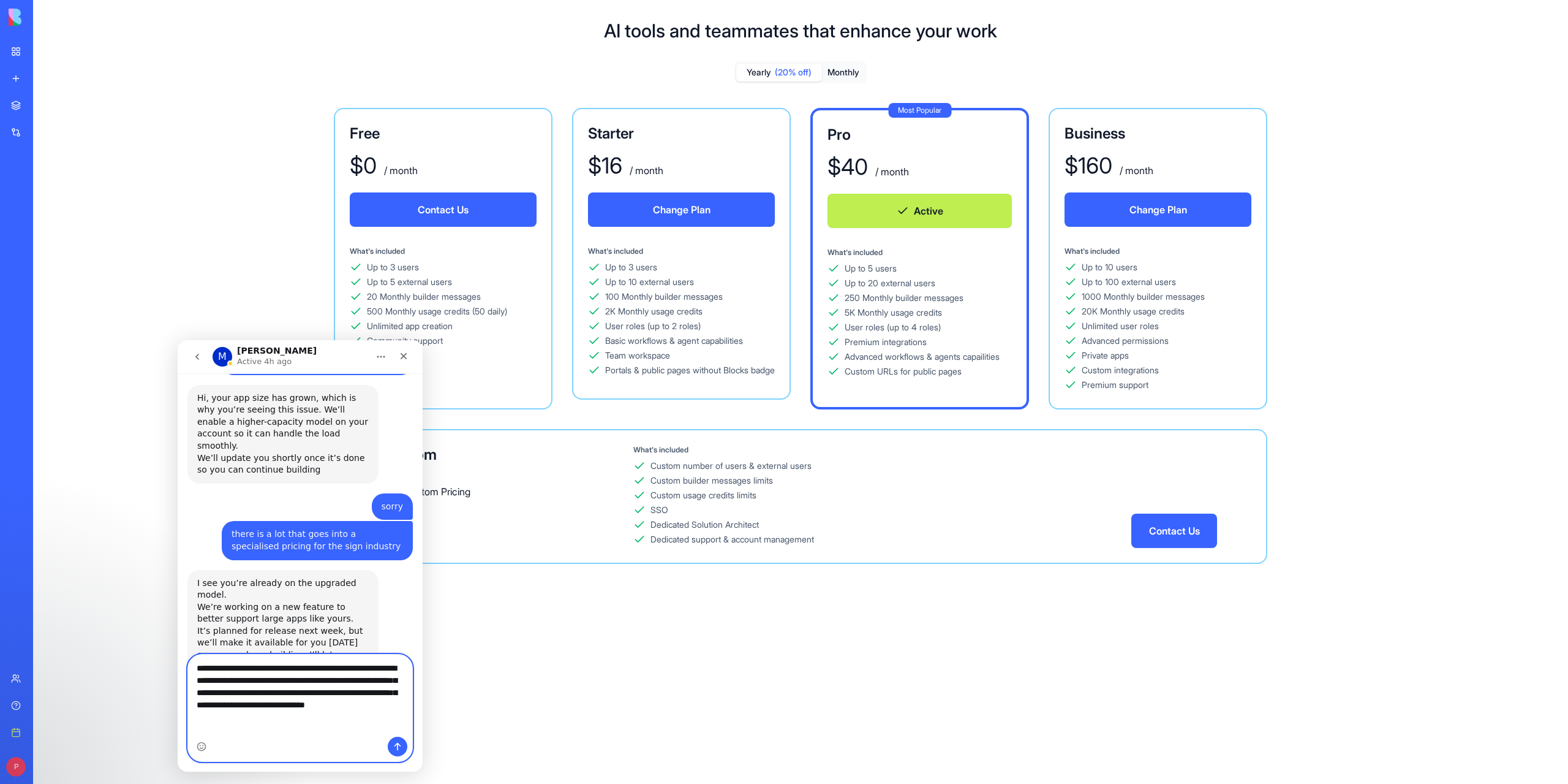
click at [333, 724] on textarea "**********" at bounding box center [300, 689] width 225 height 70
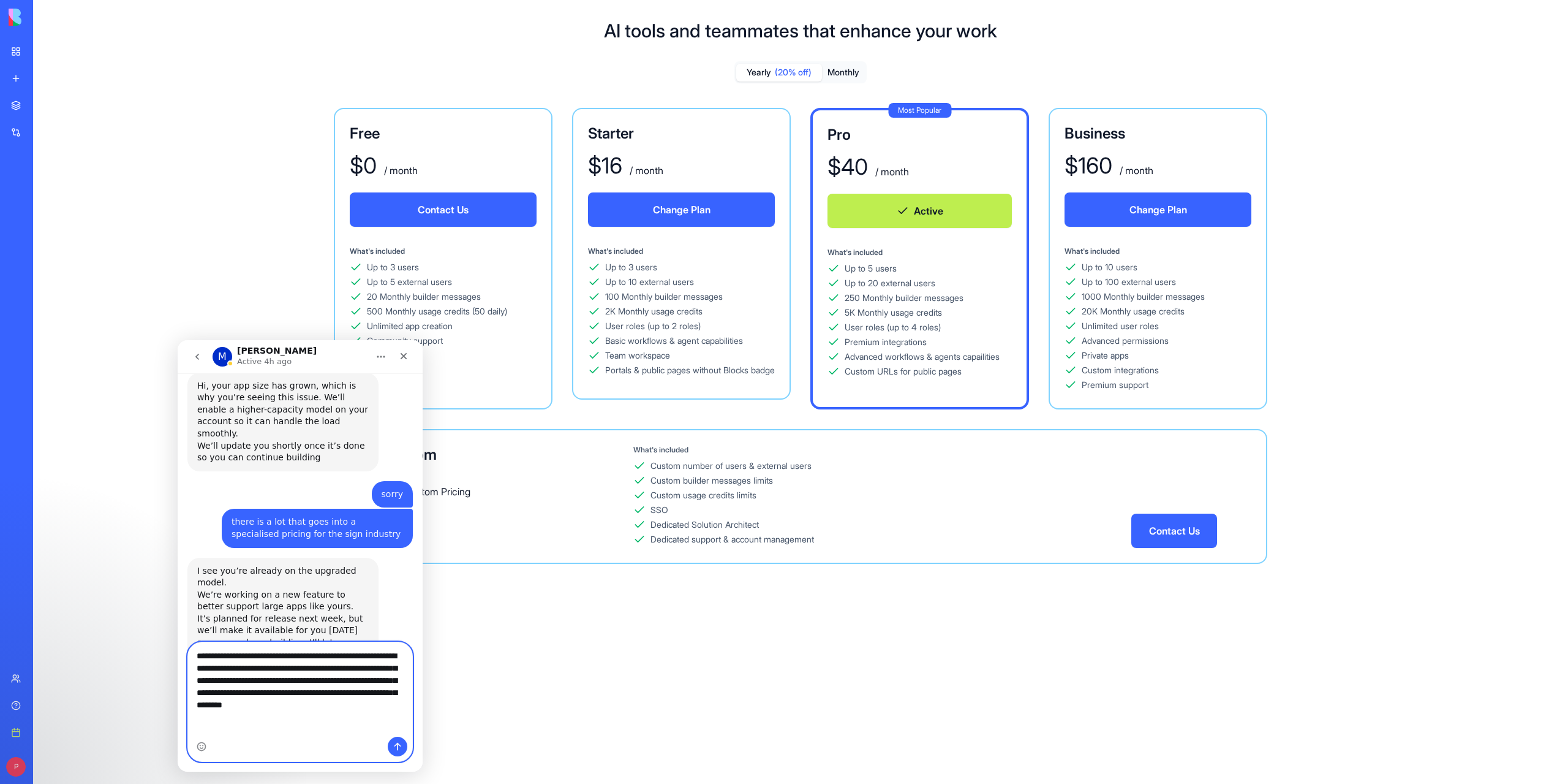
type textarea "**********"
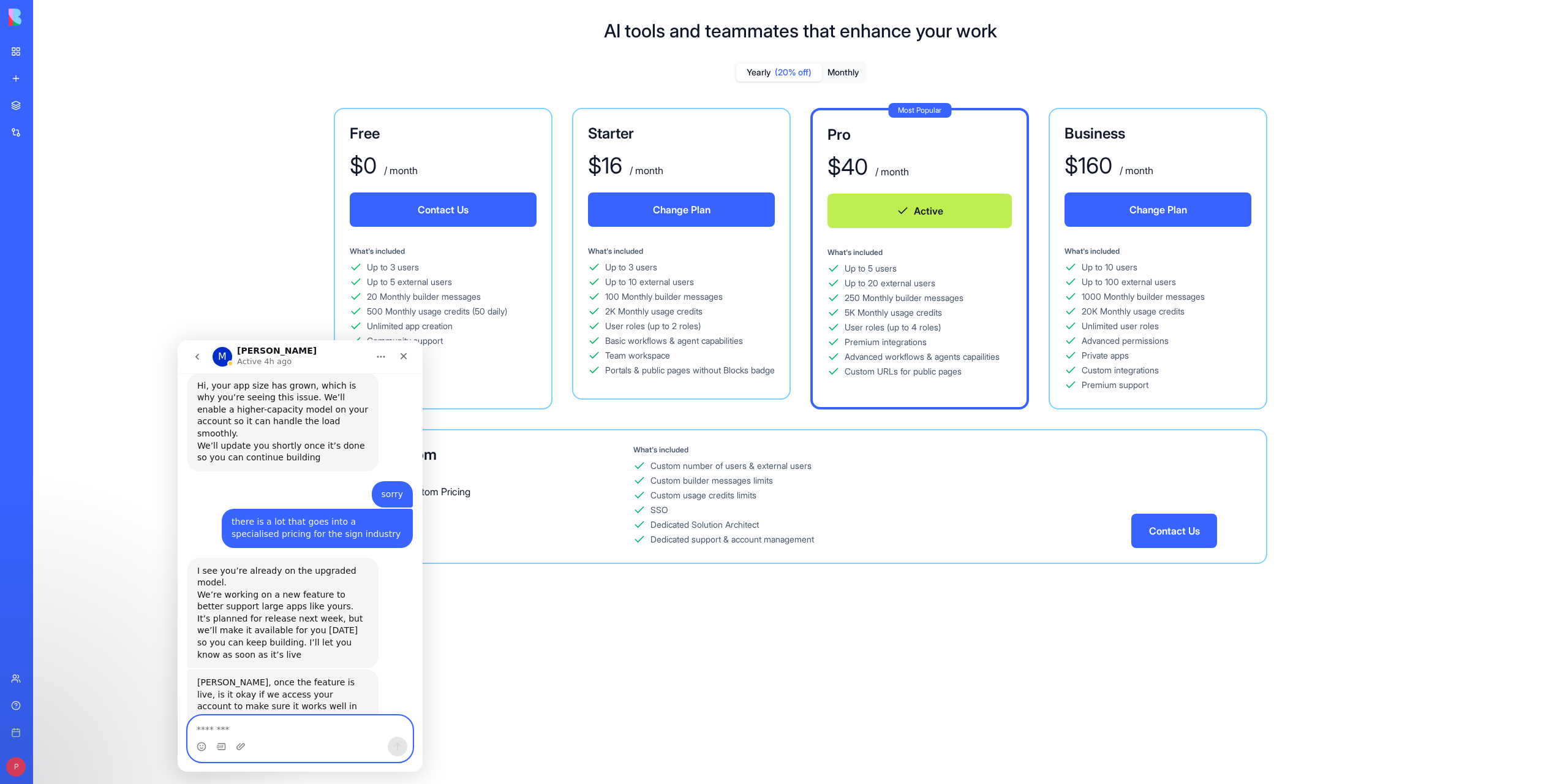
scroll to position [1442, 0]
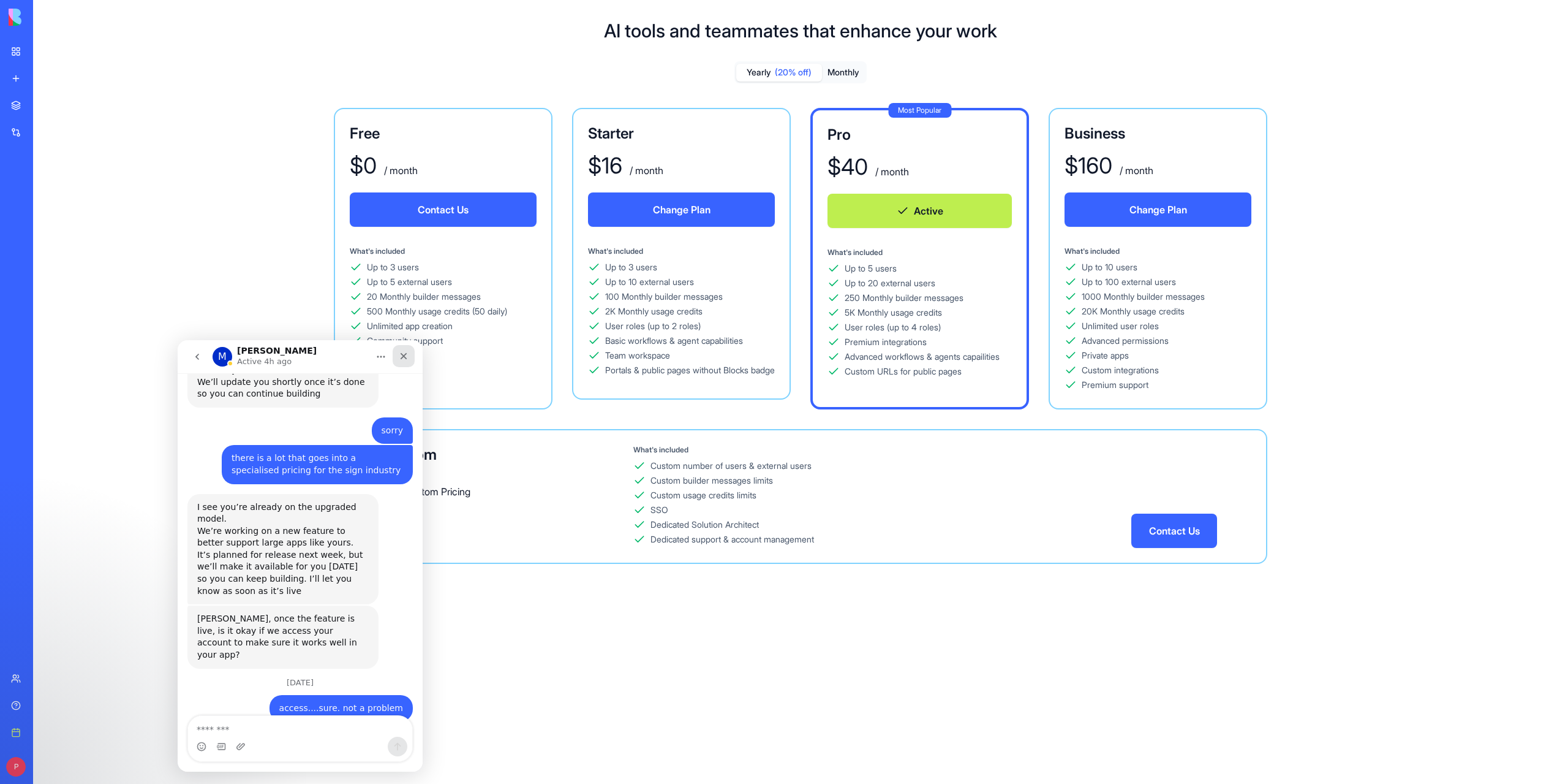
click at [403, 356] on icon "Close" at bounding box center [403, 356] width 6 height 6
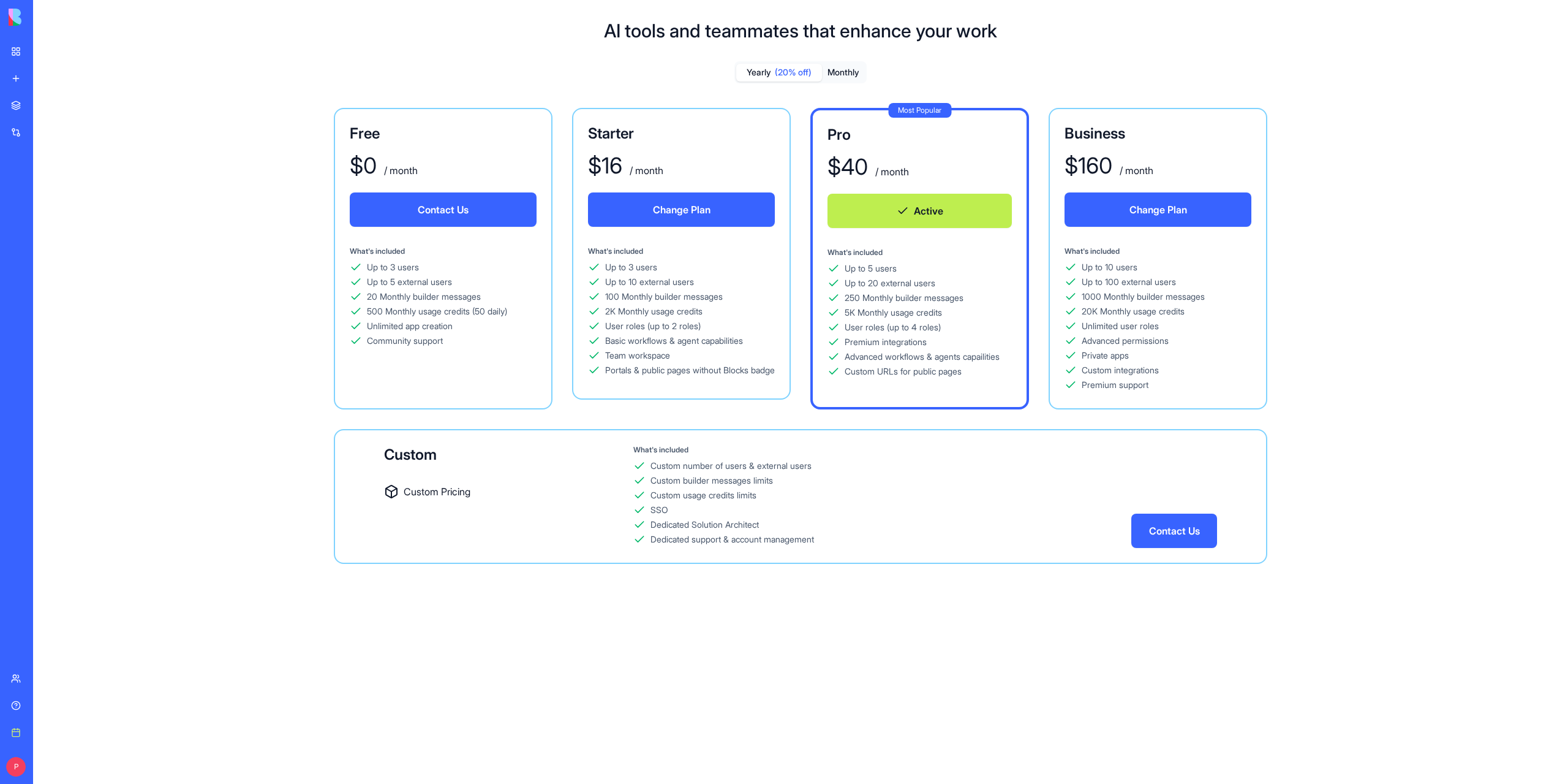
click at [37, 55] on div "My workspace" at bounding box center [37, 51] width 16 height 12
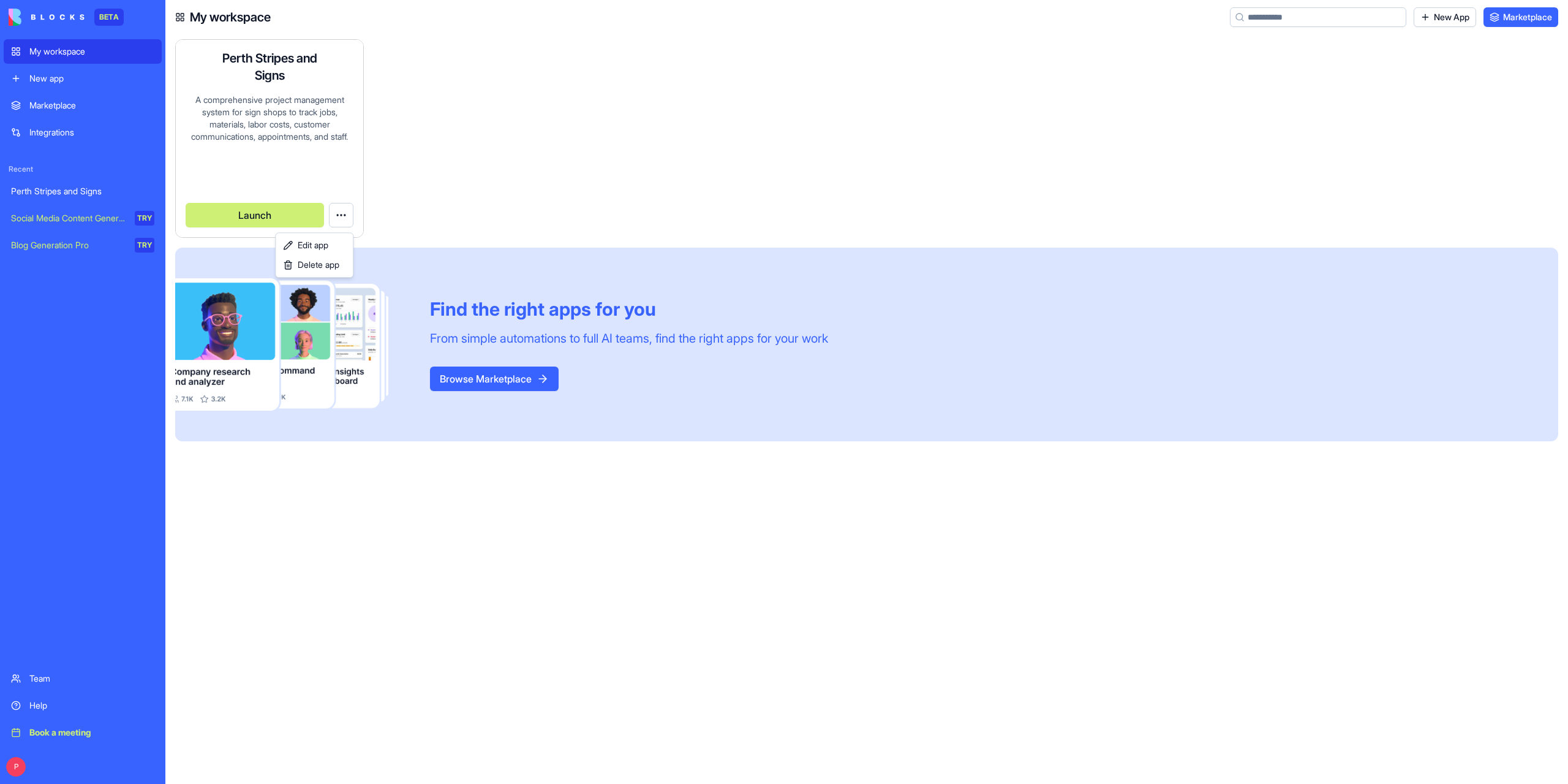
click at [341, 218] on html "BETA My workspace New app Marketplace Integrations Recent Perth Stripes and Sig…" at bounding box center [784, 392] width 1568 height 784
click at [483, 153] on html "BETA My workspace New app Marketplace Integrations Recent Perth Stripes and Sig…" at bounding box center [784, 392] width 1568 height 784
click at [245, 210] on button "Launch" at bounding box center [255, 214] width 138 height 25
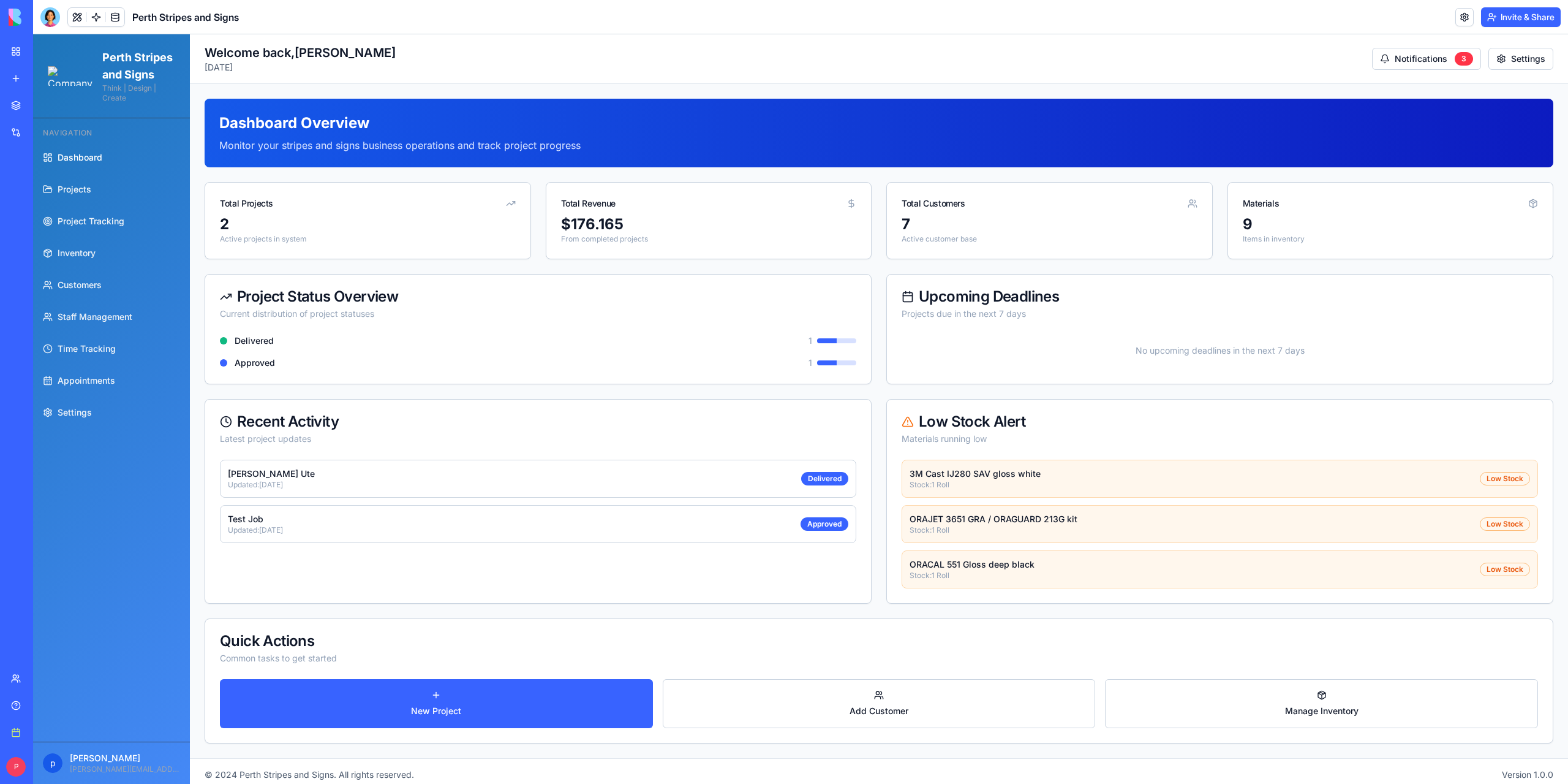
click at [384, 55] on div "Toggle Sidebar Welcome back, peter Tuesday, August 19, 2025 Notifications 3 Set…" at bounding box center [879, 59] width 1349 height 29
click at [40, 682] on div "Team" at bounding box center [37, 678] width 16 height 12
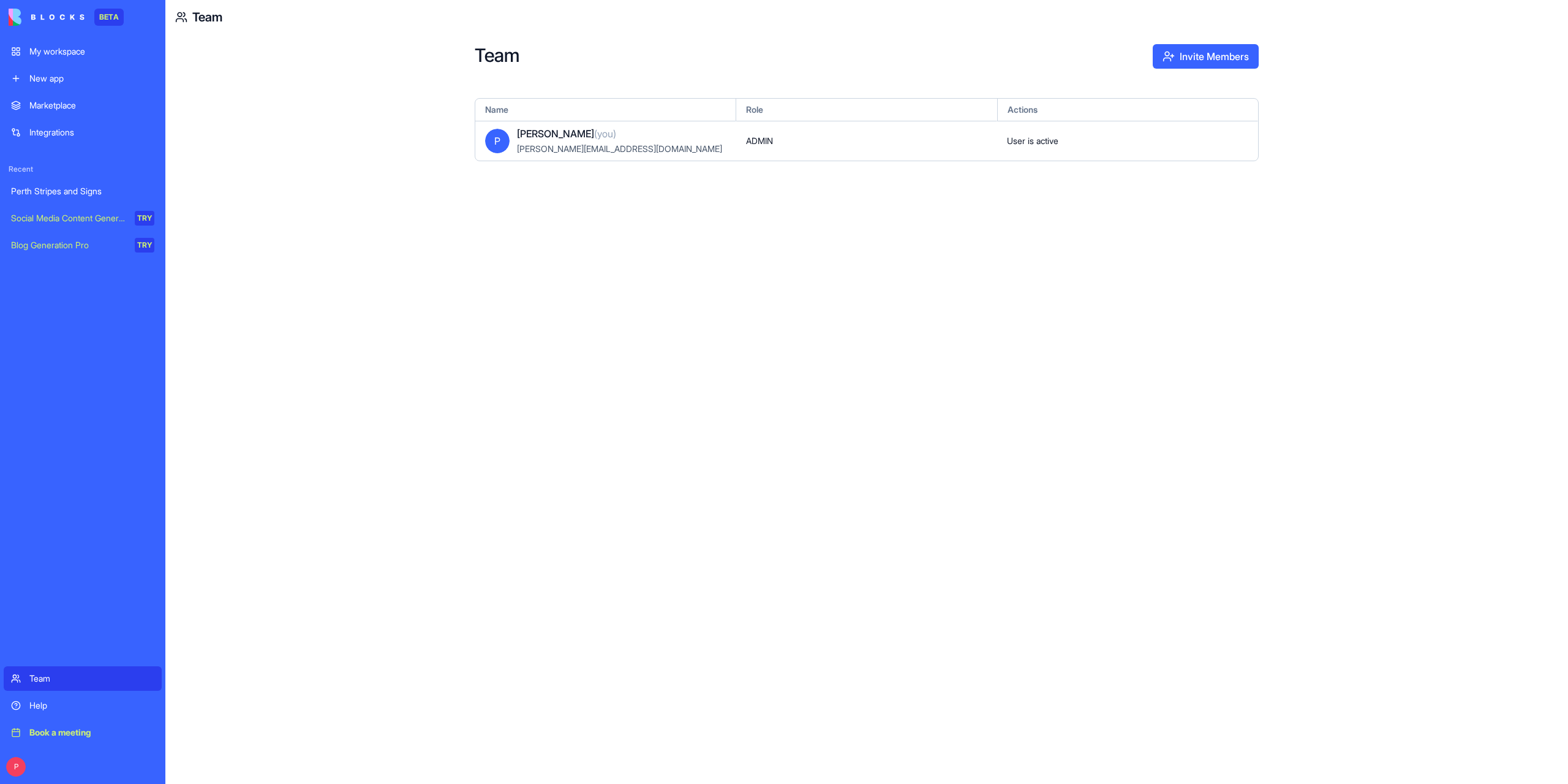
click at [54, 44] on link "My workspace" at bounding box center [83, 51] width 158 height 25
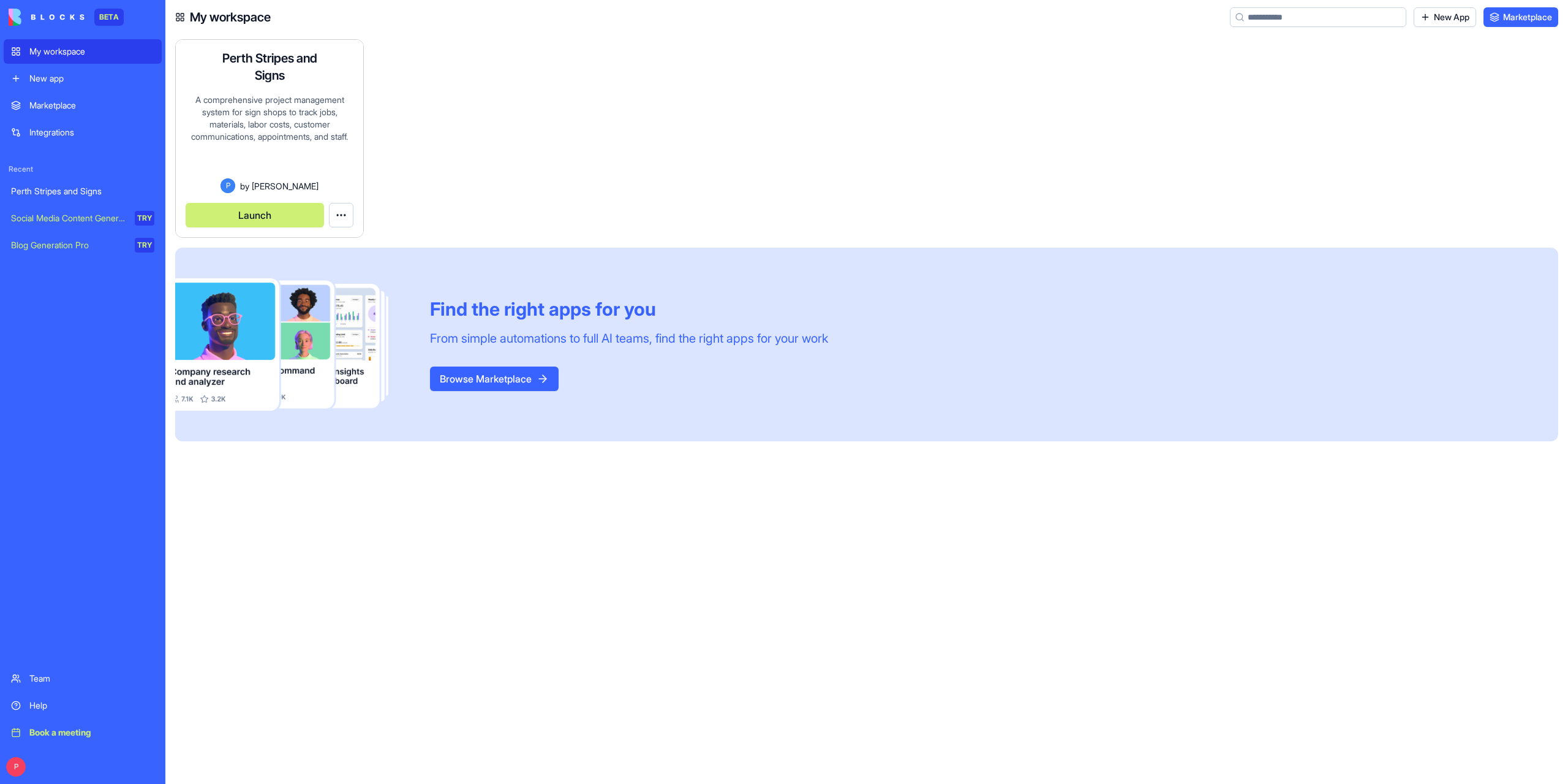
click at [253, 214] on button "Launch" at bounding box center [255, 214] width 138 height 25
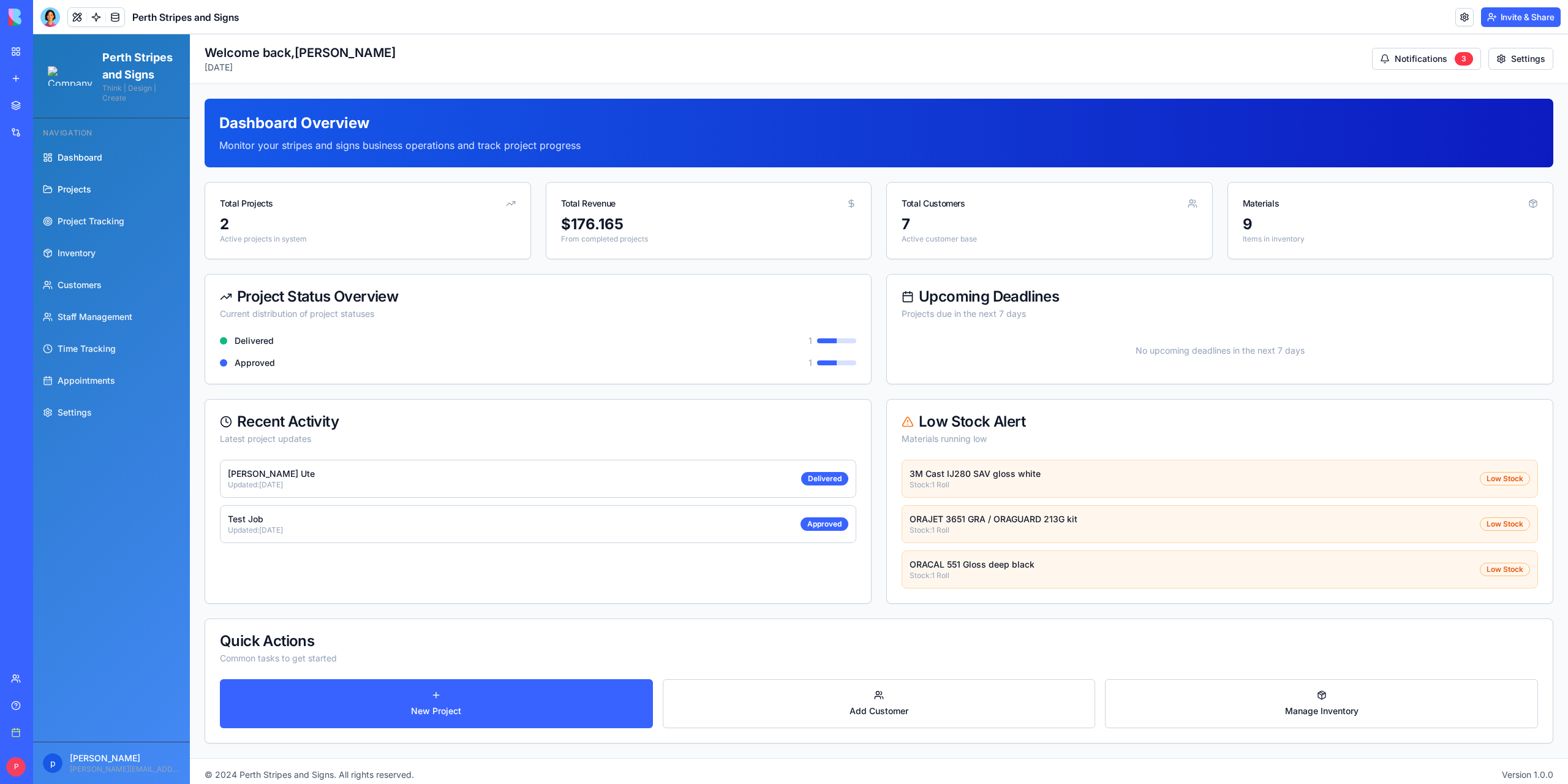
click at [82, 195] on span "Projects" at bounding box center [75, 189] width 33 height 12
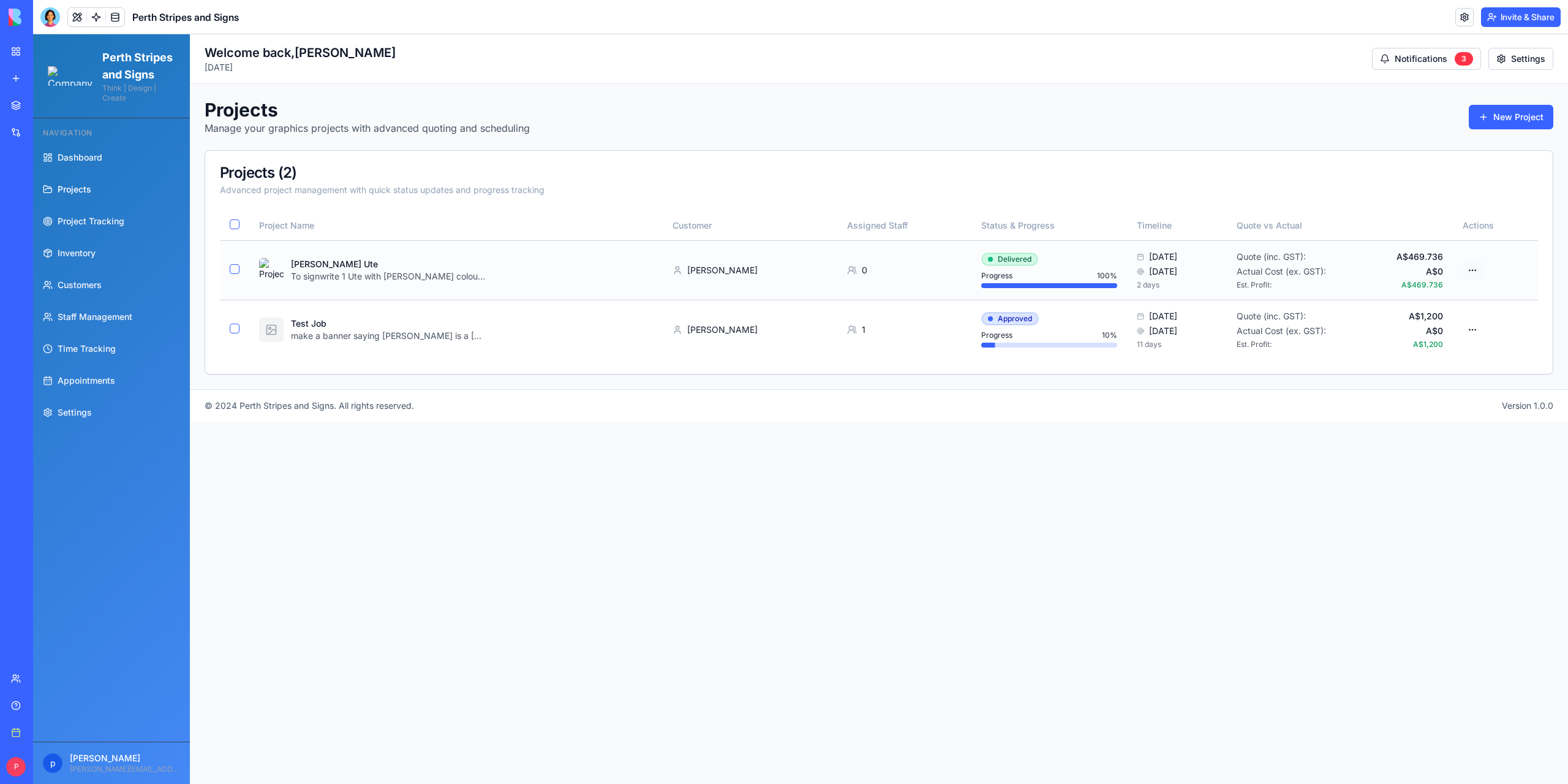
click at [1474, 272] on html "Perth Stripes and Signs Think | Design | Create Navigation Dashboard Projects P…" at bounding box center [800, 408] width 1535 height 749
click at [1405, 335] on div "Edit Project" at bounding box center [1424, 334] width 117 height 20
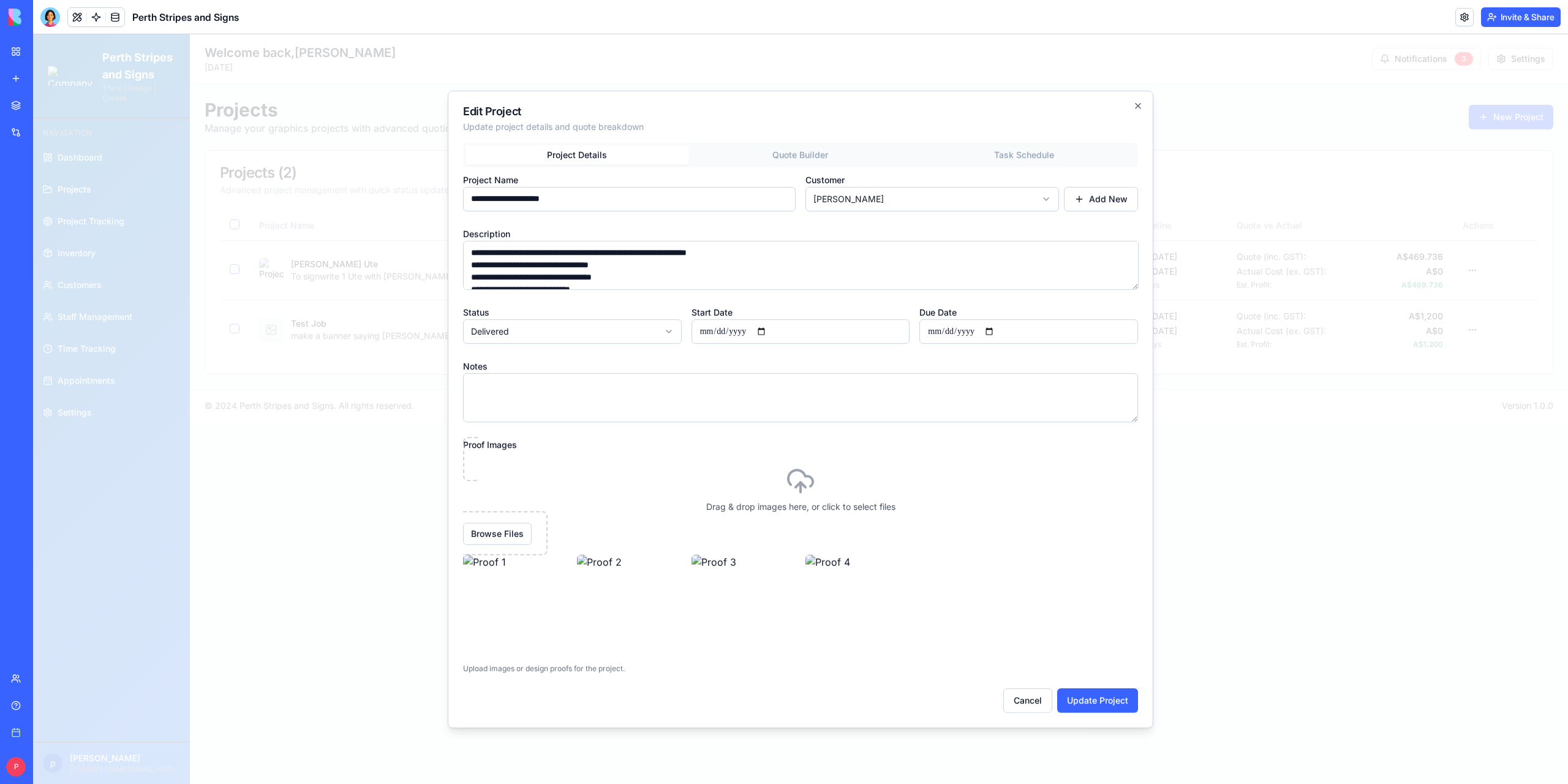
click at [762, 152] on div "**********" at bounding box center [800, 427] width 675 height 570
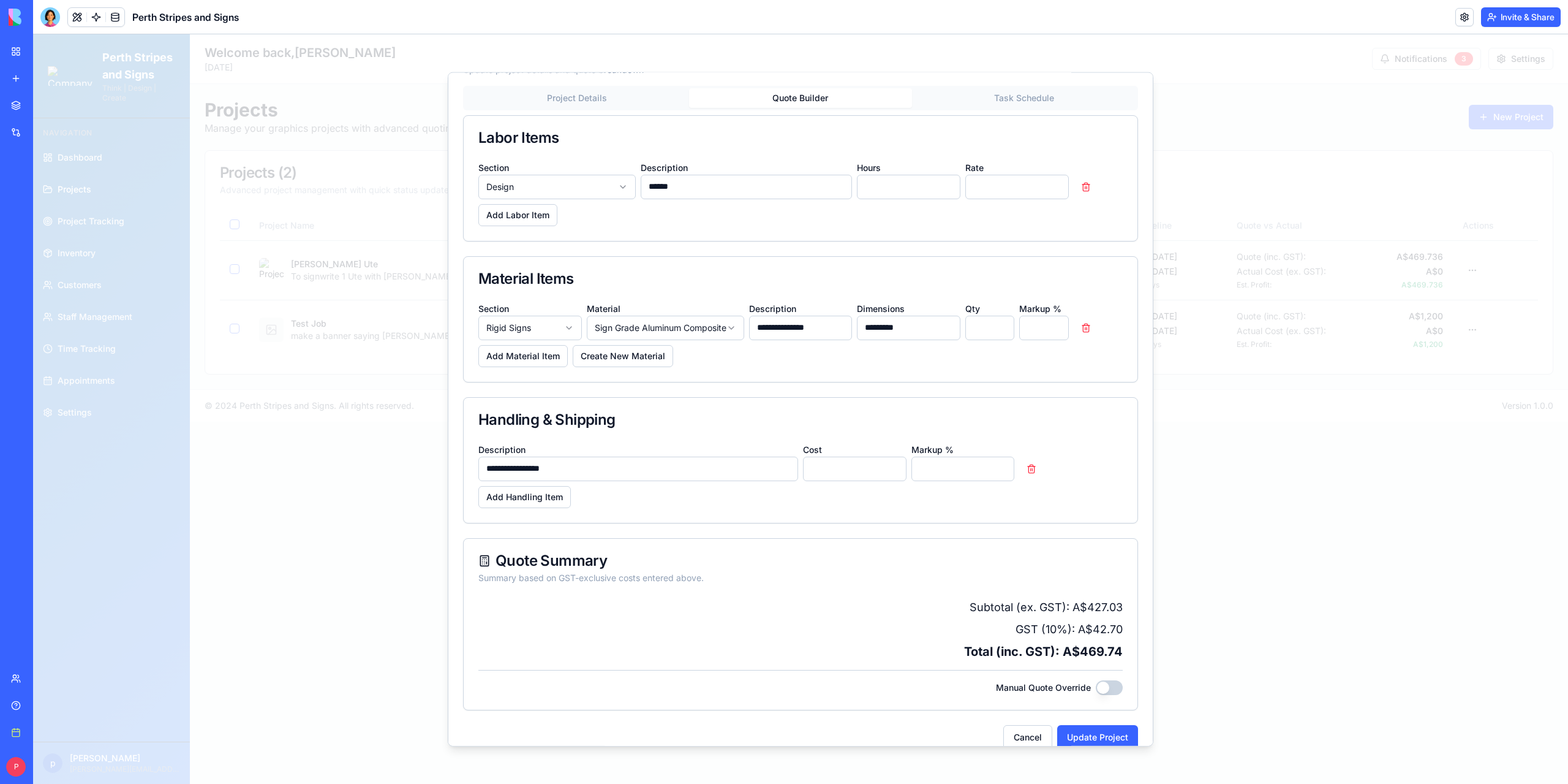
scroll to position [54, 0]
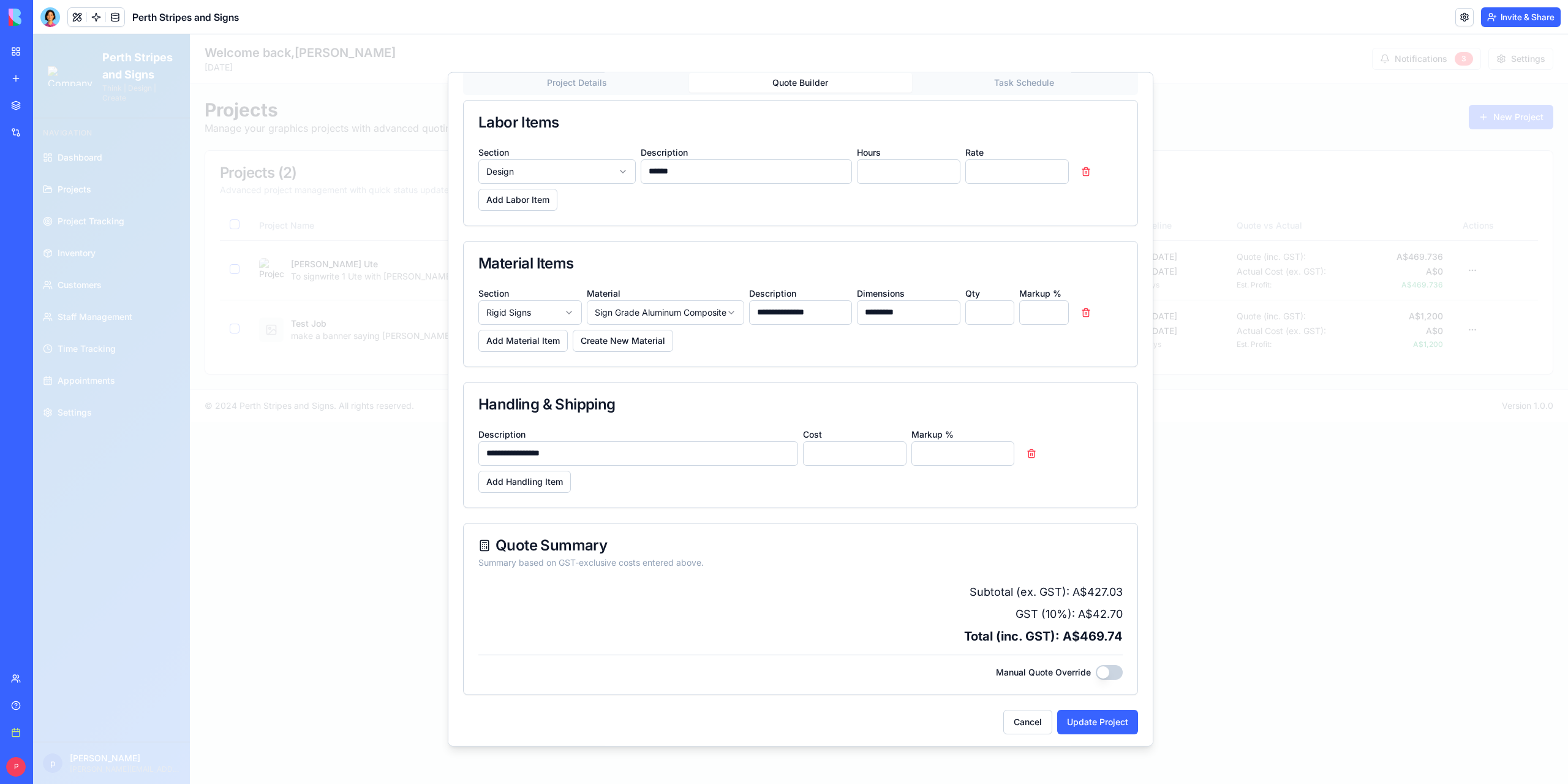
click at [1097, 666] on button "Manual Quote Override" at bounding box center [1109, 671] width 27 height 15
drag, startPoint x: 553, startPoint y: 712, endPoint x: 454, endPoint y: 714, distance: 99.0
click at [454, 714] on div "**********" at bounding box center [800, 408] width 706 height 674
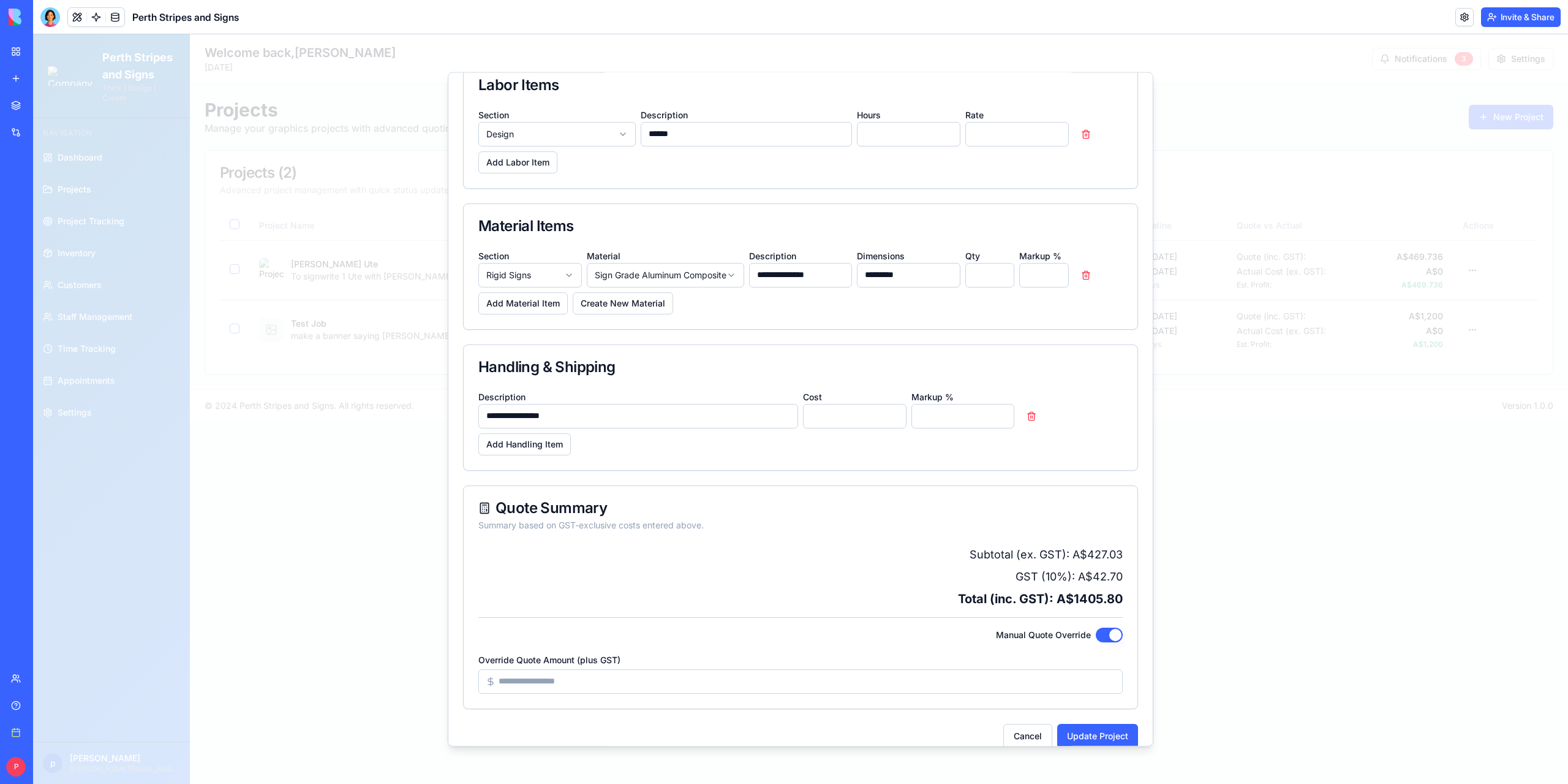
scroll to position [106, 0]
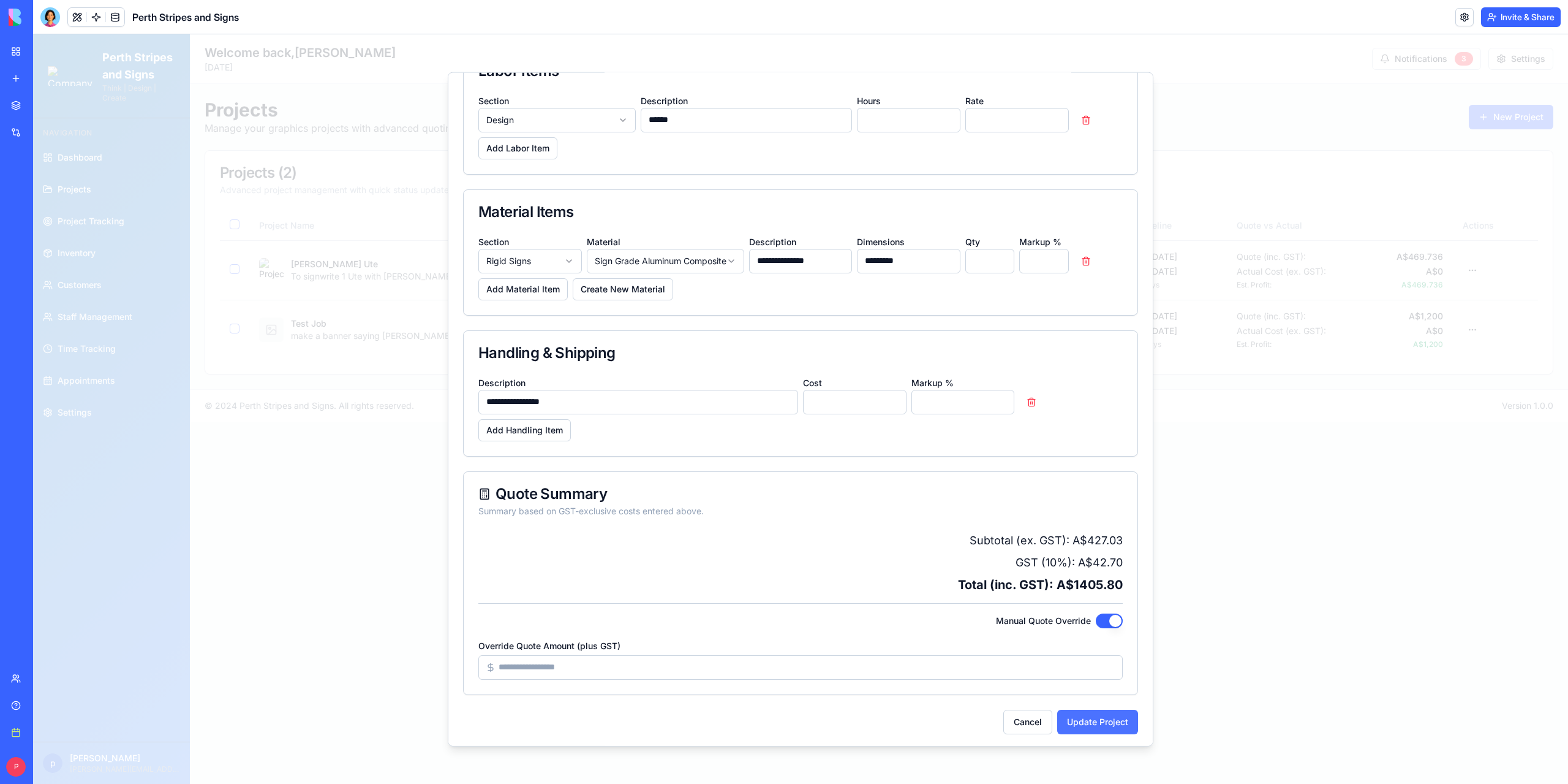
type input "*******"
click at [1093, 720] on button "Update Project" at bounding box center [1097, 720] width 81 height 25
select select
type input "**"
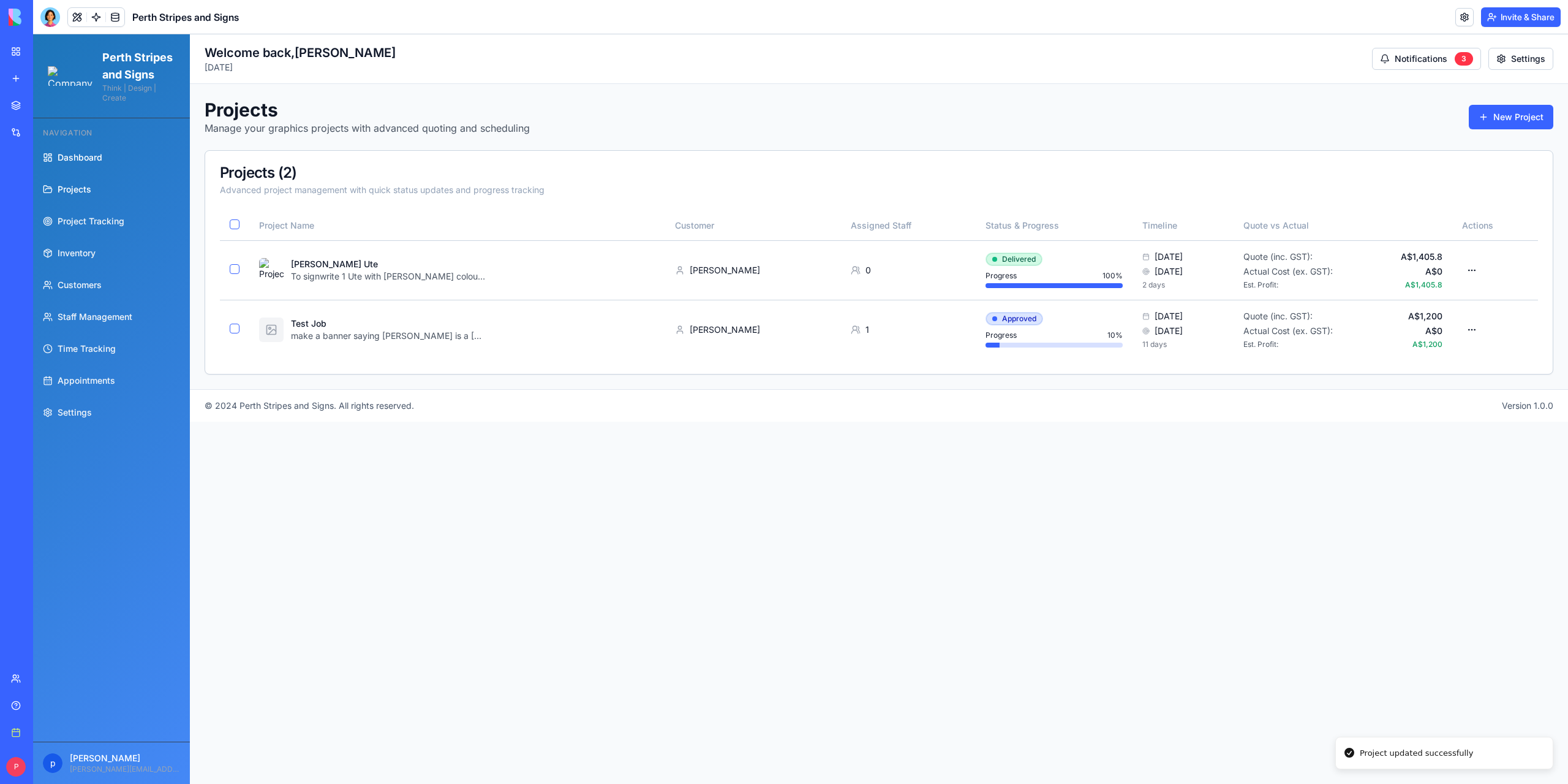
click at [77, 164] on span "Dashboard" at bounding box center [80, 157] width 44 height 12
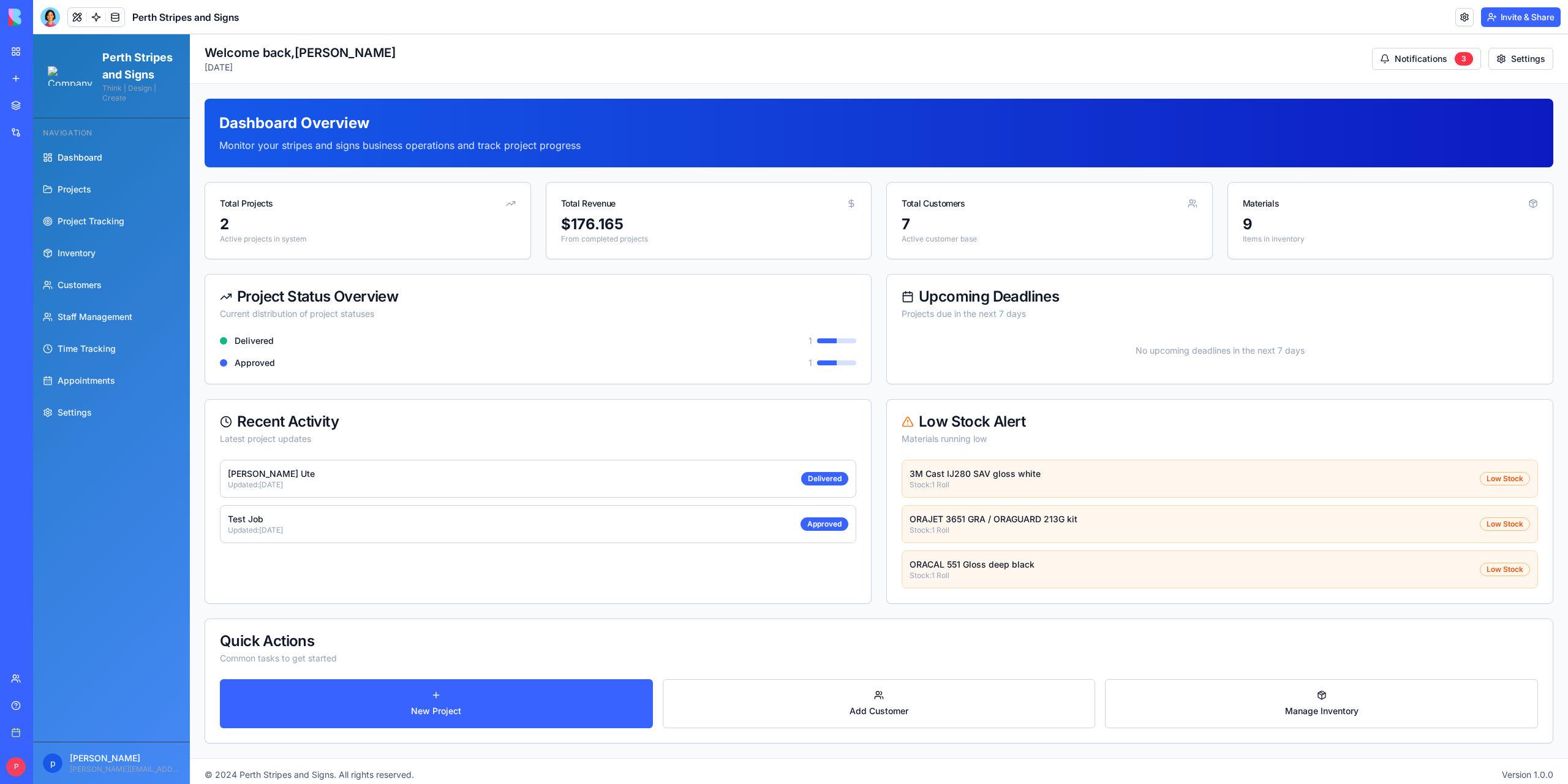
click at [76, 164] on span "Dashboard" at bounding box center [80, 157] width 44 height 12
click at [82, 199] on link "Projects" at bounding box center [111, 189] width 147 height 29
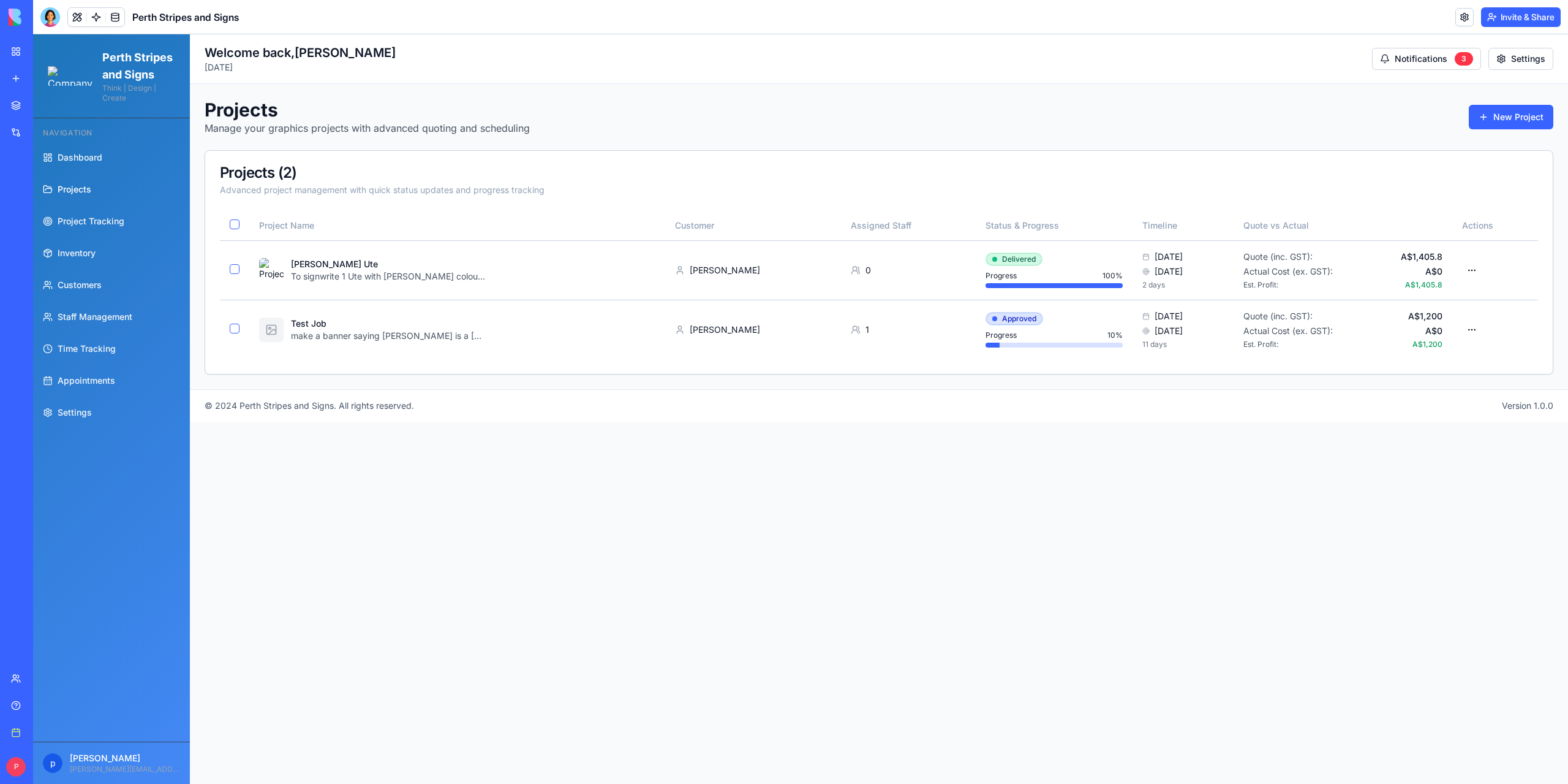
click at [71, 195] on span "Projects" at bounding box center [75, 189] width 33 height 12
click at [67, 164] on span "Dashboard" at bounding box center [80, 157] width 44 height 12
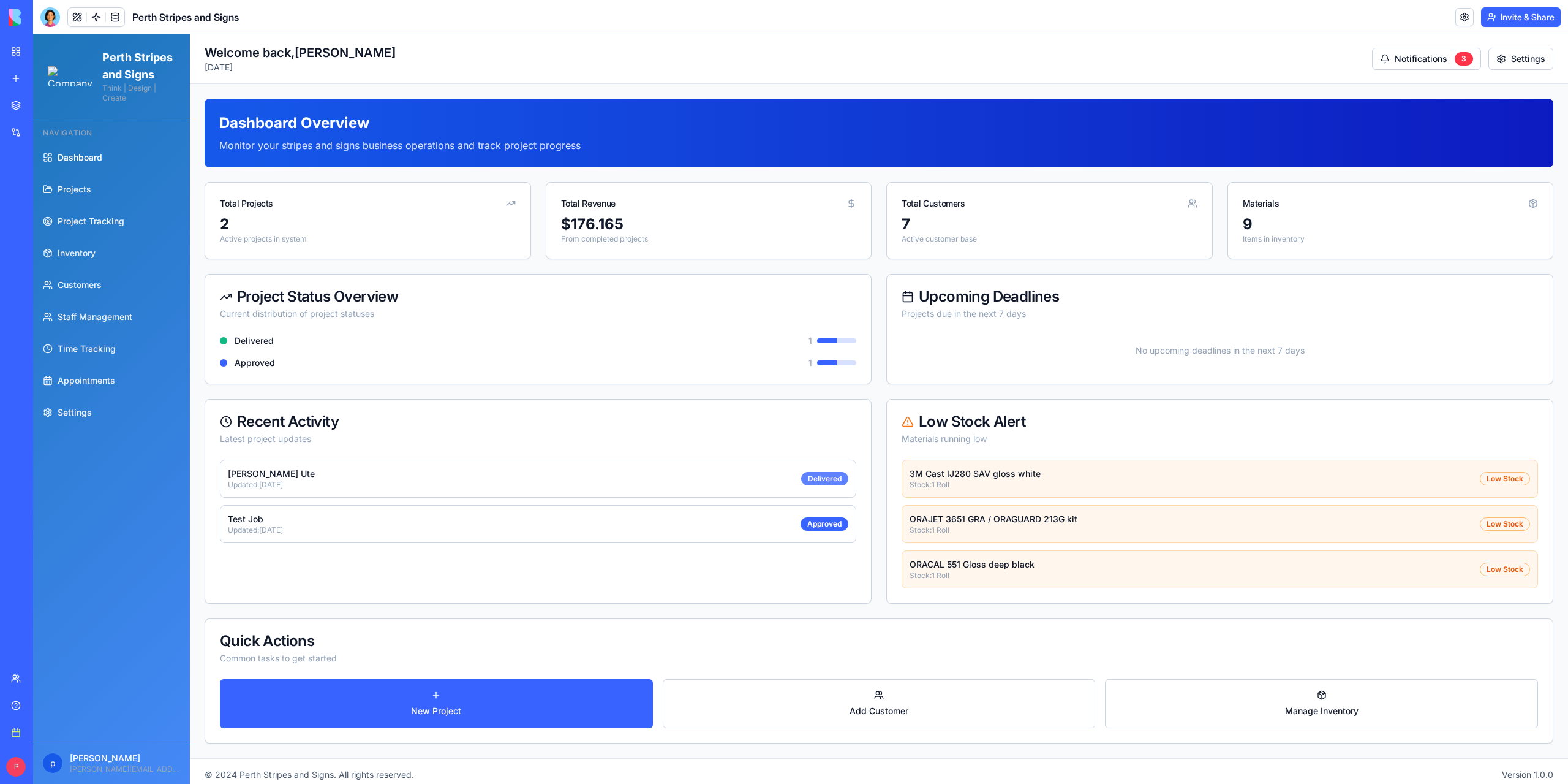
click at [821, 480] on div "Delivered" at bounding box center [824, 478] width 47 height 14
click at [67, 195] on span "Projects" at bounding box center [75, 189] width 33 height 12
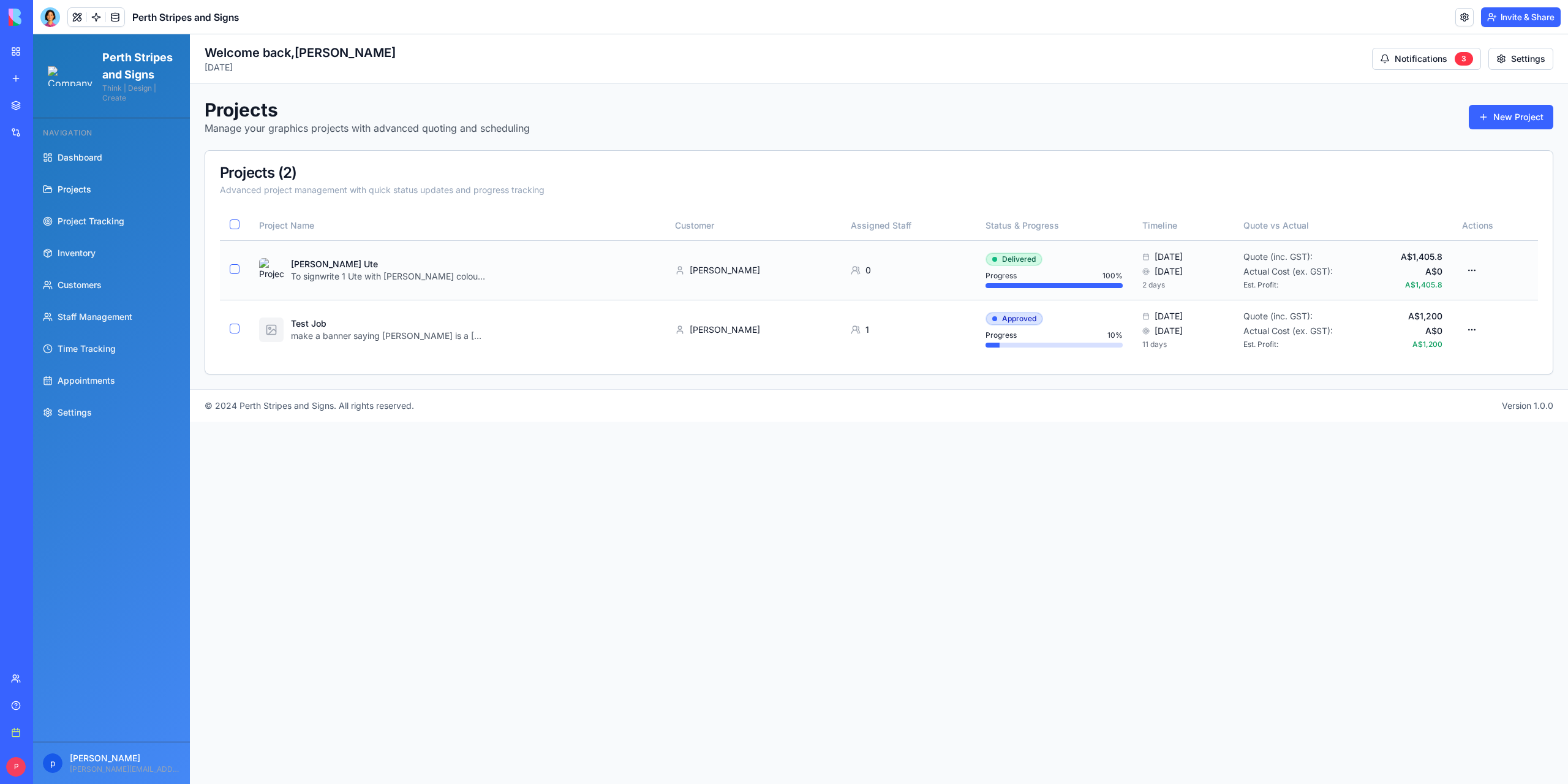
click at [1016, 258] on html "Perth Stripes and Signs Think | Design | Create Navigation Dashboard Projects P…" at bounding box center [800, 408] width 1535 height 749
click at [992, 364] on div "Completed" at bounding box center [1012, 365] width 72 height 20
click at [1007, 261] on html "Perth Stripes and Signs Think | Design | Create Navigation Dashboard Projects P…" at bounding box center [800, 408] width 1535 height 749
click at [1007, 387] on div "Delivered" at bounding box center [1012, 384] width 72 height 20
click at [1474, 272] on html "Perth Stripes and Signs Think | Design | Create Navigation Dashboard Projects P…" at bounding box center [800, 408] width 1535 height 749
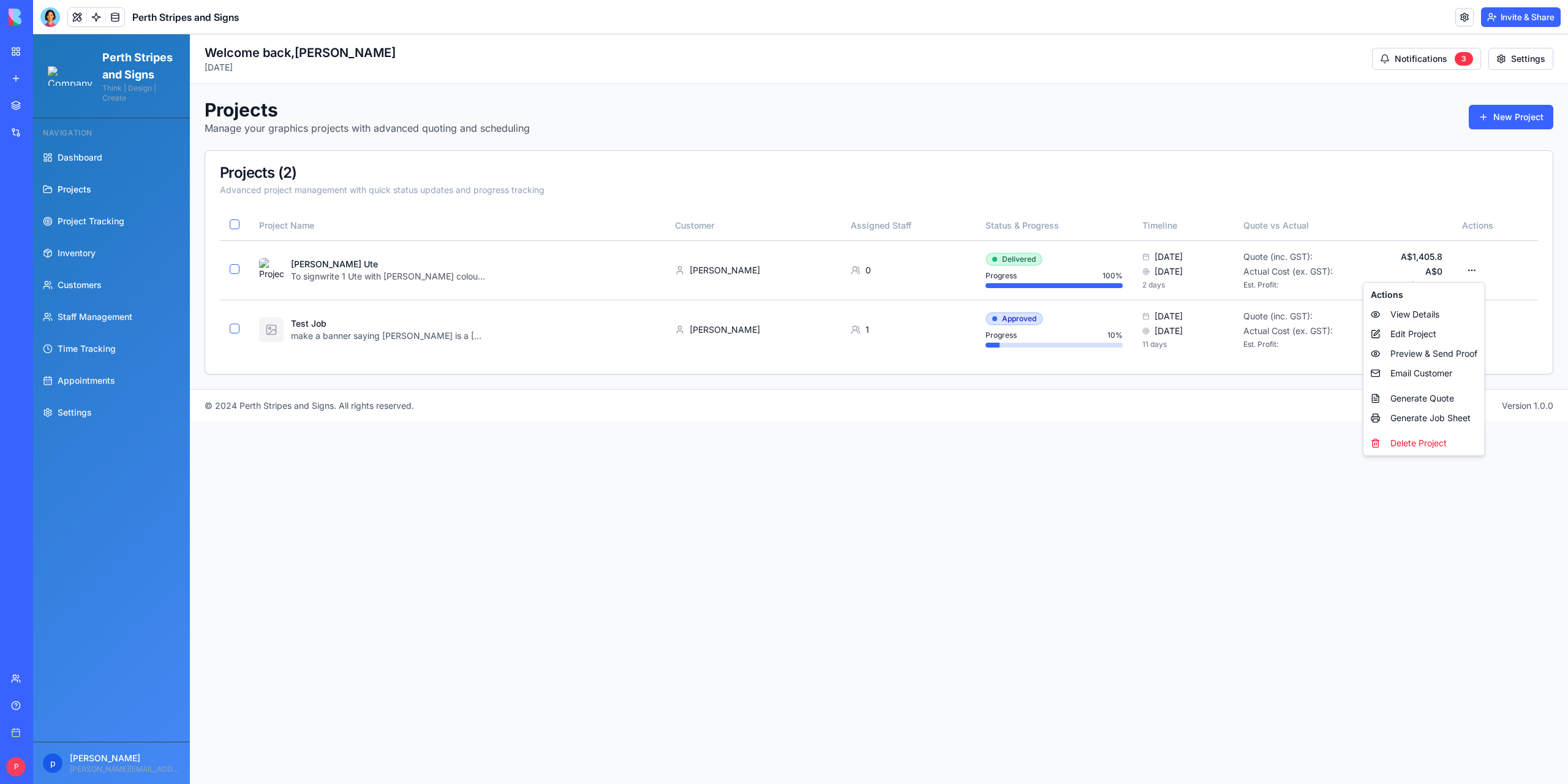
click at [1204, 512] on html "Perth Stripes and Signs Think | Design | Create Navigation Dashboard Projects P…" at bounding box center [800, 408] width 1535 height 749
click at [69, 164] on span "Dashboard" at bounding box center [80, 157] width 44 height 12
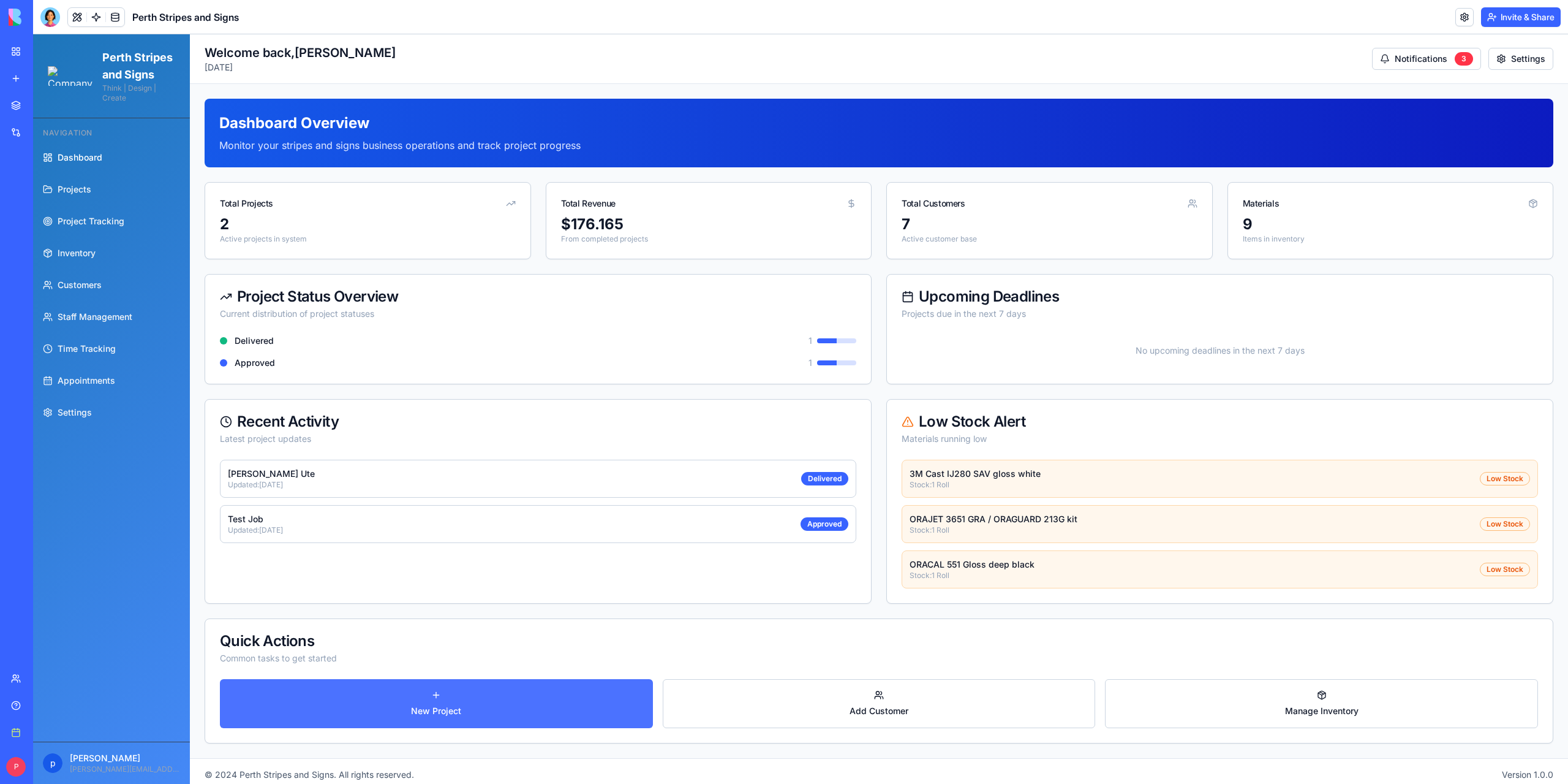
click at [411, 692] on link "New Project" at bounding box center [436, 704] width 433 height 49
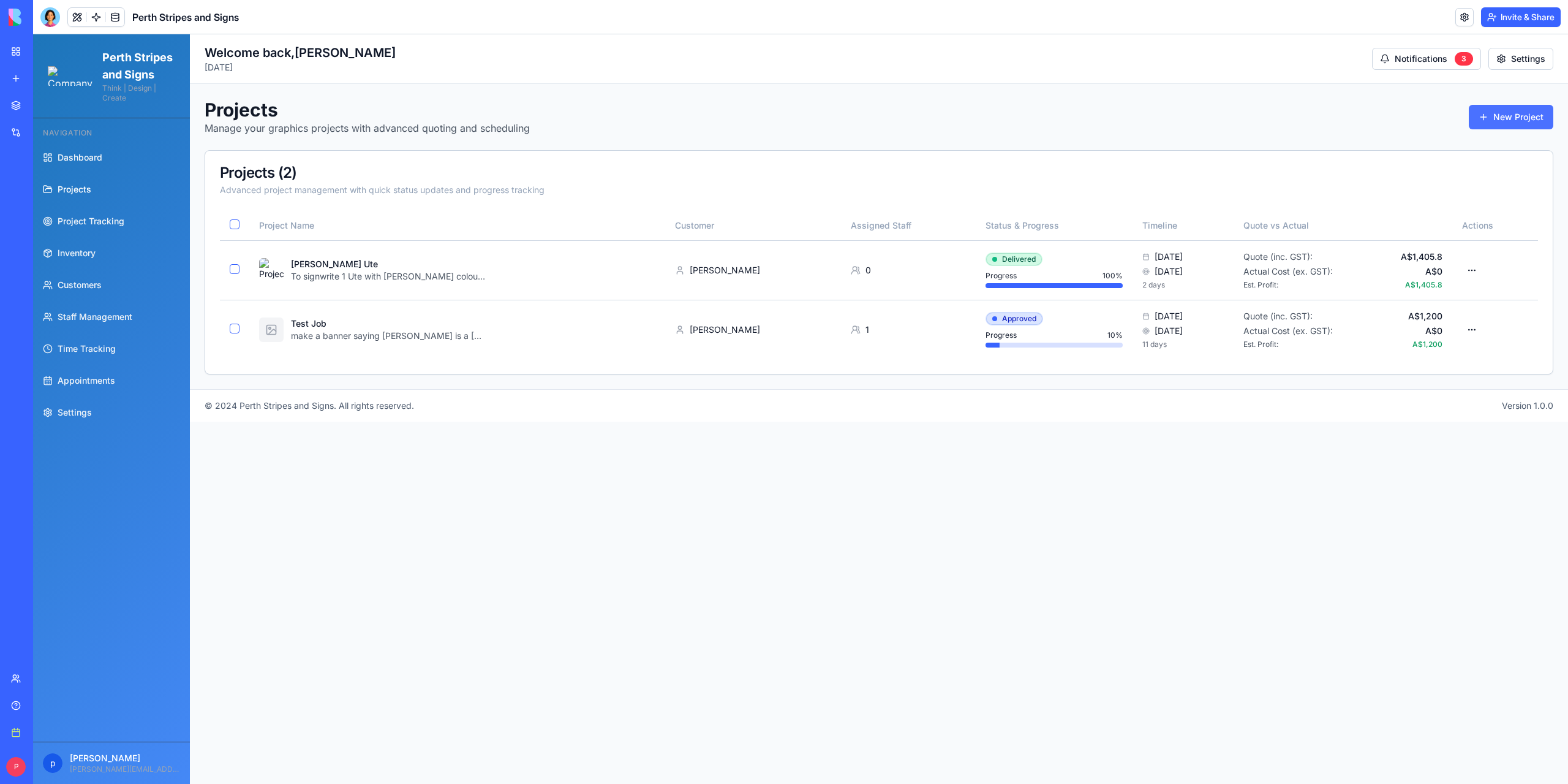
click at [1534, 114] on button "New Project" at bounding box center [1511, 117] width 84 height 25
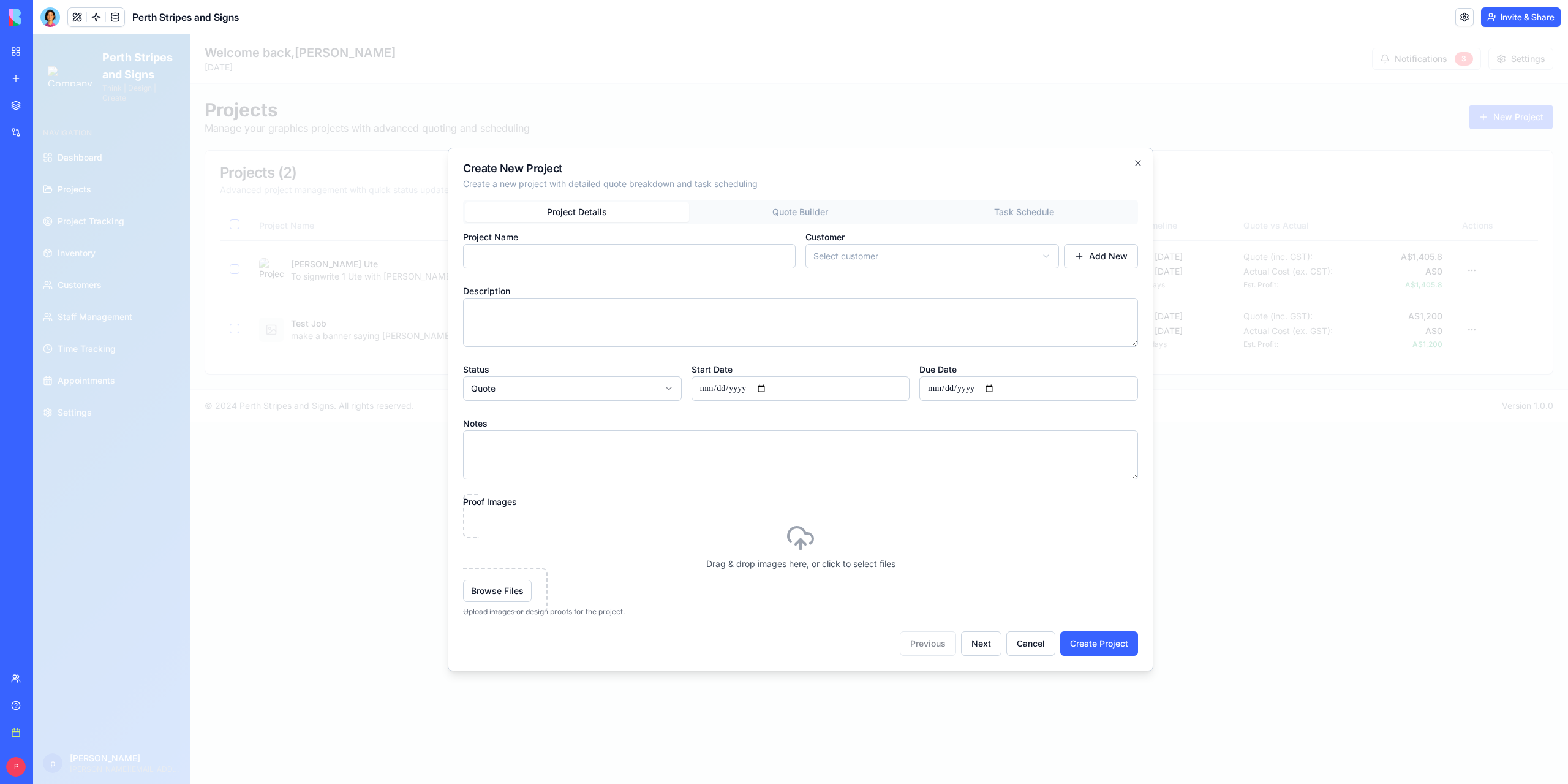
click at [599, 261] on input "Project Name" at bounding box center [629, 256] width 333 height 25
click at [711, 261] on input "Project Name" at bounding box center [629, 256] width 333 height 25
